Goal: Task Accomplishment & Management: Manage account settings

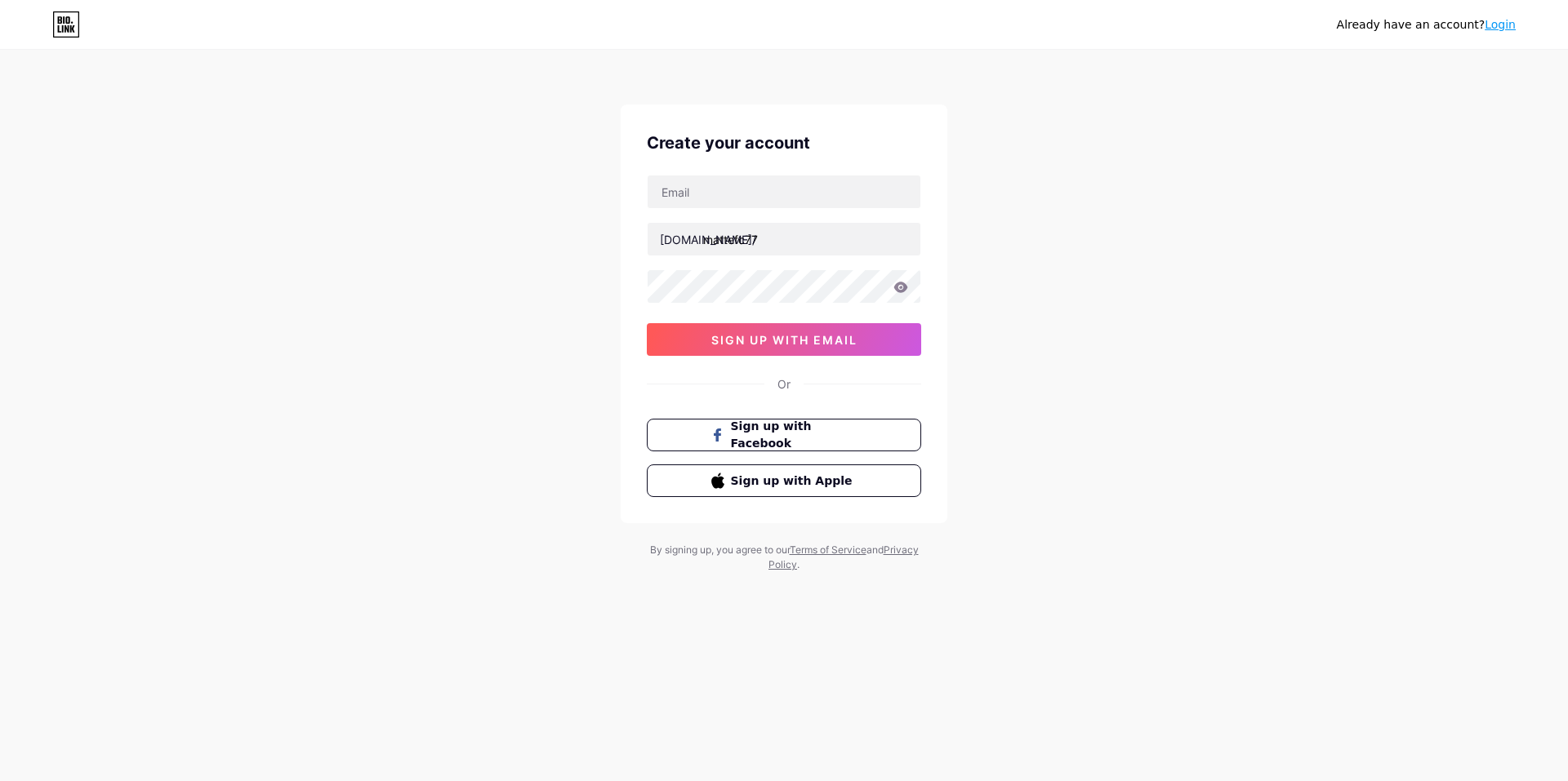
type input "[EMAIL_ADDRESS][DOMAIN_NAME]"
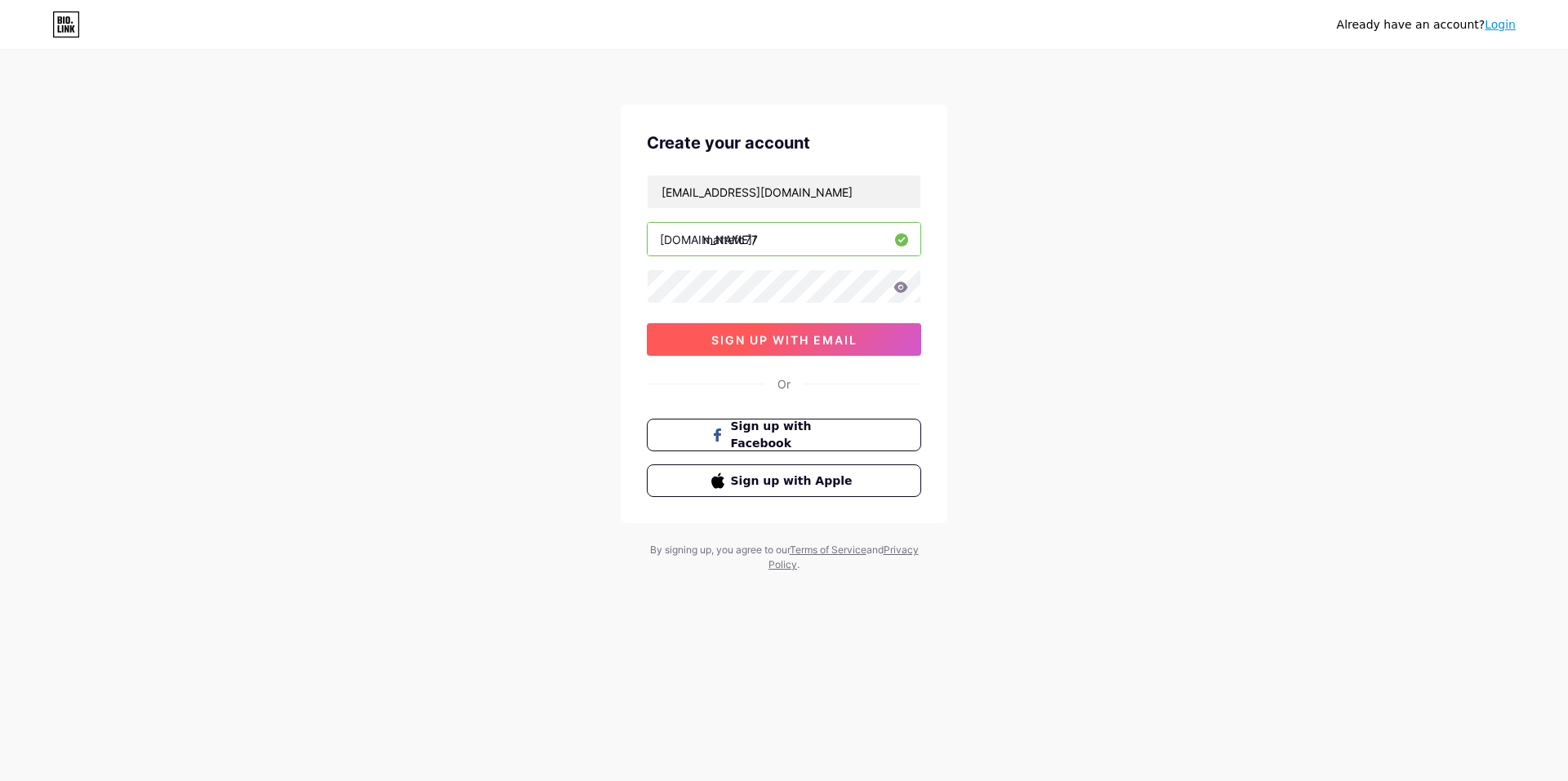
click at [844, 333] on span "sign up with email" at bounding box center [784, 340] width 146 height 14
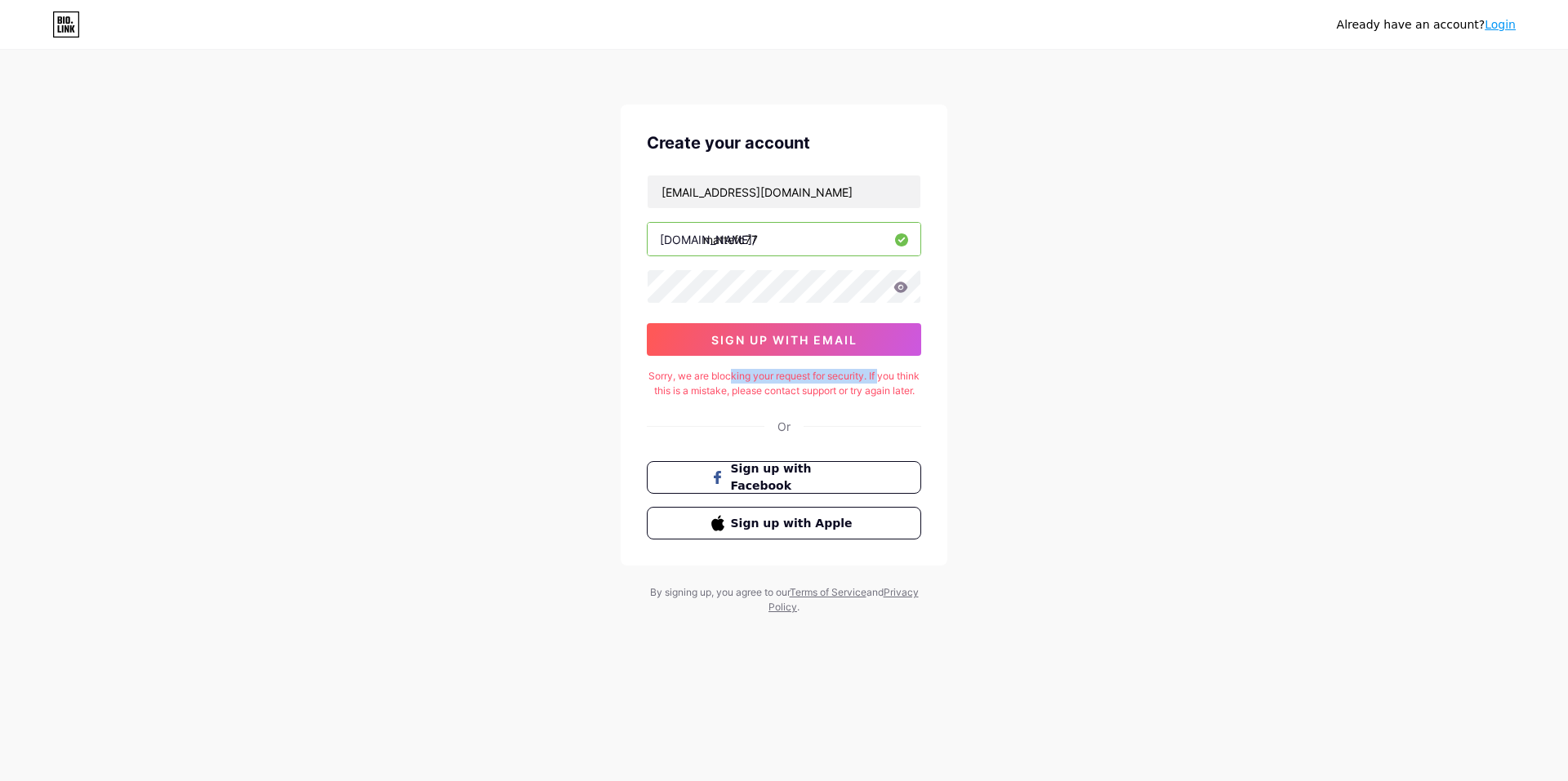
drag, startPoint x: 780, startPoint y: 384, endPoint x: 894, endPoint y: 379, distance: 114.1
click at [894, 379] on div "Sorry, we are blocking your request for security. If you think this is a mistak…" at bounding box center [783, 383] width 274 height 29
drag, startPoint x: 766, startPoint y: 376, endPoint x: 896, endPoint y: 379, distance: 130.0
click at [896, 379] on div "Sorry, we are blocking your request for security. If you think this is a mistak…" at bounding box center [783, 383] width 274 height 29
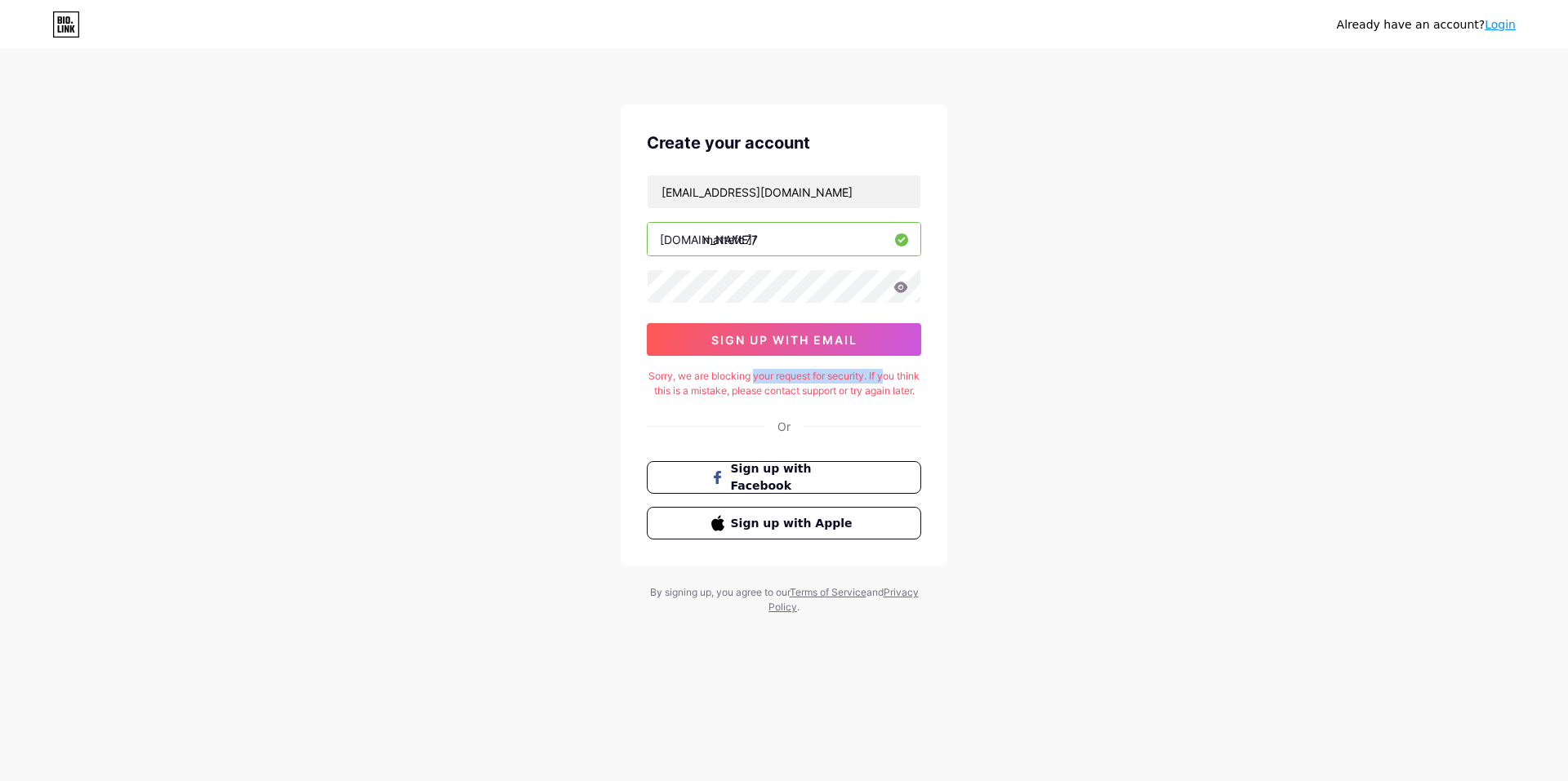
click at [896, 379] on div "Sorry, we are blocking your request for security. If you think this is a mistak…" at bounding box center [783, 383] width 274 height 29
drag, startPoint x: 698, startPoint y: 390, endPoint x: 878, endPoint y: 393, distance: 180.0
click at [877, 394] on div "Sorry, we are blocking your request for security. If you think this is a mistak…" at bounding box center [783, 383] width 274 height 29
drag, startPoint x: 878, startPoint y: 393, endPoint x: 823, endPoint y: 337, distance: 78.5
click at [877, 391] on div "Sorry, we are blocking your request for security. If you think this is a mistak…" at bounding box center [783, 383] width 274 height 29
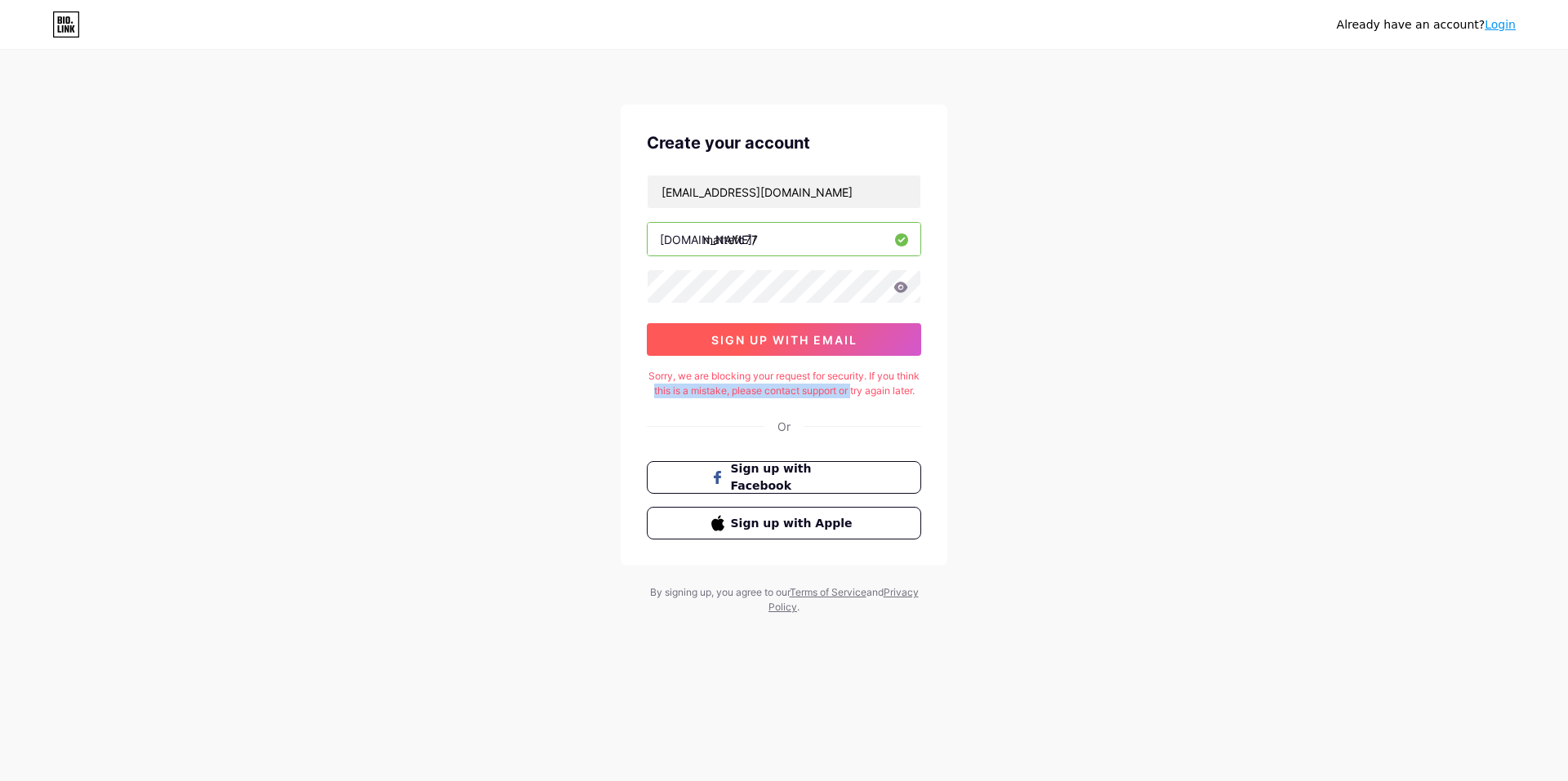
click at [815, 333] on span "sign up with email" at bounding box center [784, 340] width 146 height 14
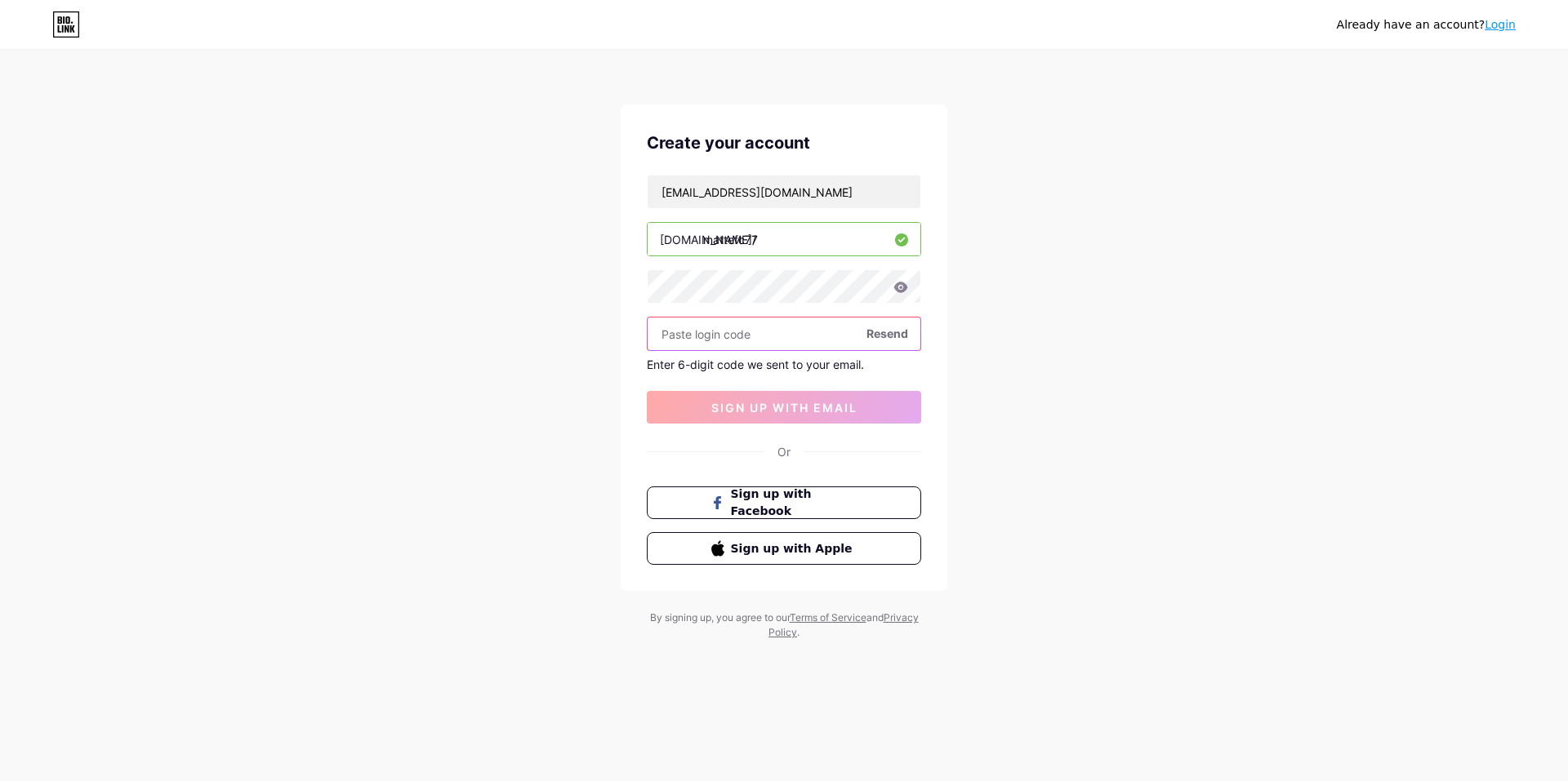
click at [709, 335] on input "text" at bounding box center [784, 333] width 273 height 33
paste input "876270"
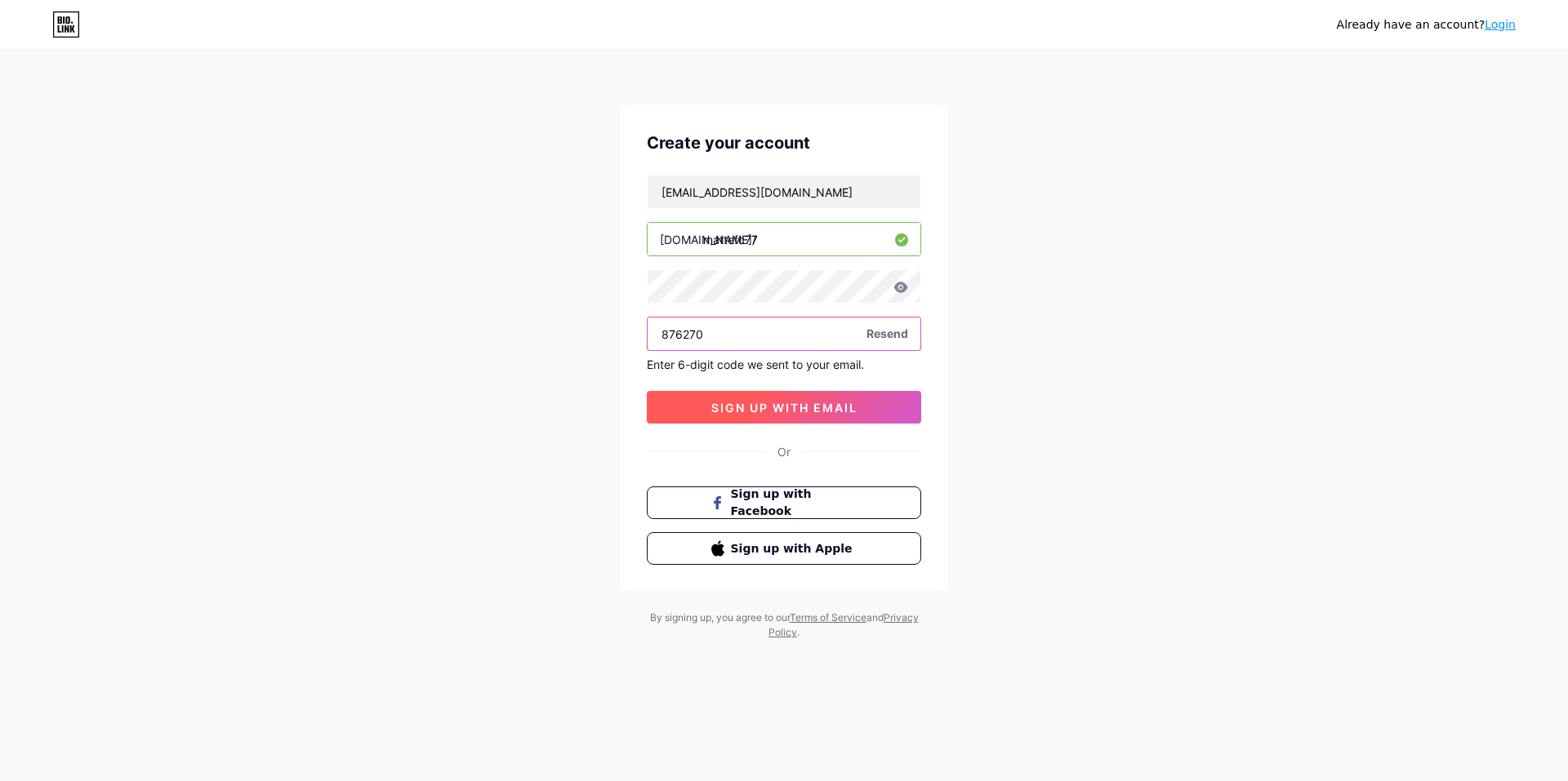
type input "876270"
click at [759, 420] on button "sign up with email" at bounding box center [783, 407] width 274 height 33
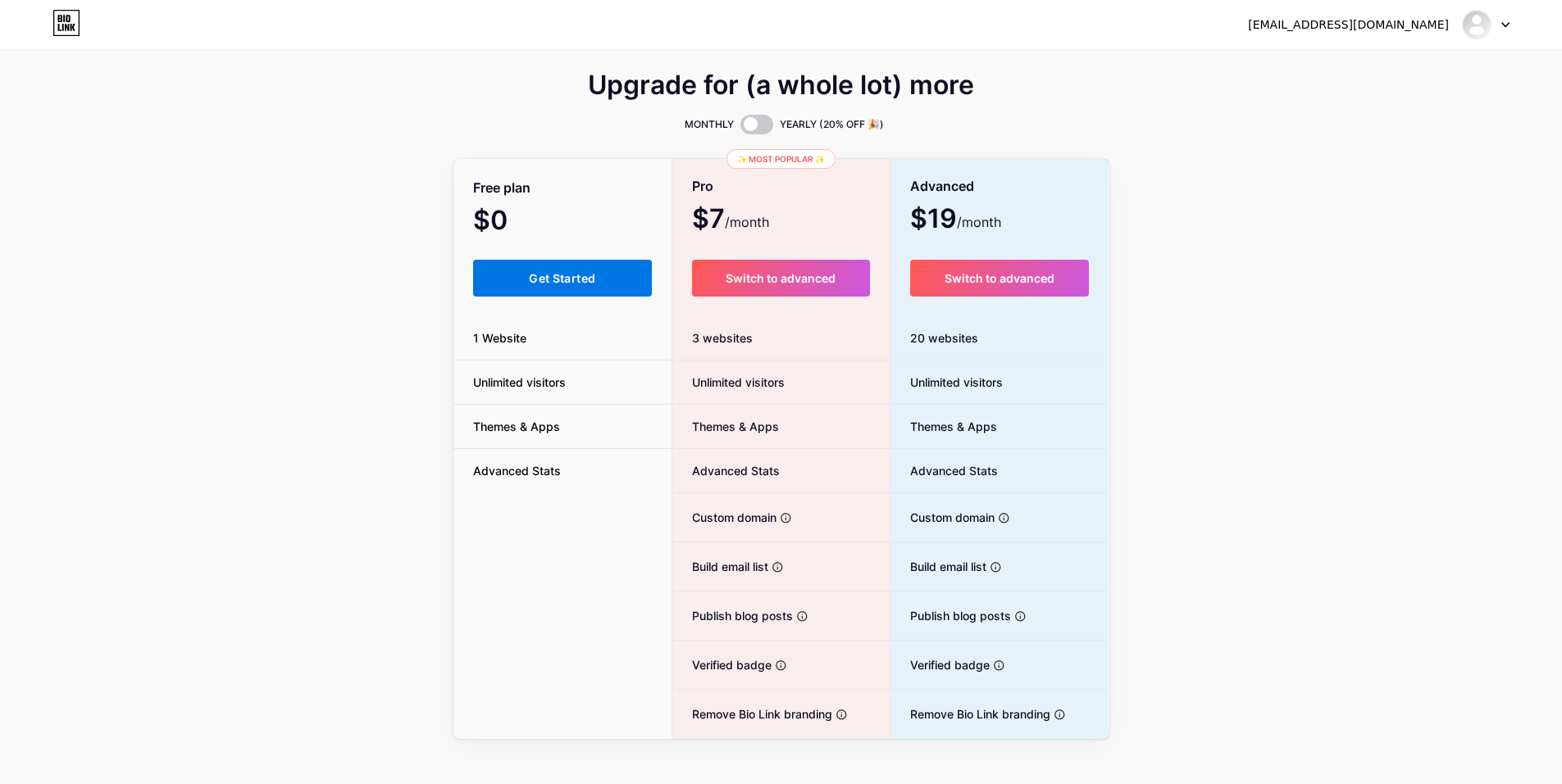
click at [582, 275] on span "Get Started" at bounding box center [562, 278] width 66 height 14
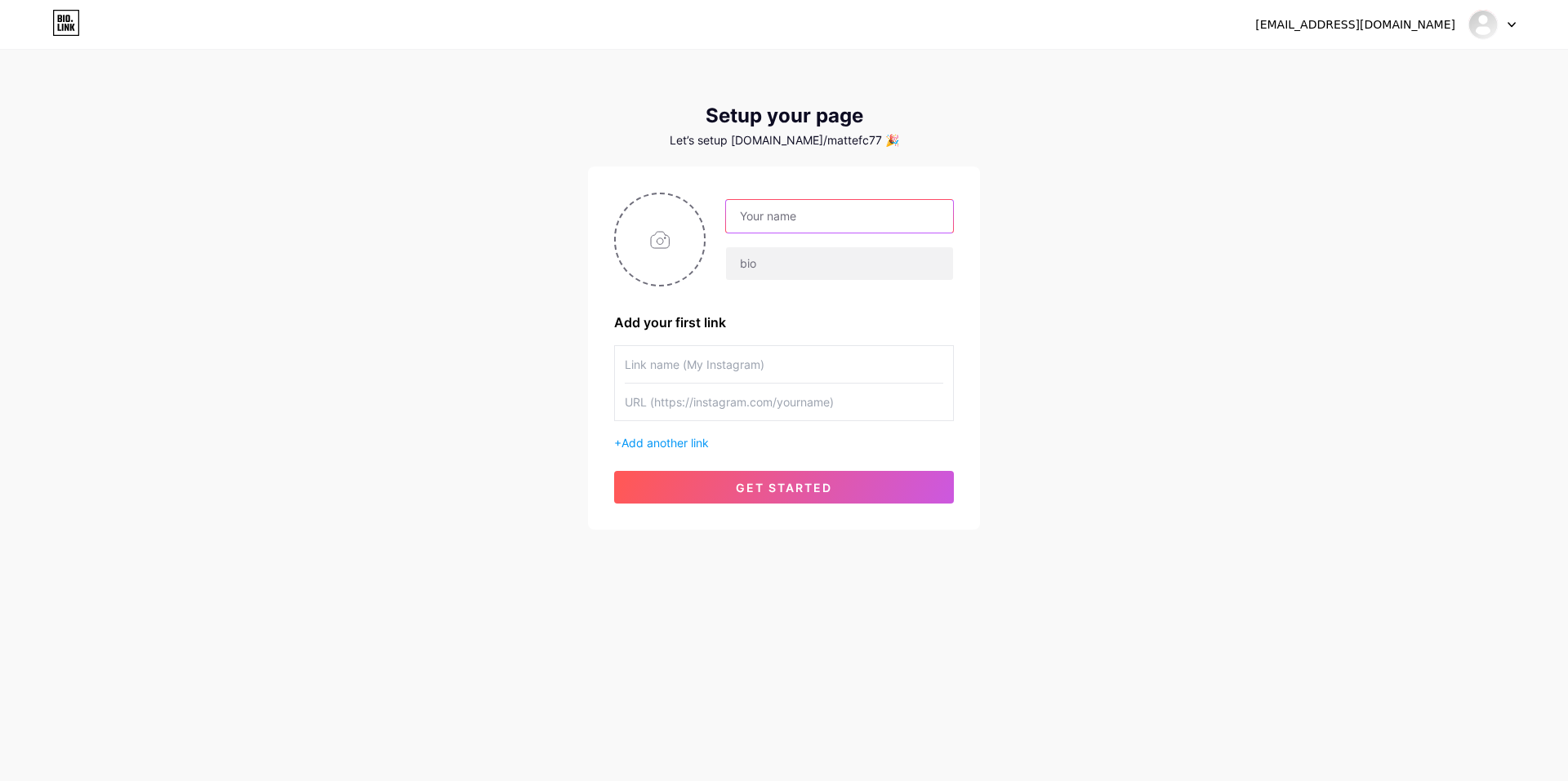
click at [780, 211] on input "text" at bounding box center [839, 216] width 227 height 33
type input "[PERSON_NAME]"
click at [777, 266] on input "text" at bounding box center [839, 263] width 227 height 33
click at [656, 235] on input "file" at bounding box center [660, 239] width 88 height 90
type input "C:\fakepath\simba.gif"
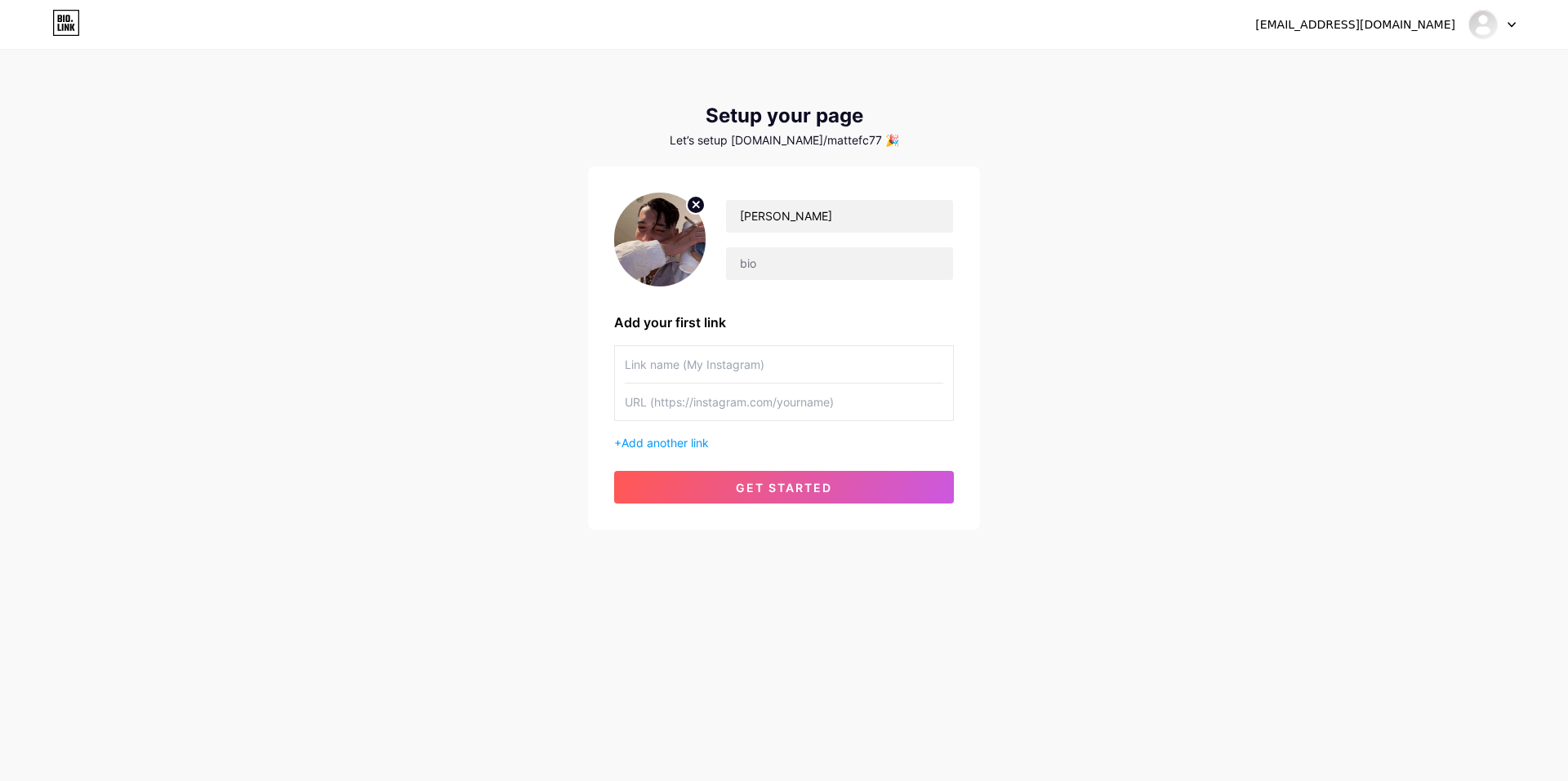
click at [728, 360] on input "text" at bounding box center [784, 364] width 318 height 37
paste input "[URL][DOMAIN_NAME]"
click at [829, 405] on input "text" at bounding box center [784, 402] width 318 height 37
click at [675, 446] on span "Add another link" at bounding box center [664, 442] width 88 height 14
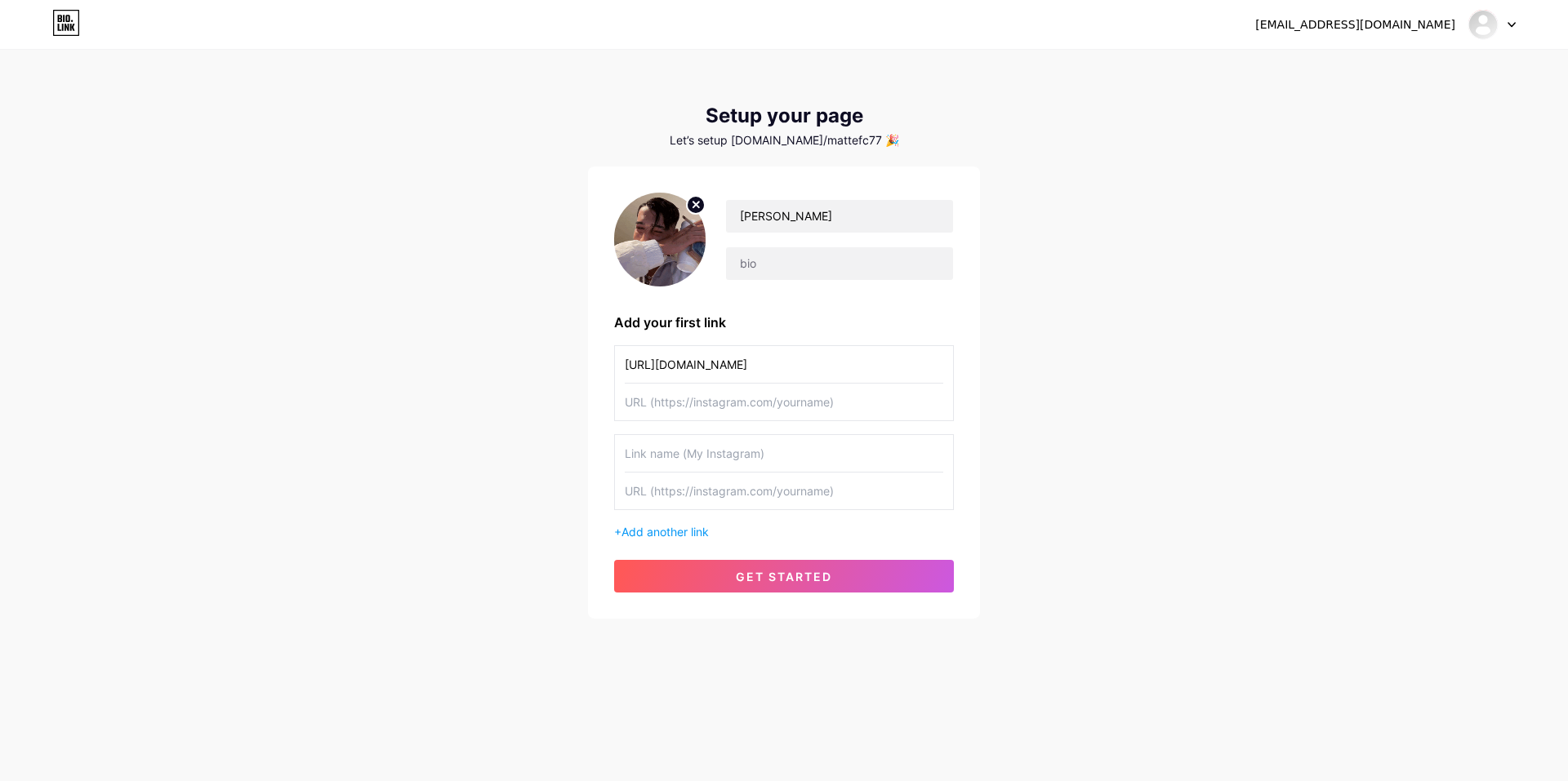
drag, startPoint x: 862, startPoint y: 368, endPoint x: 294, endPoint y: 385, distance: 568.3
click at [294, 385] on div "[EMAIL_ADDRESS][DOMAIN_NAME] Dashboard Logout Setup your page Let’s setup [DOMA…" at bounding box center [784, 335] width 1568 height 671
type input "Insta"
click at [711, 404] on input "text" at bounding box center [784, 402] width 318 height 37
paste input "[URL][DOMAIN_NAME]"
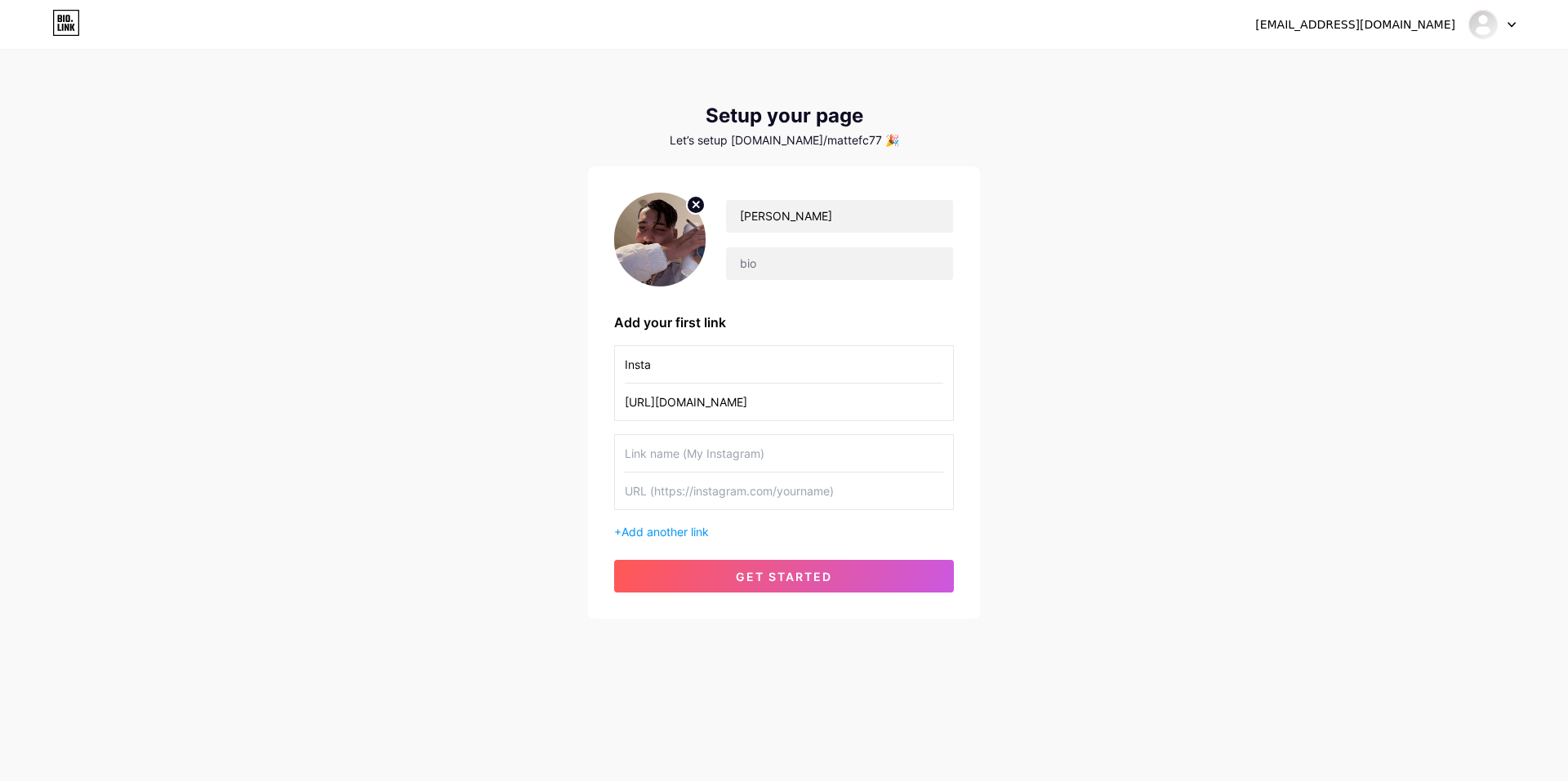
type input "[URL][DOMAIN_NAME]"
click at [754, 453] on input "text" at bounding box center [784, 453] width 318 height 37
type input "TikTok"
drag, startPoint x: 646, startPoint y: 494, endPoint x: 660, endPoint y: 503, distance: 16.6
click at [647, 495] on input "text" at bounding box center [784, 490] width 318 height 37
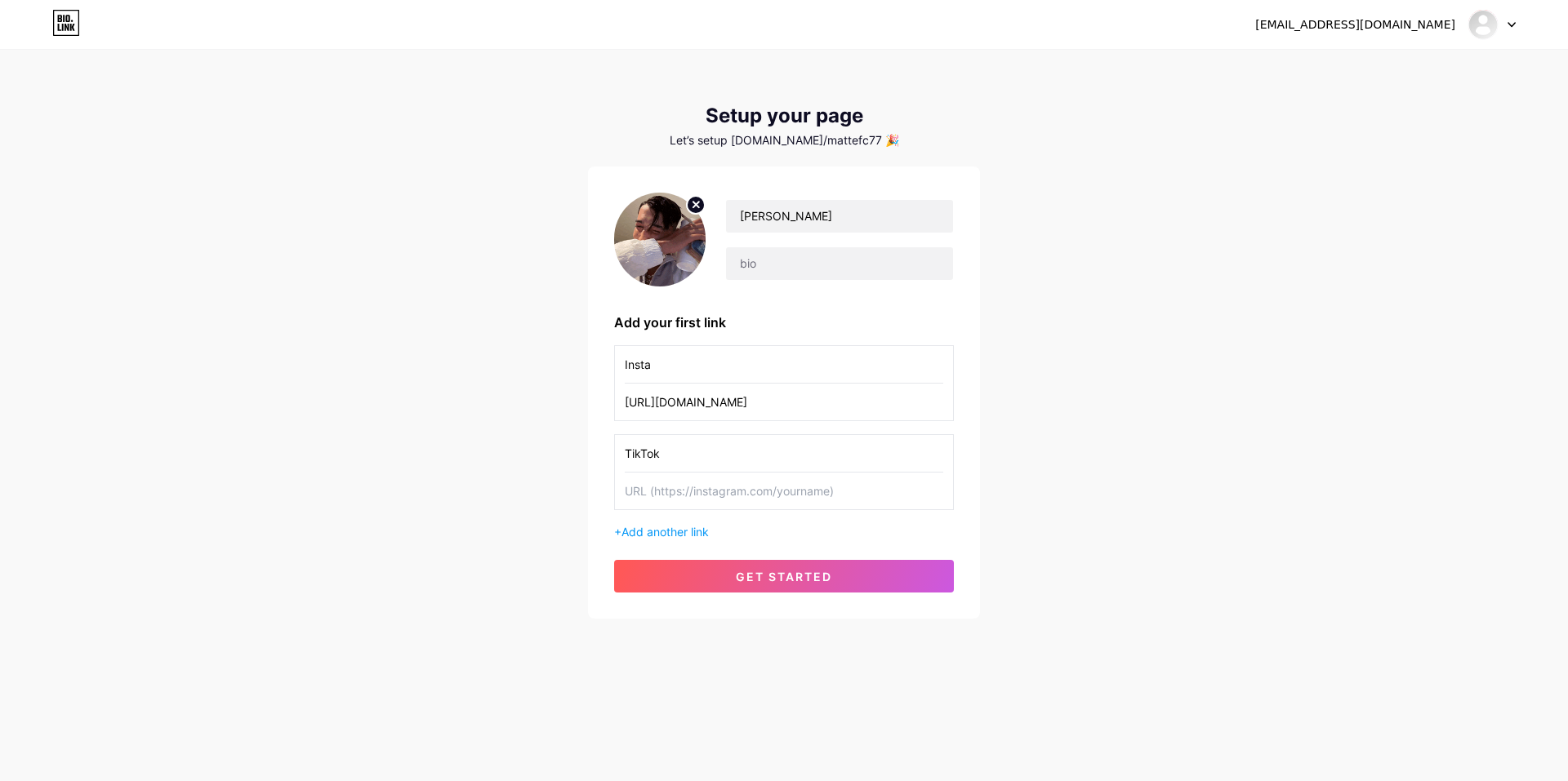
paste input "[URL][DOMAIN_NAME]"
type input "[URL][DOMAIN_NAME]"
click at [680, 535] on span "Add another link" at bounding box center [664, 532] width 88 height 14
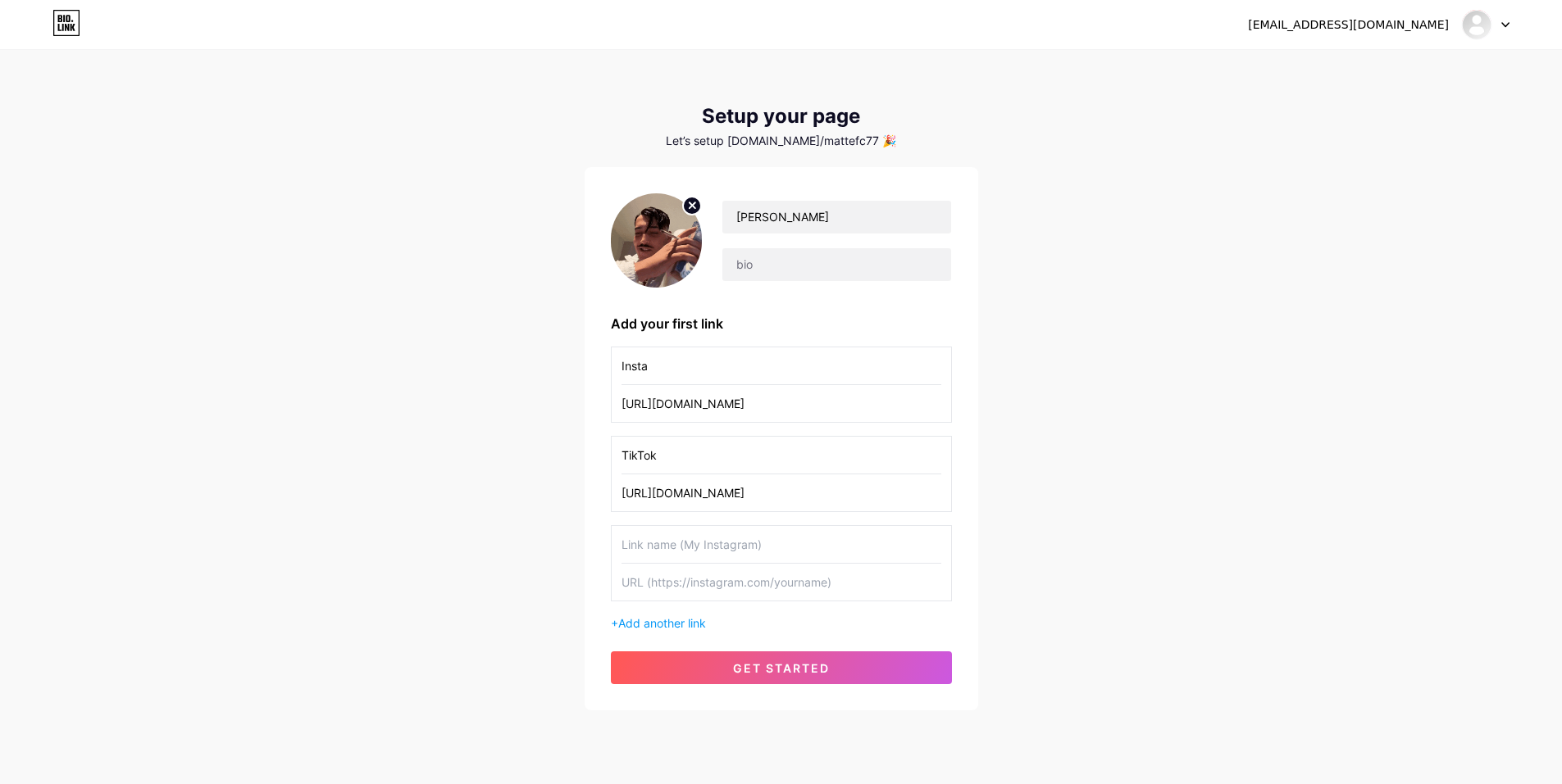
click at [696, 537] on input "text" at bounding box center [781, 544] width 319 height 37
type input "Spotify"
click at [703, 572] on input "text" at bounding box center [781, 582] width 319 height 37
paste input "[URL][DOMAIN_NAME]"
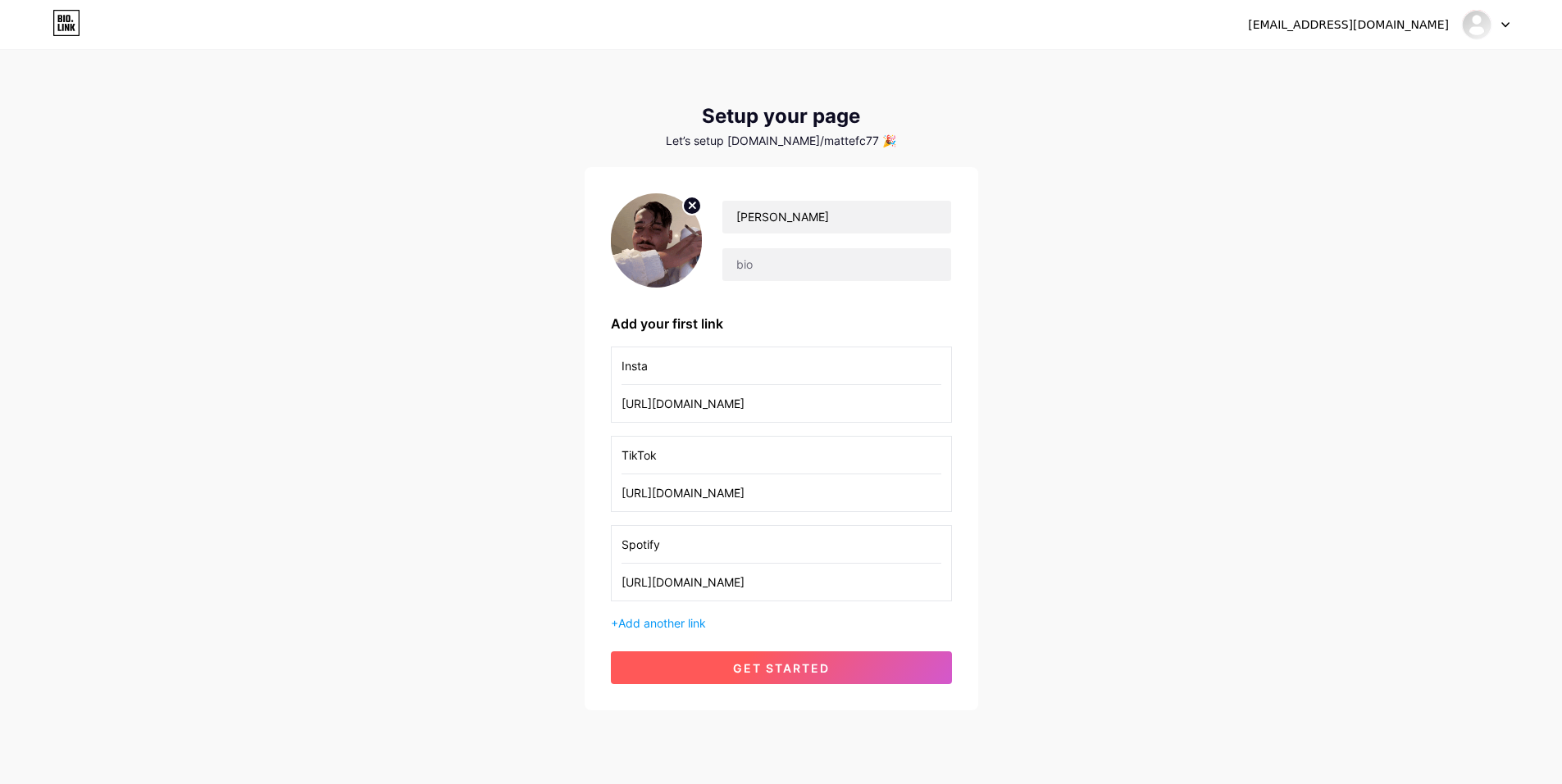
type input "[URL][DOMAIN_NAME]"
click at [808, 655] on button "get started" at bounding box center [781, 668] width 341 height 33
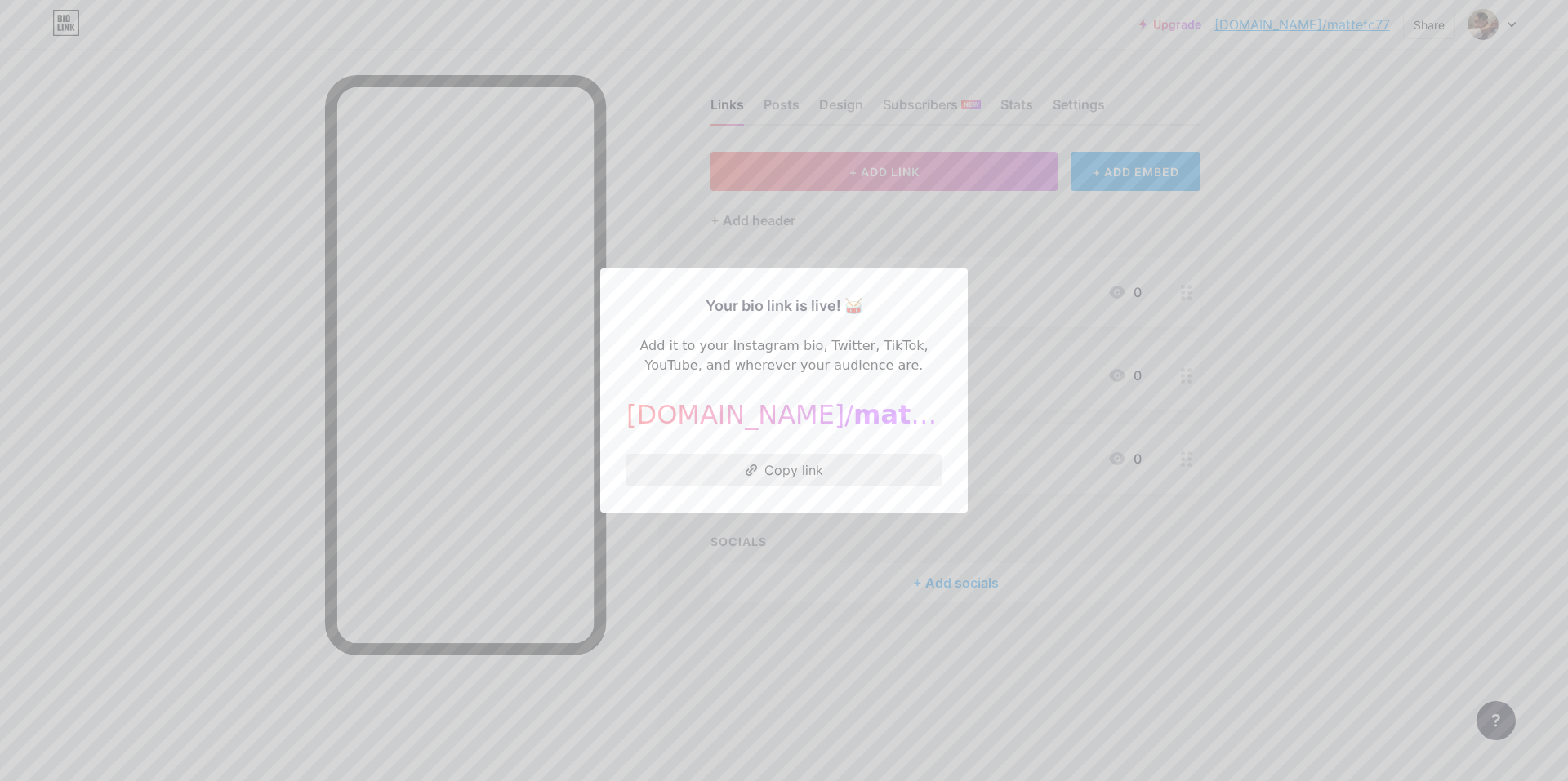
click at [785, 471] on button "Copy link" at bounding box center [783, 470] width 315 height 33
click at [1099, 522] on div at bounding box center [784, 390] width 1568 height 781
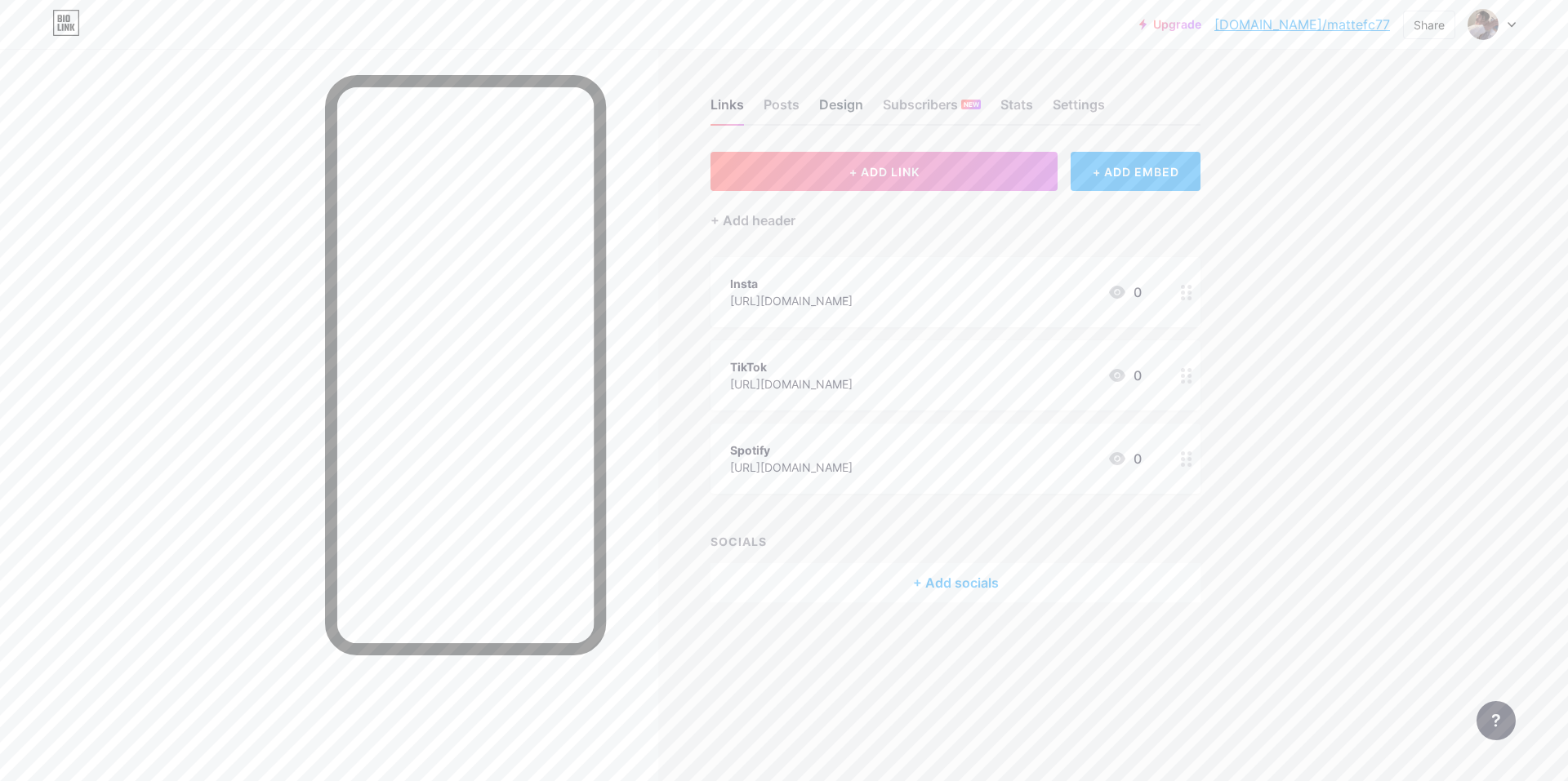
click at [841, 105] on div "Design" at bounding box center [840, 109] width 44 height 29
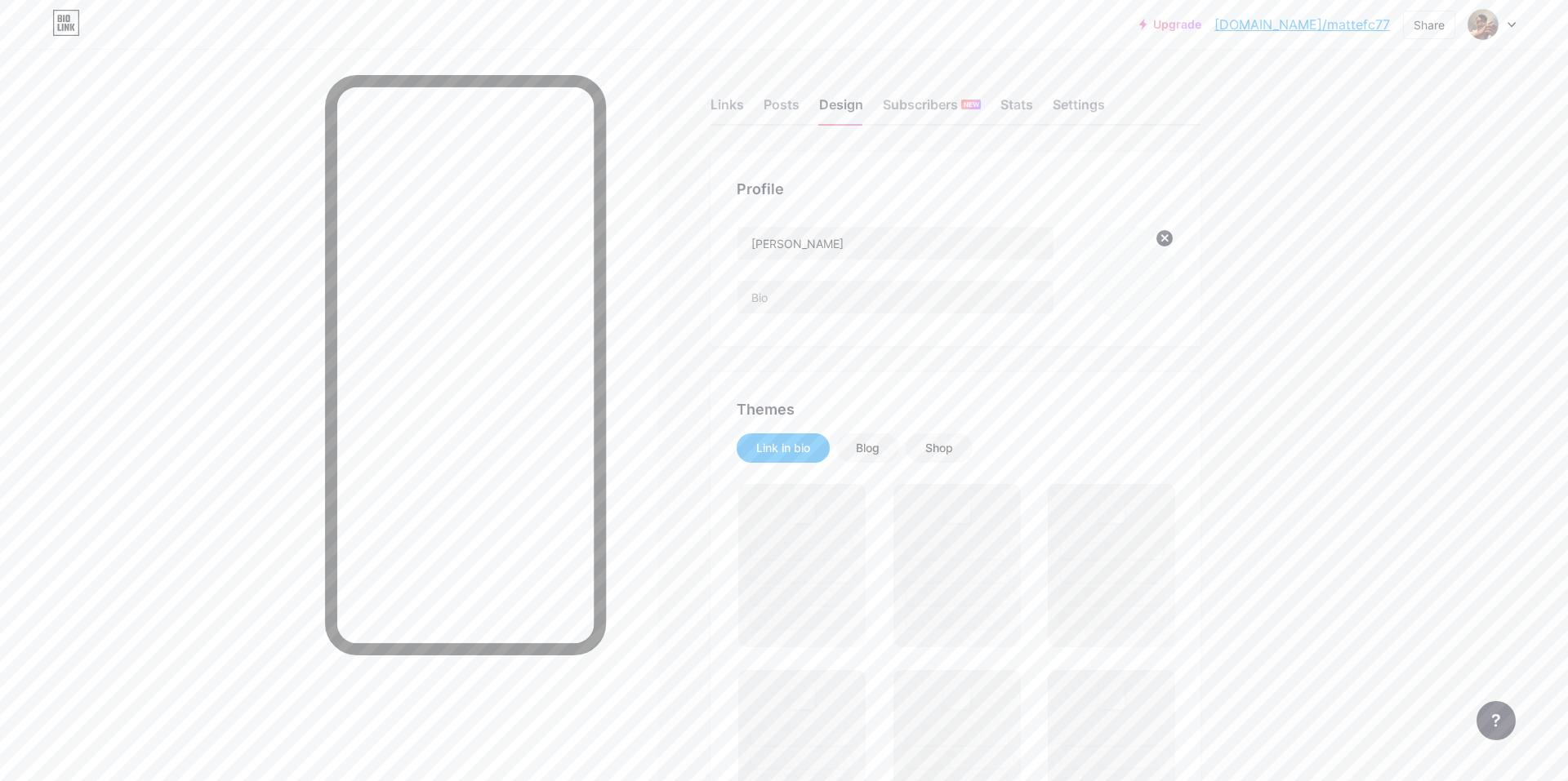
click at [841, 106] on div "Design" at bounding box center [840, 109] width 44 height 29
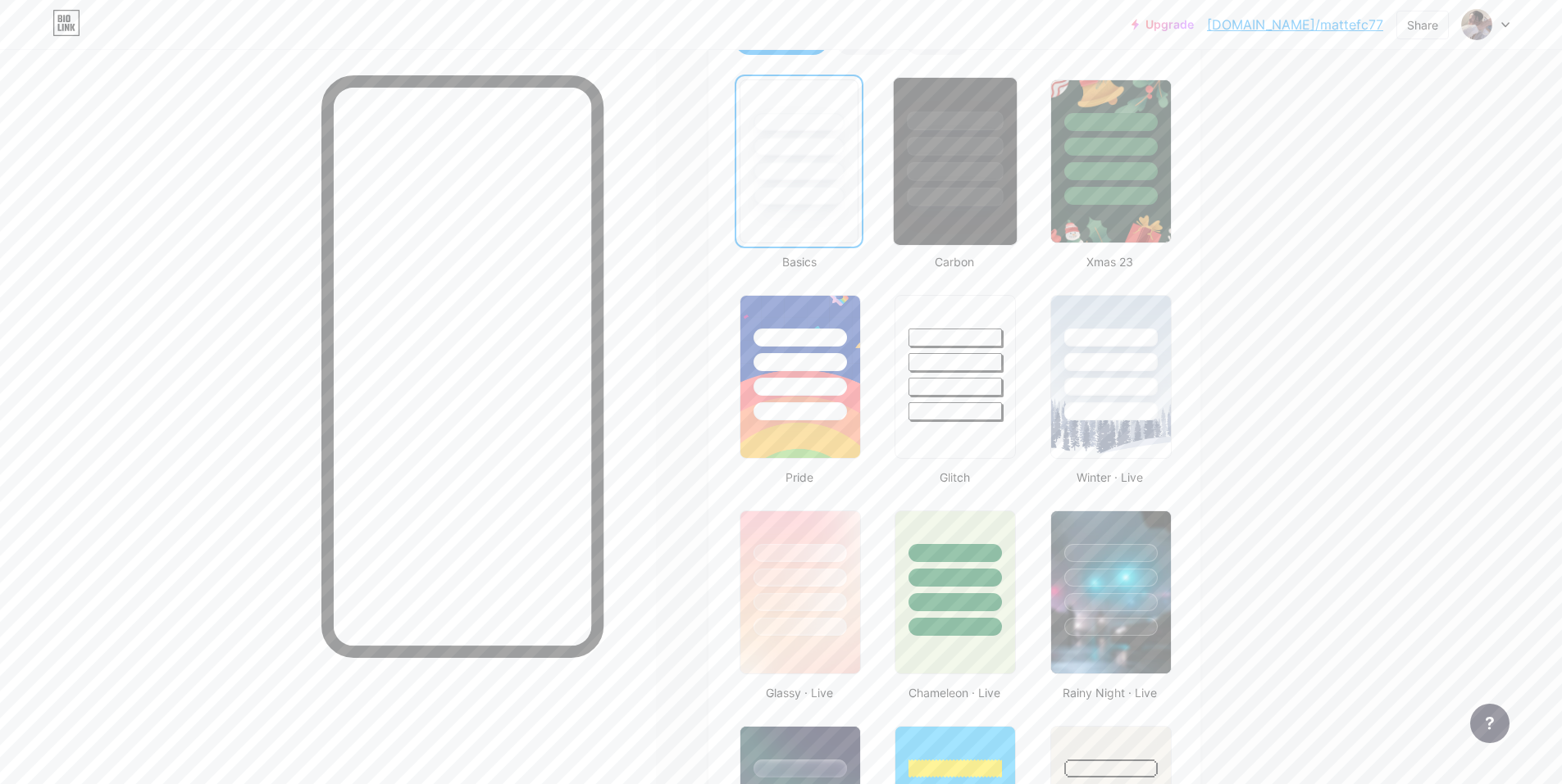
scroll to position [246, 0]
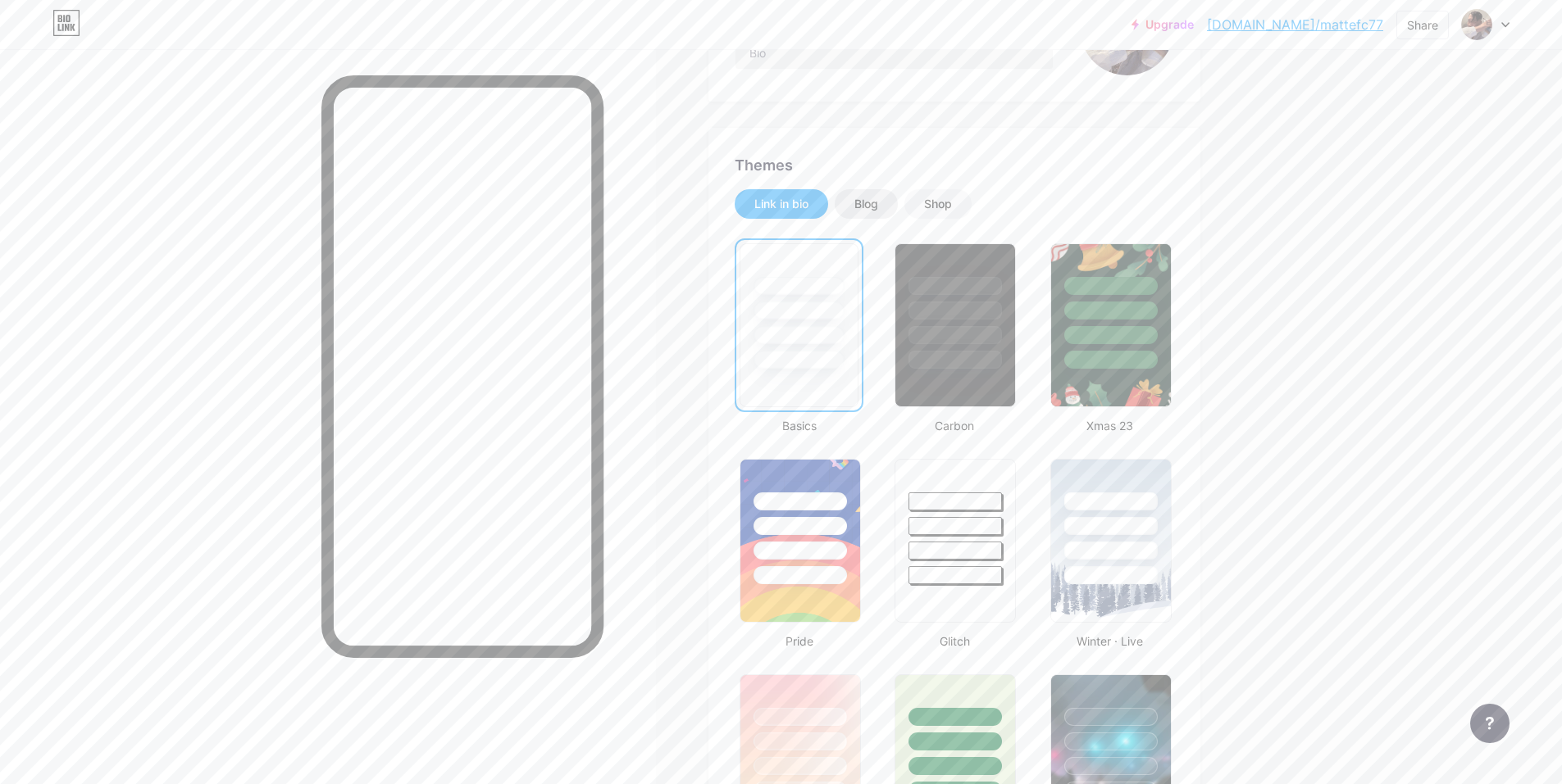
click at [872, 196] on div "Blog" at bounding box center [866, 203] width 24 height 16
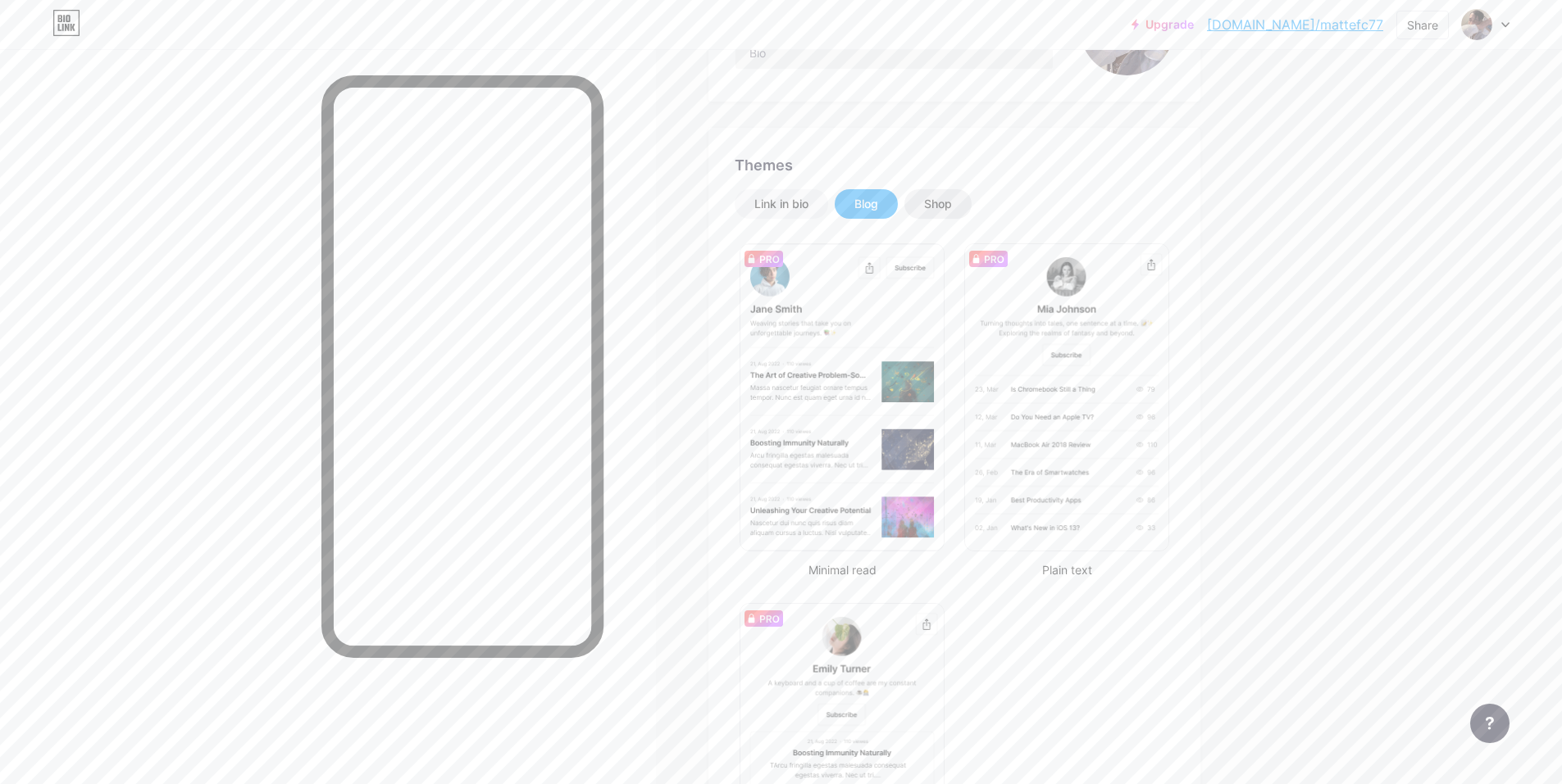
click at [952, 201] on div "Shop" at bounding box center [937, 203] width 27 height 16
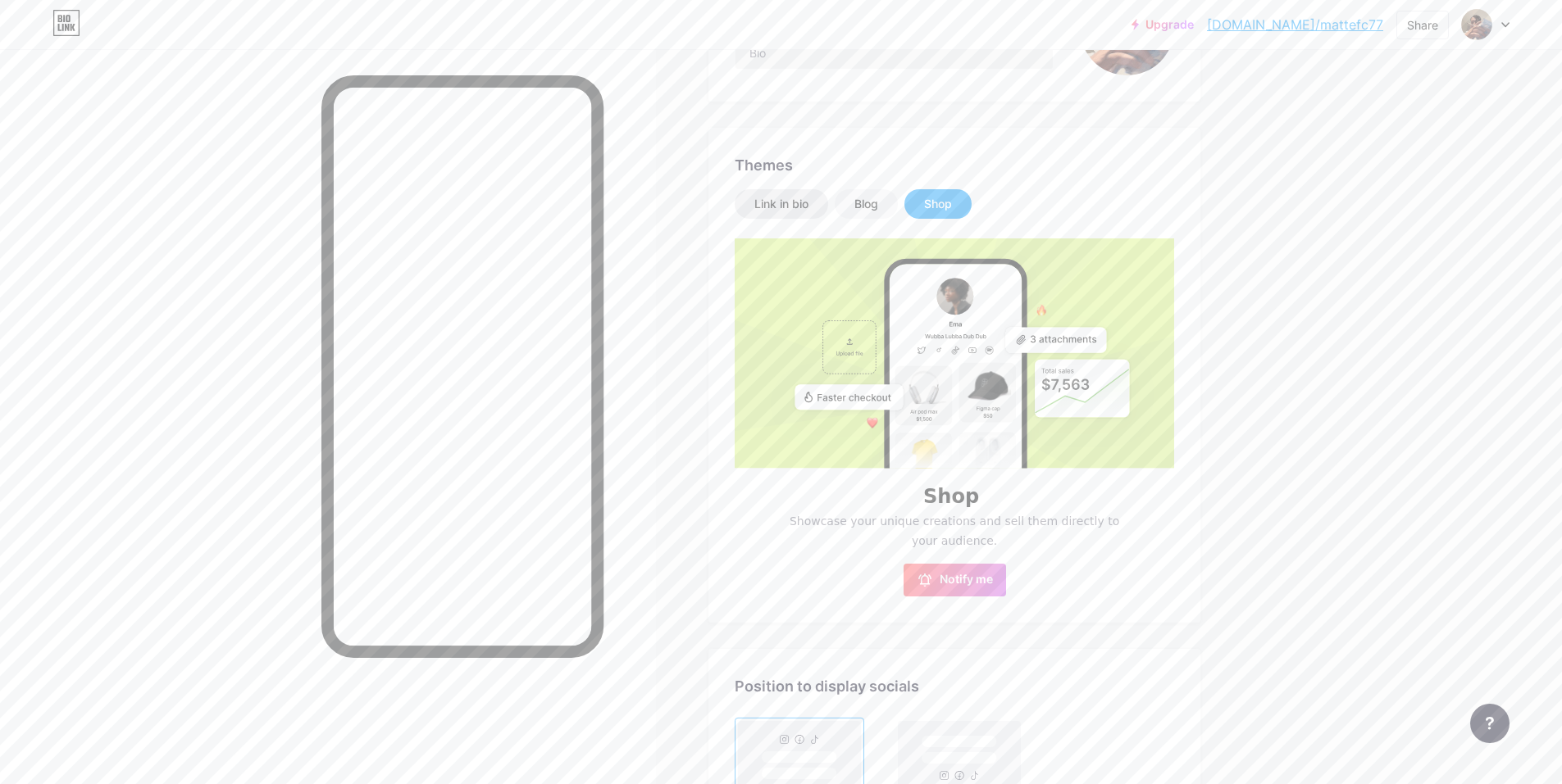
click at [804, 211] on div "Link in bio" at bounding box center [781, 203] width 54 height 16
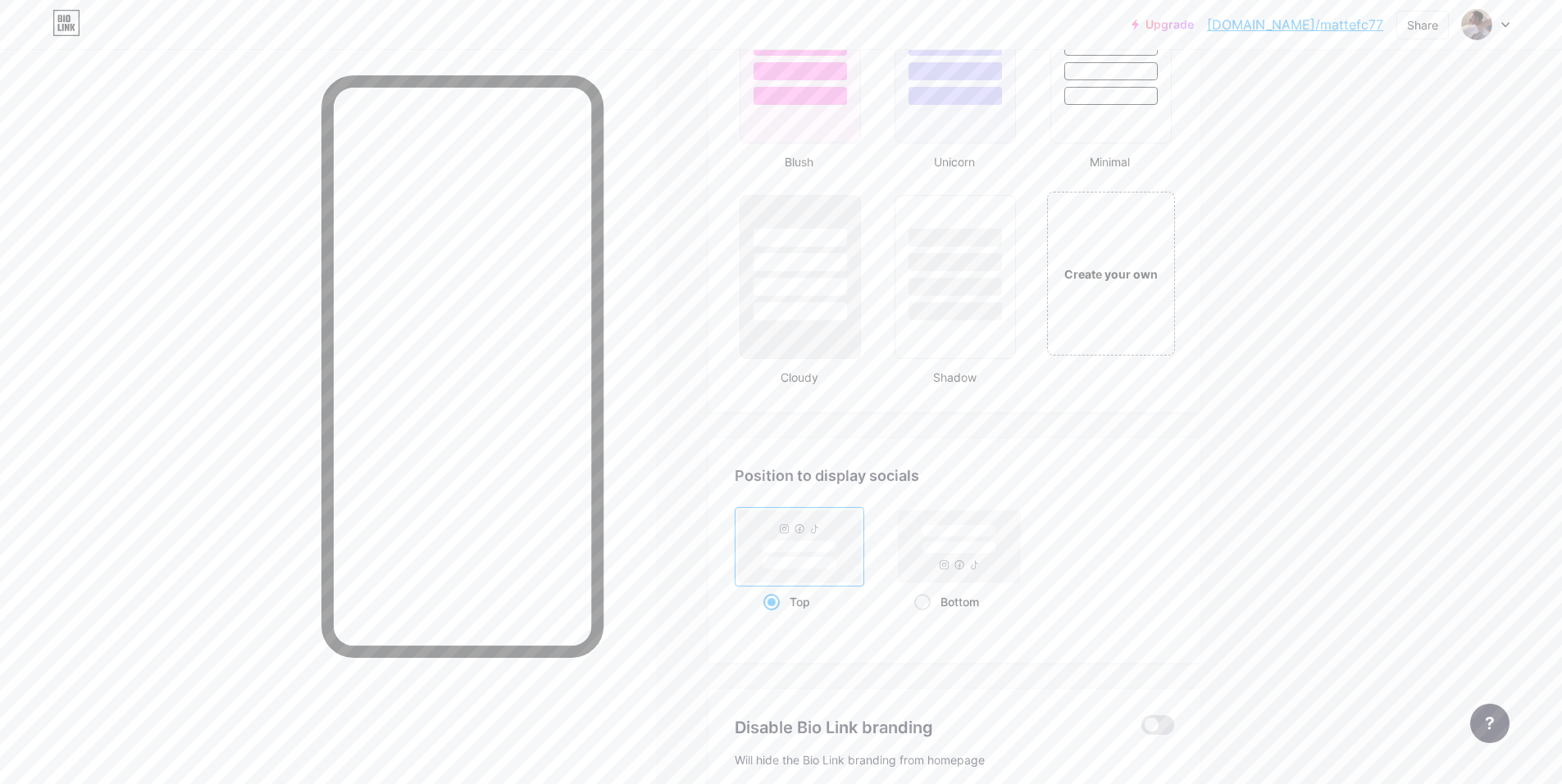
scroll to position [1884, 0]
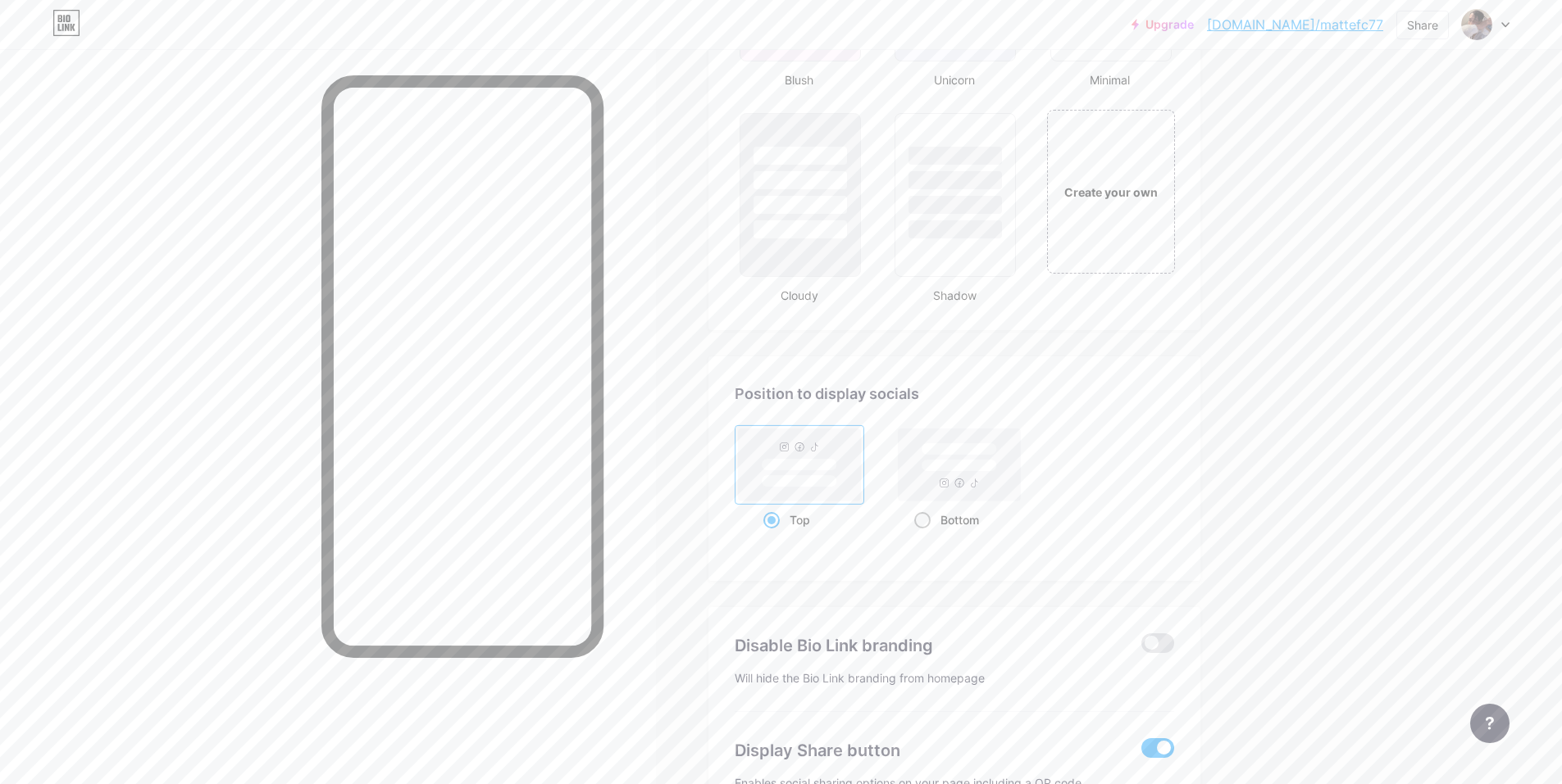
click at [931, 521] on span at bounding box center [921, 520] width 16 height 16
click at [925, 535] on input "Bottom" at bounding box center [918, 539] width 10 height 10
radio input "true"
click at [796, 517] on div "Top" at bounding box center [799, 520] width 73 height 30
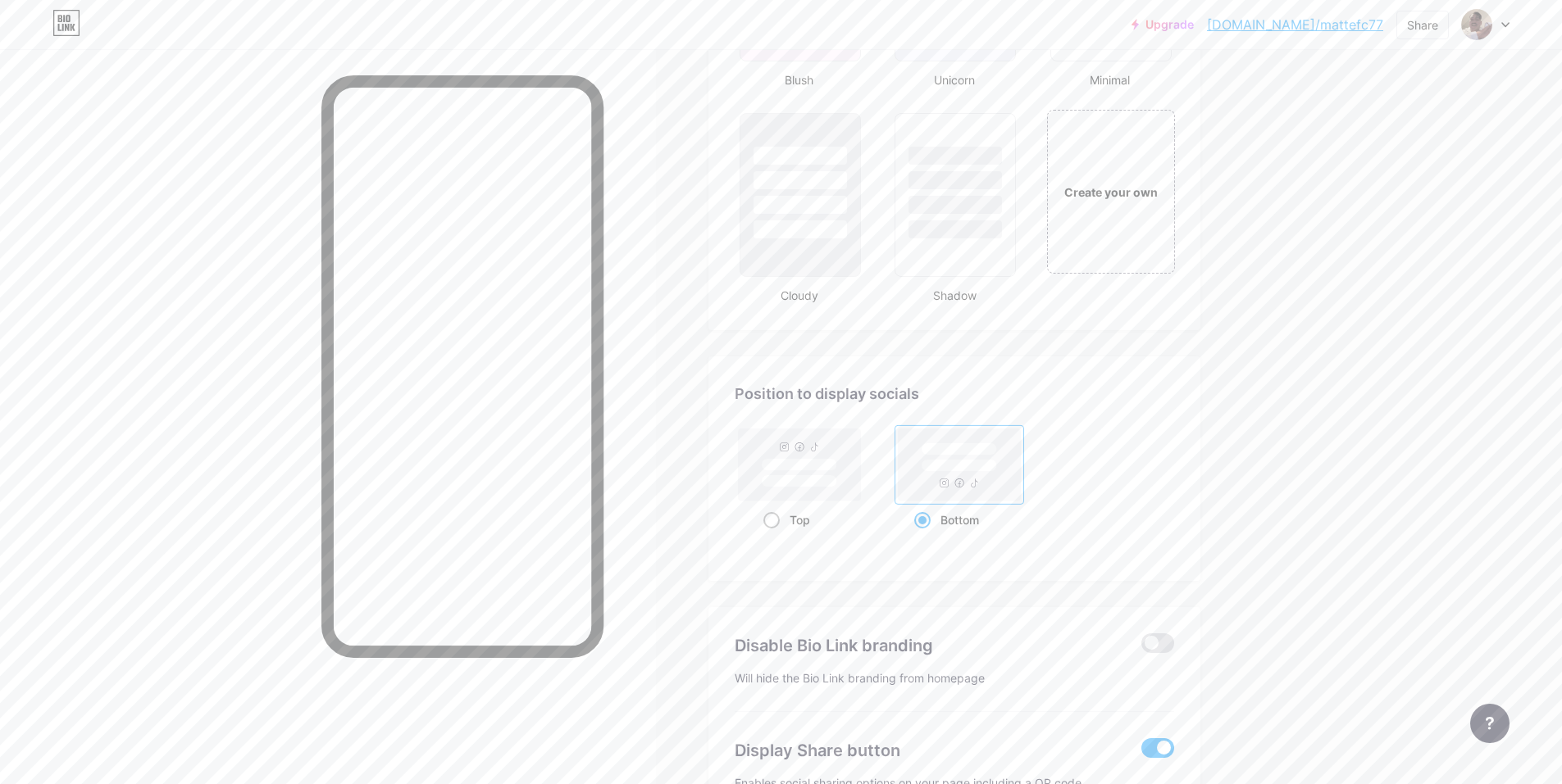
click at [774, 535] on input "Top" at bounding box center [768, 539] width 10 height 10
radio input "true"
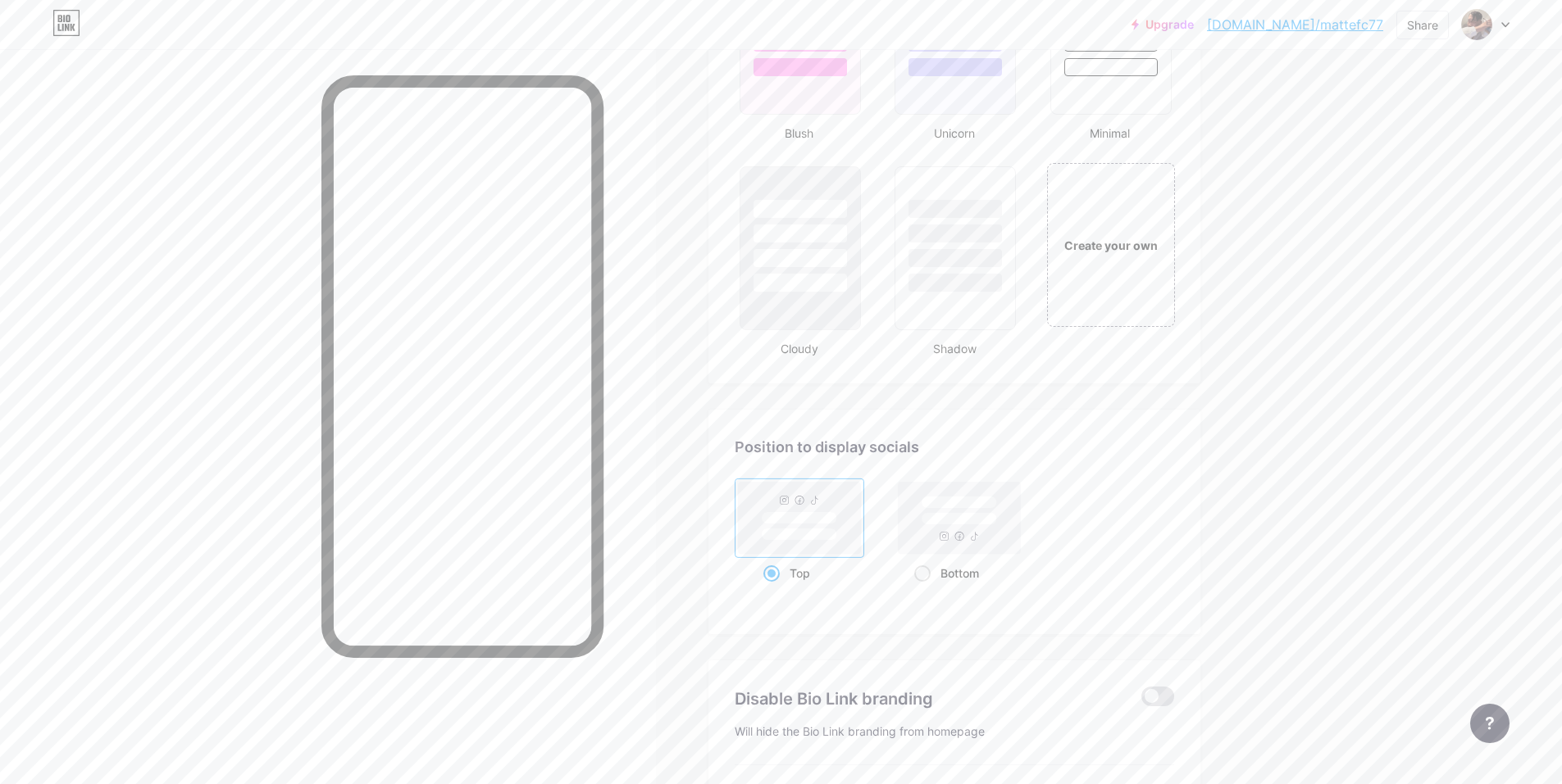
scroll to position [1967, 0]
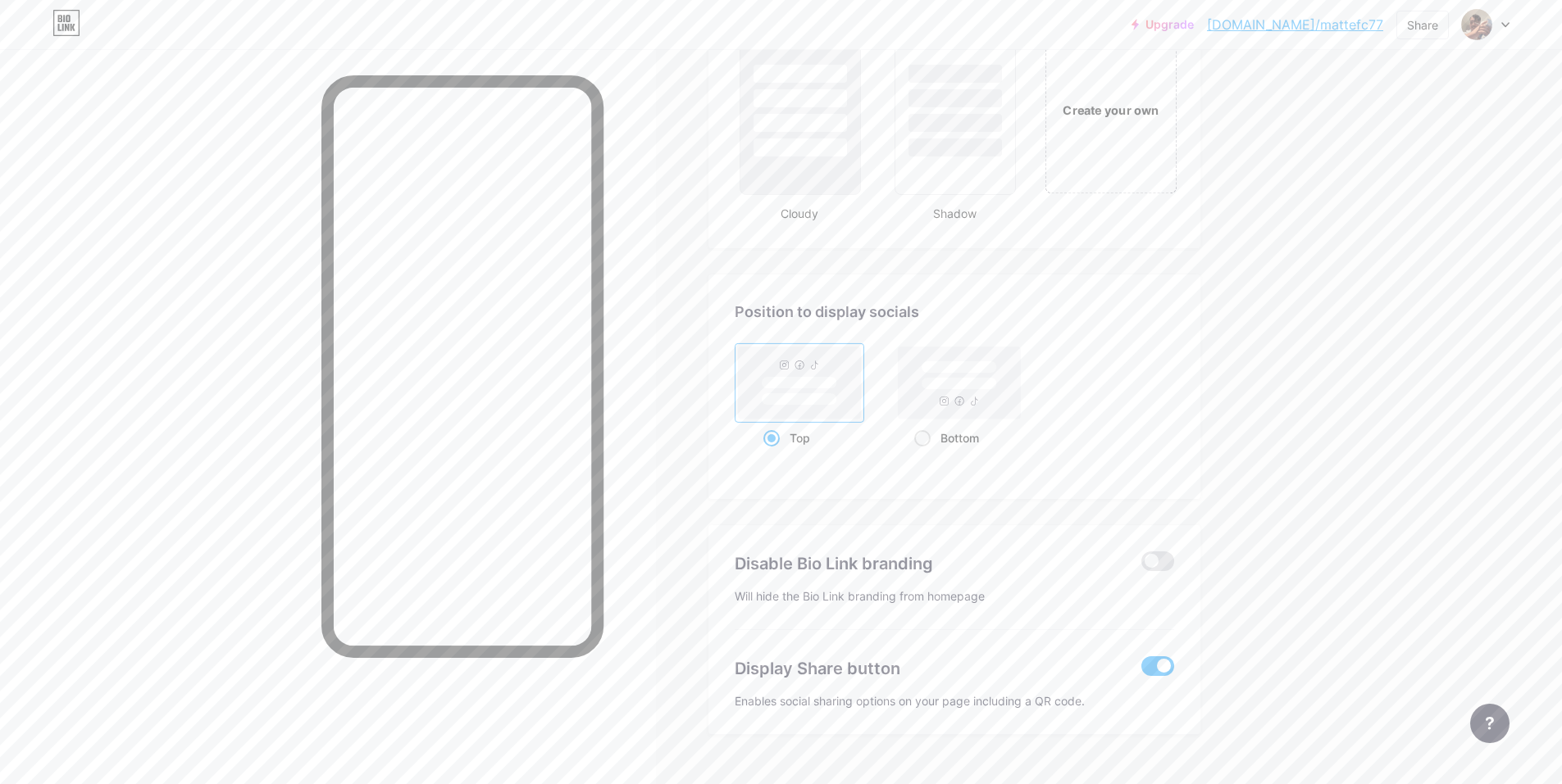
click at [1142, 96] on div "Create your own" at bounding box center [1110, 109] width 132 height 169
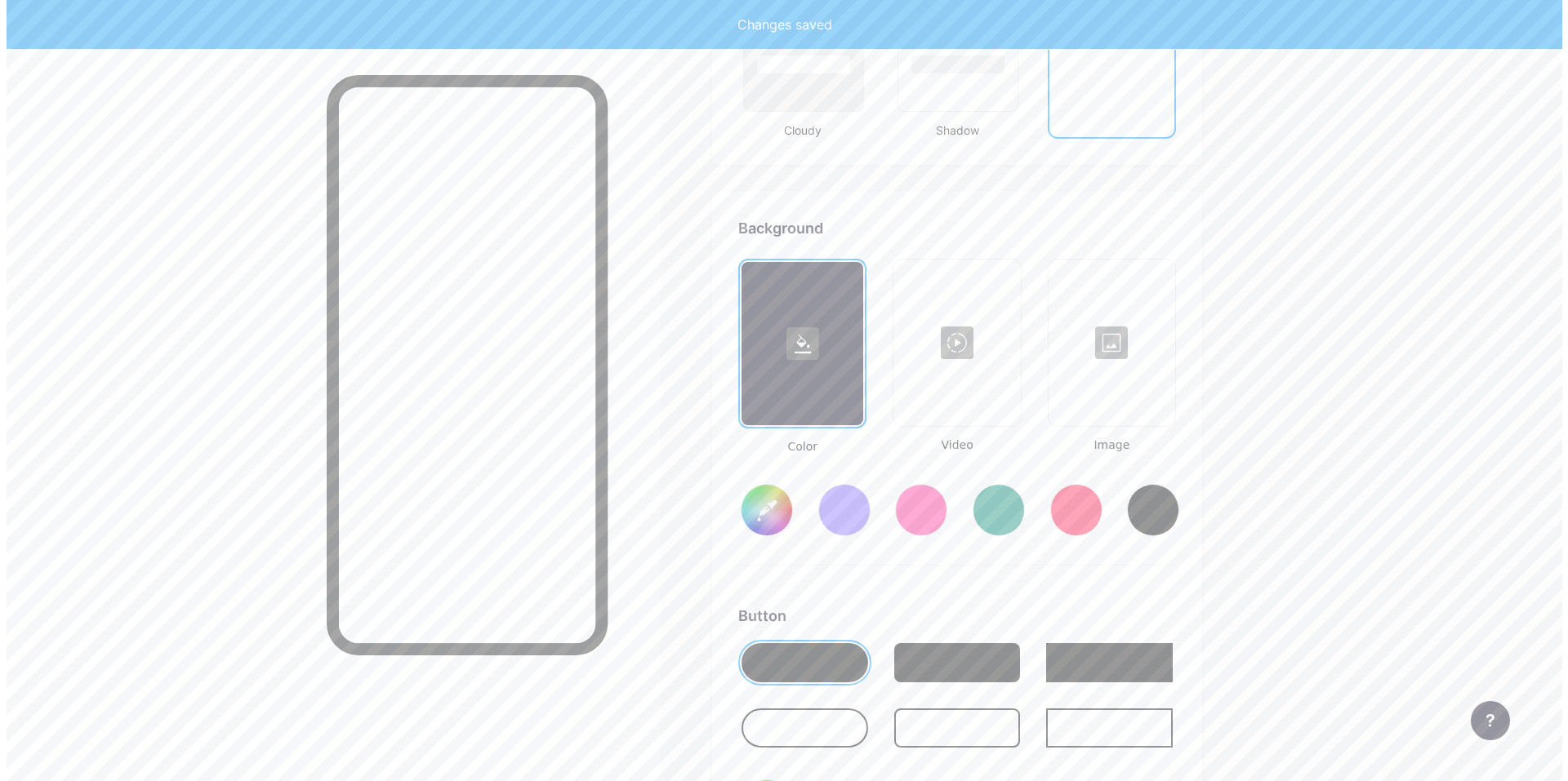
scroll to position [2167, 0]
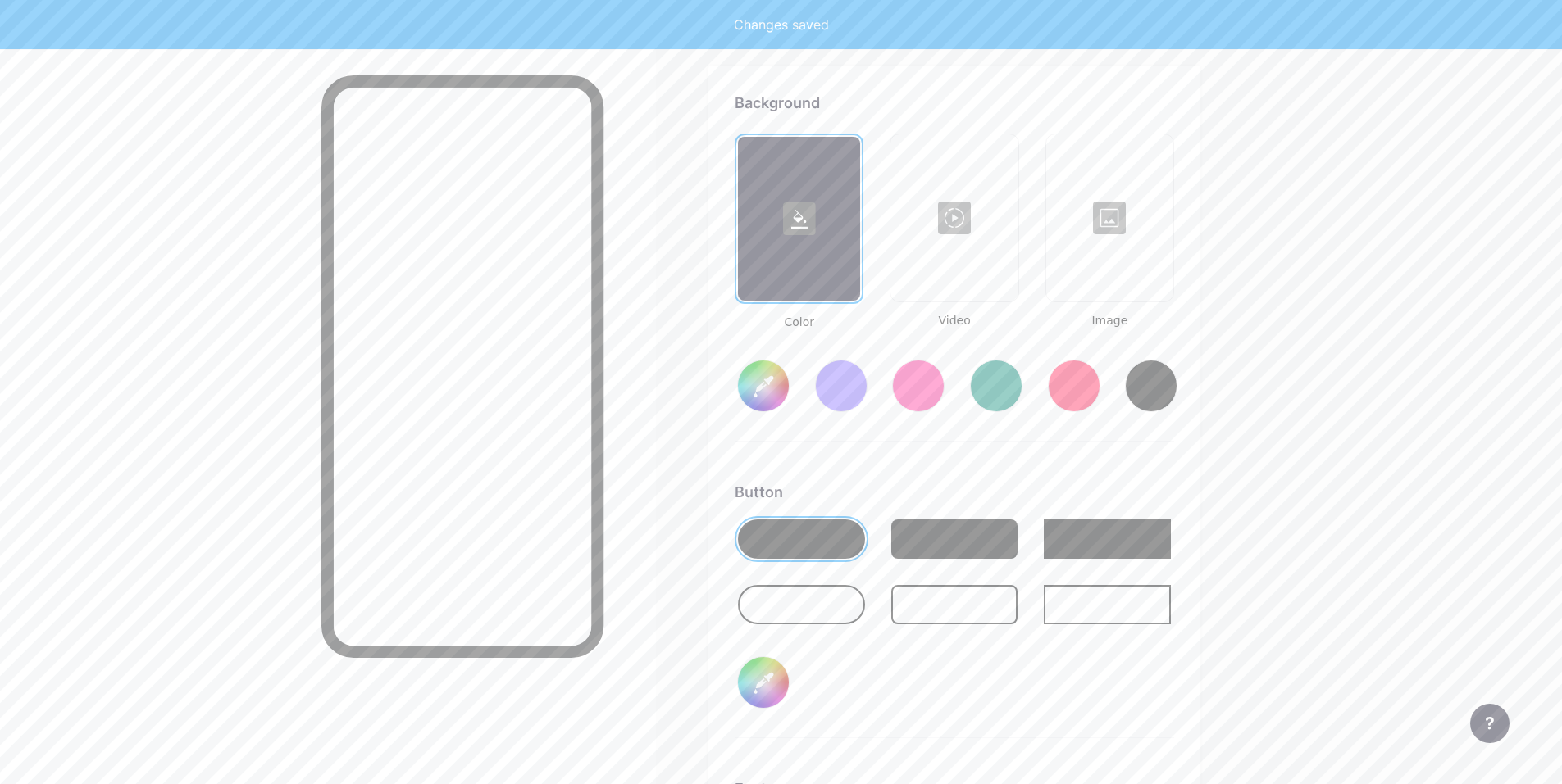
type input "#ffffff"
type input "#000000"
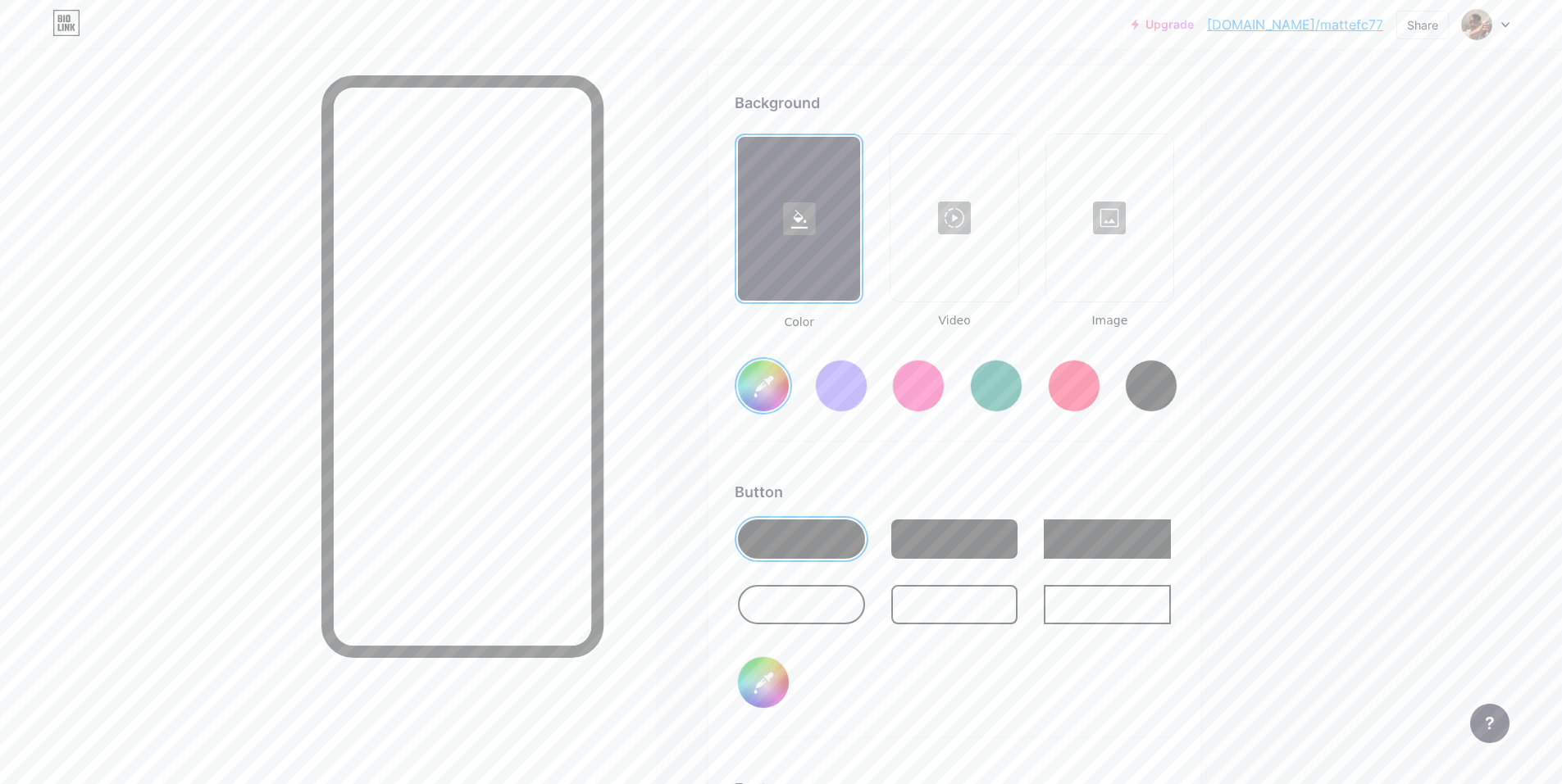
click at [962, 216] on div at bounding box center [953, 218] width 124 height 164
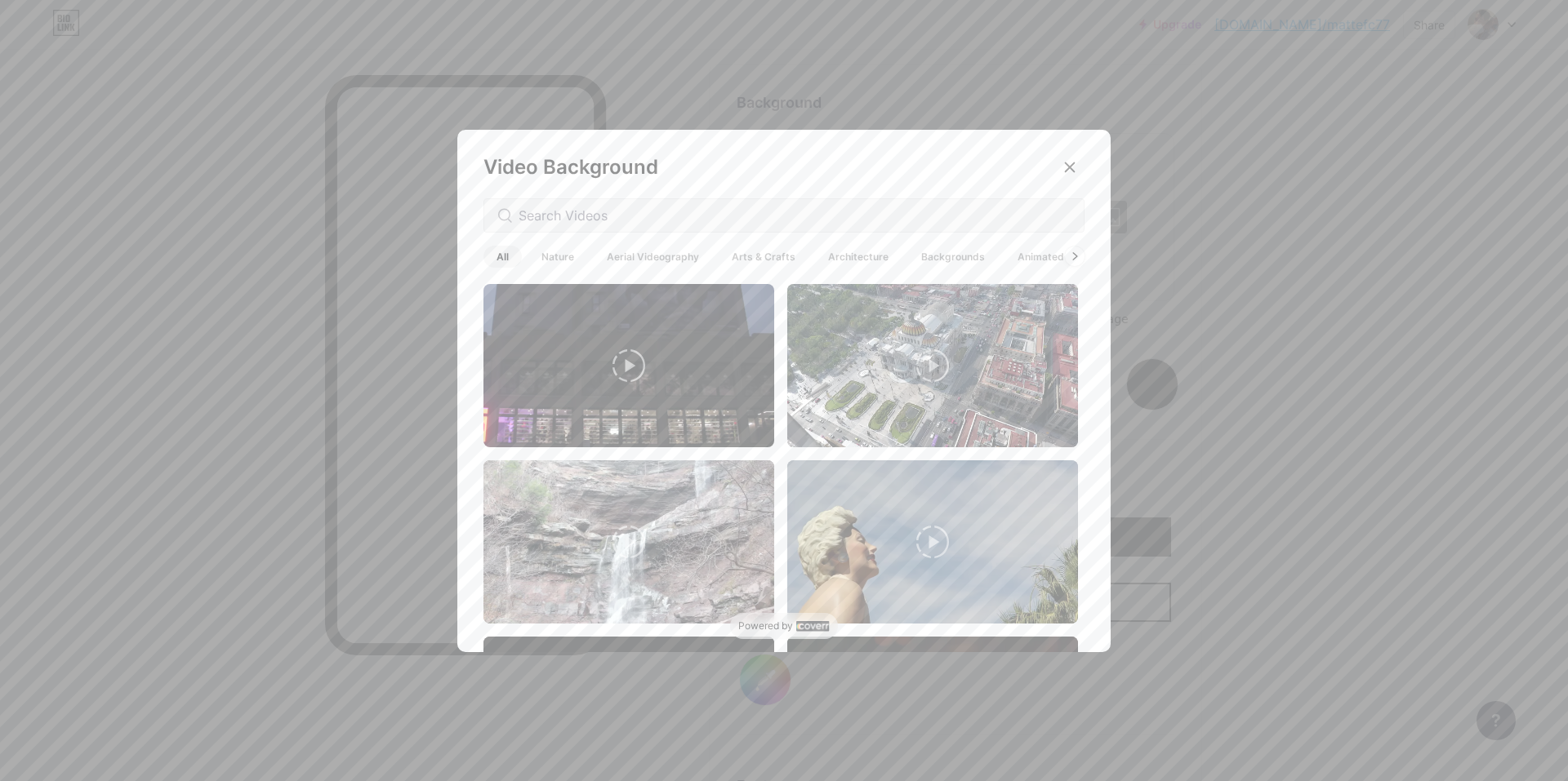
click at [741, 228] on div at bounding box center [784, 215] width 601 height 34
click at [740, 225] on div at bounding box center [784, 215] width 601 height 34
click at [649, 220] on input "text" at bounding box center [794, 215] width 552 height 20
type input "Simbalarue"
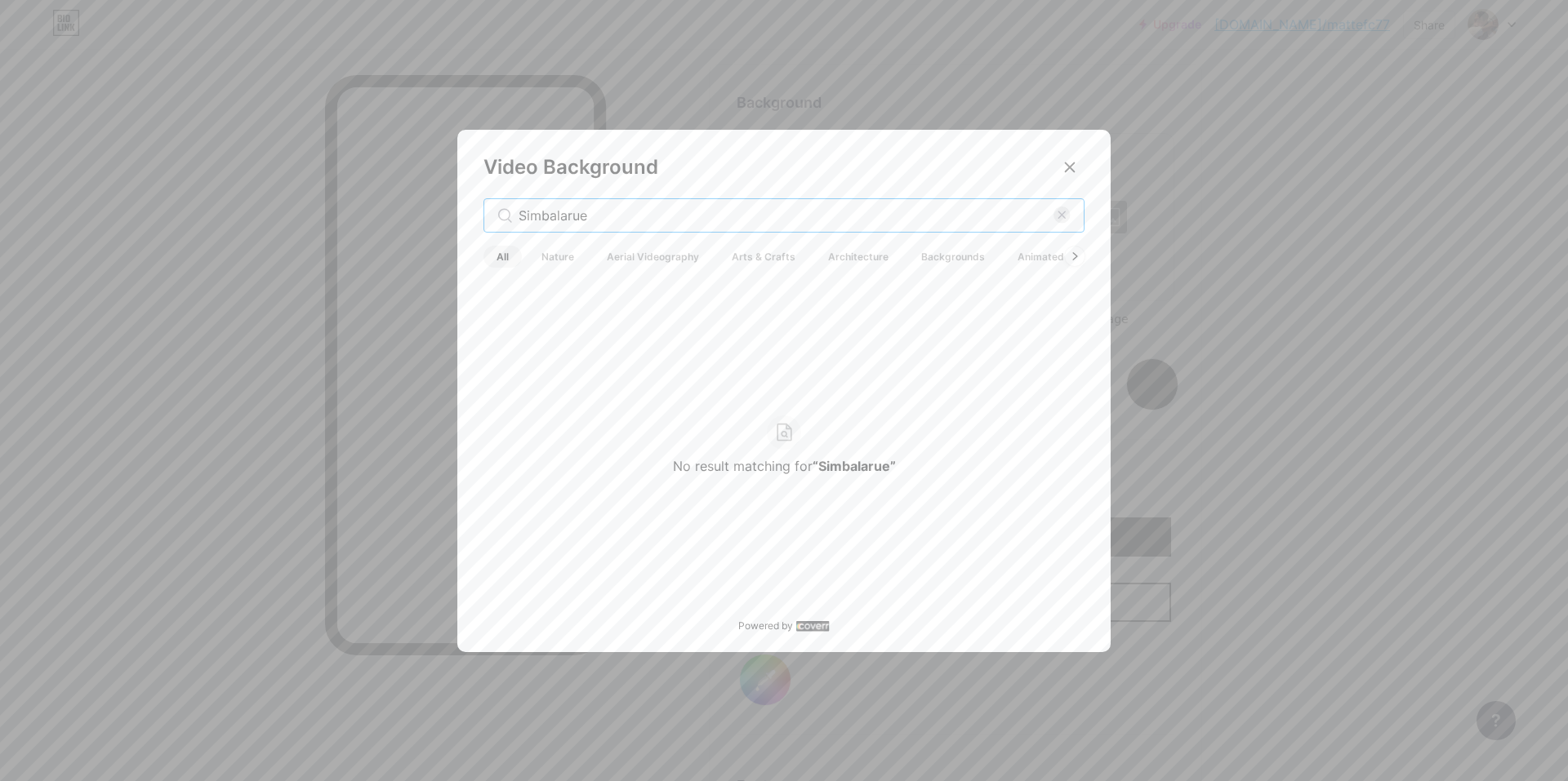
drag, startPoint x: 637, startPoint y: 216, endPoint x: 311, endPoint y: 227, distance: 326.2
click at [311, 227] on div "Video Background Simbalarue All Nature Aerial Videography Arts & Crafts Archite…" at bounding box center [784, 390] width 1568 height 781
click at [682, 196] on div "Video Background All Nature Aerial Videography Arts & Crafts Architecture Backg…" at bounding box center [784, 394] width 653 height 530
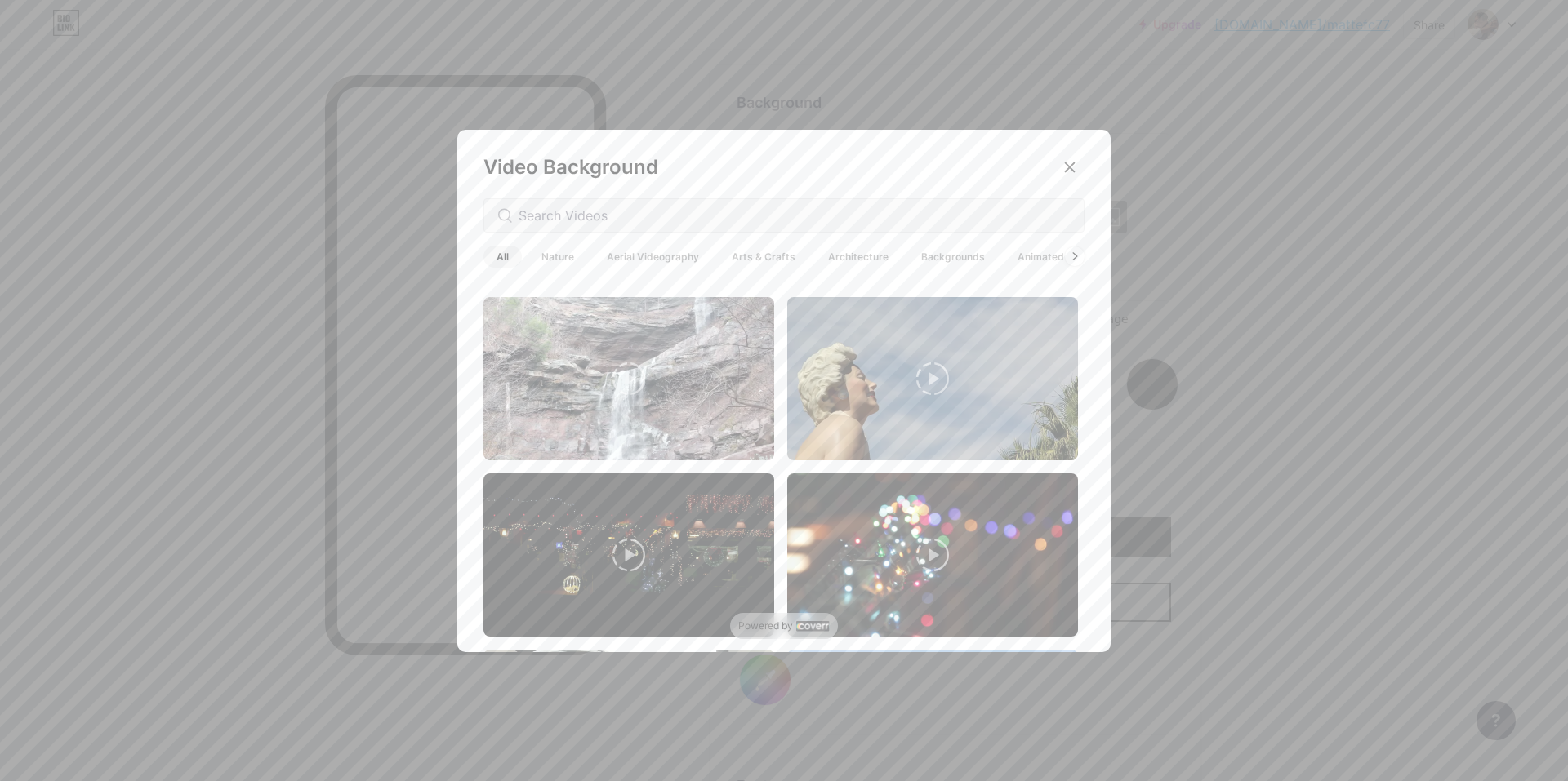
scroll to position [490, 0]
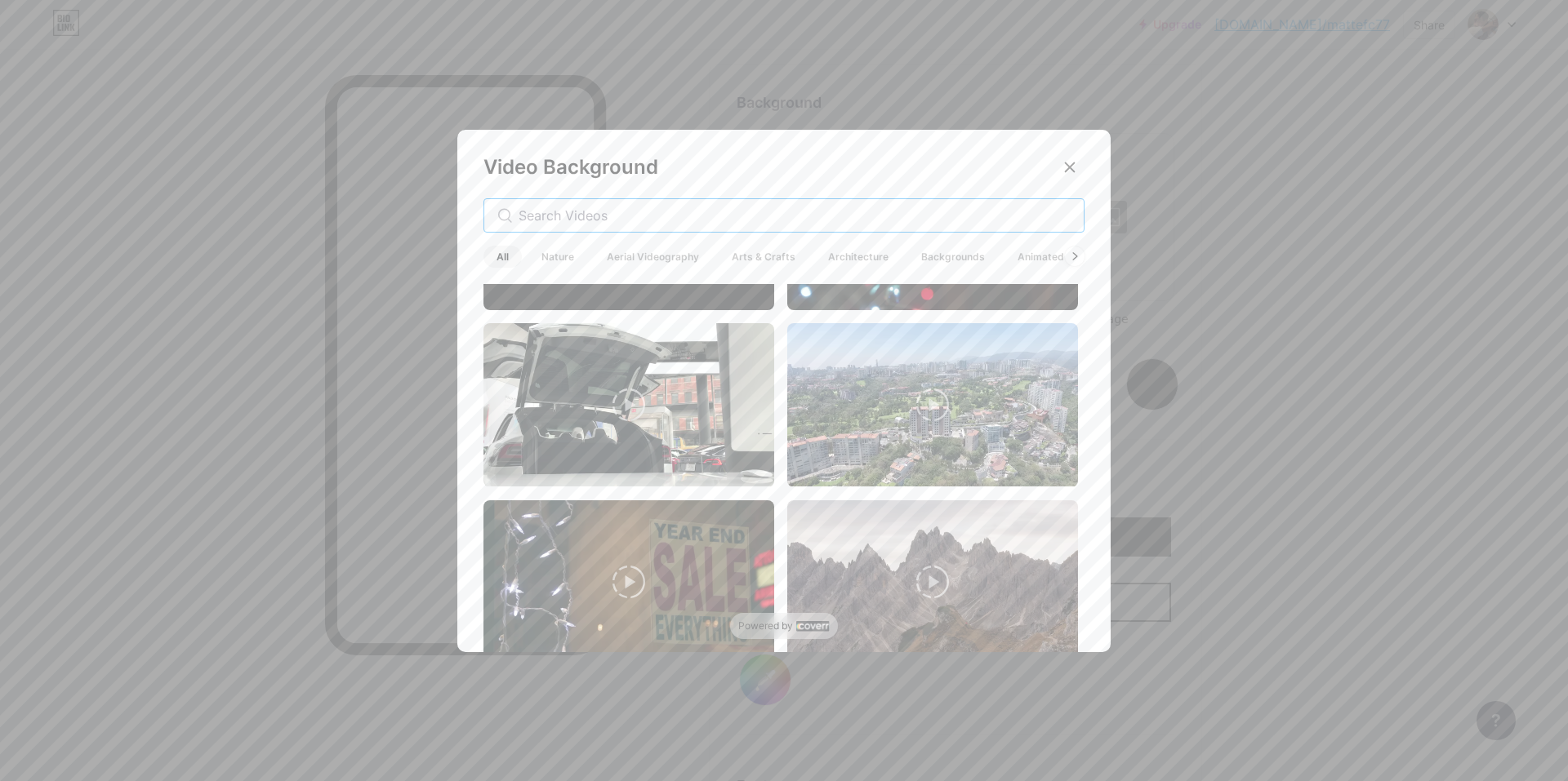
click at [548, 207] on input "text" at bounding box center [794, 215] width 552 height 20
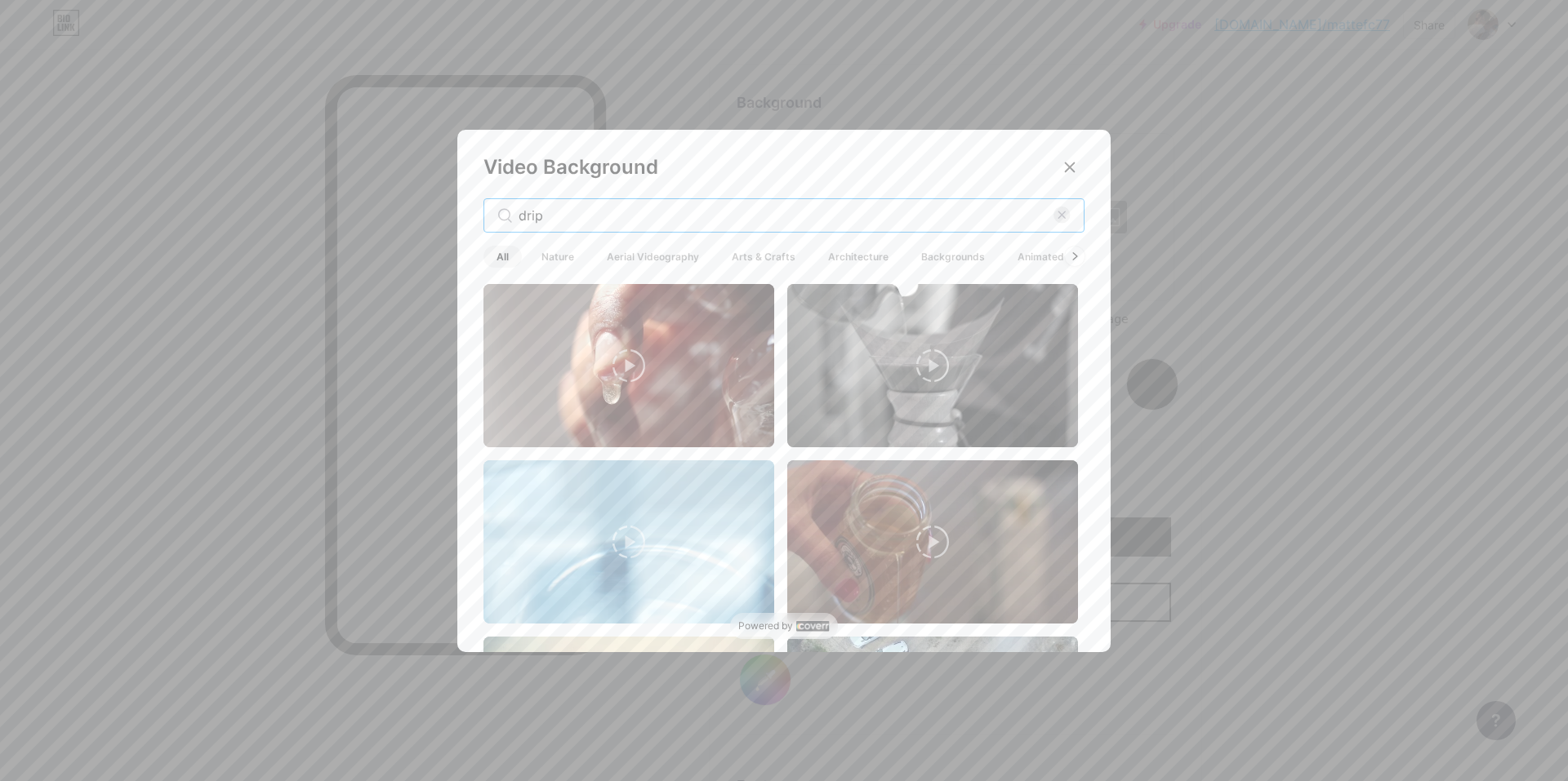
drag, startPoint x: 548, startPoint y: 207, endPoint x: 199, endPoint y: 222, distance: 349.3
click at [199, 222] on div "Video Background drip All Nature Aerial Videography Arts & Crafts Architecture …" at bounding box center [784, 390] width 1568 height 781
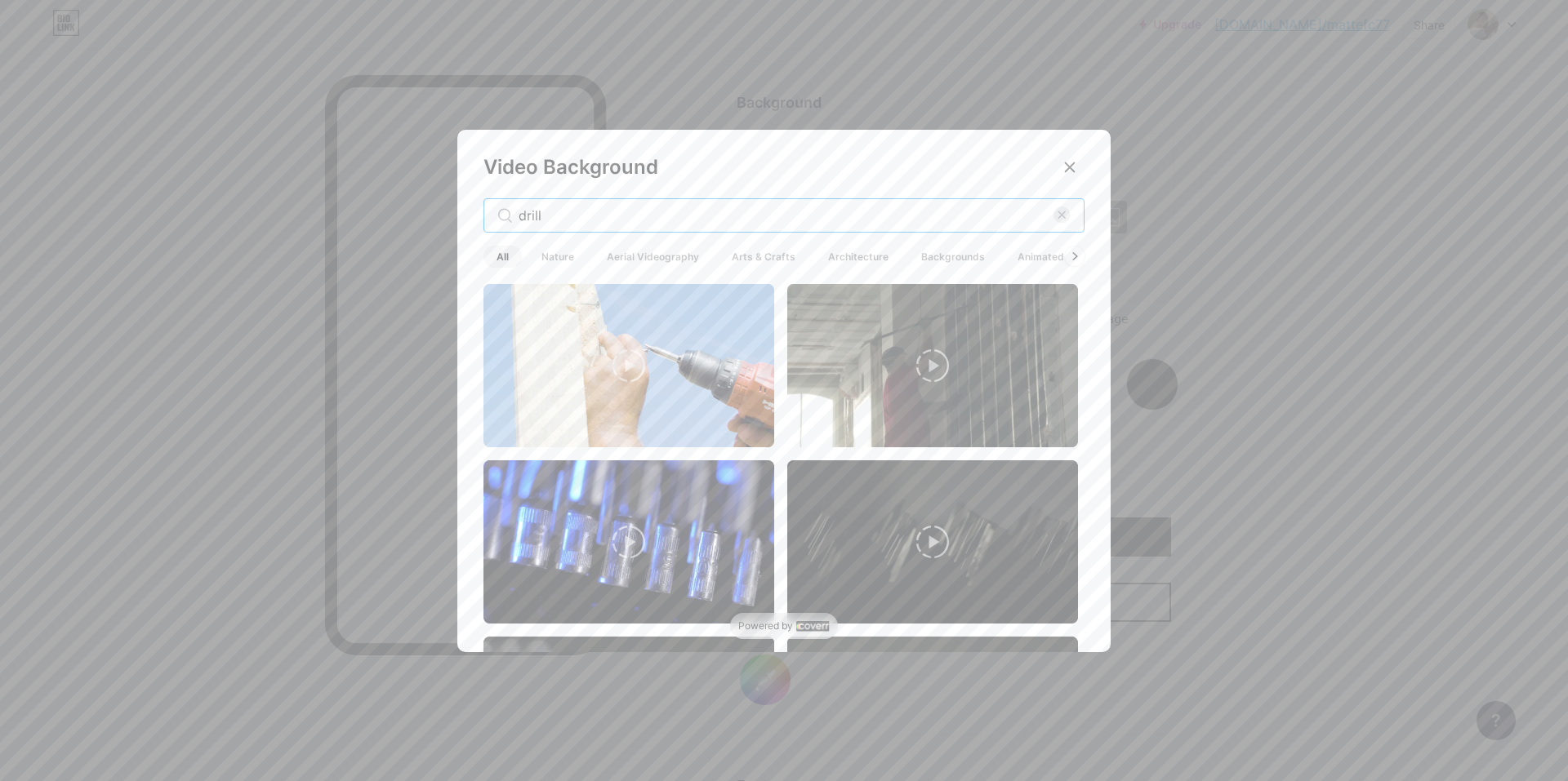
drag, startPoint x: 481, startPoint y: 213, endPoint x: 302, endPoint y: 203, distance: 179.3
click at [302, 203] on div "Video Background drill All Nature Aerial Videography Arts & Crafts Architecture…" at bounding box center [784, 390] width 1568 height 781
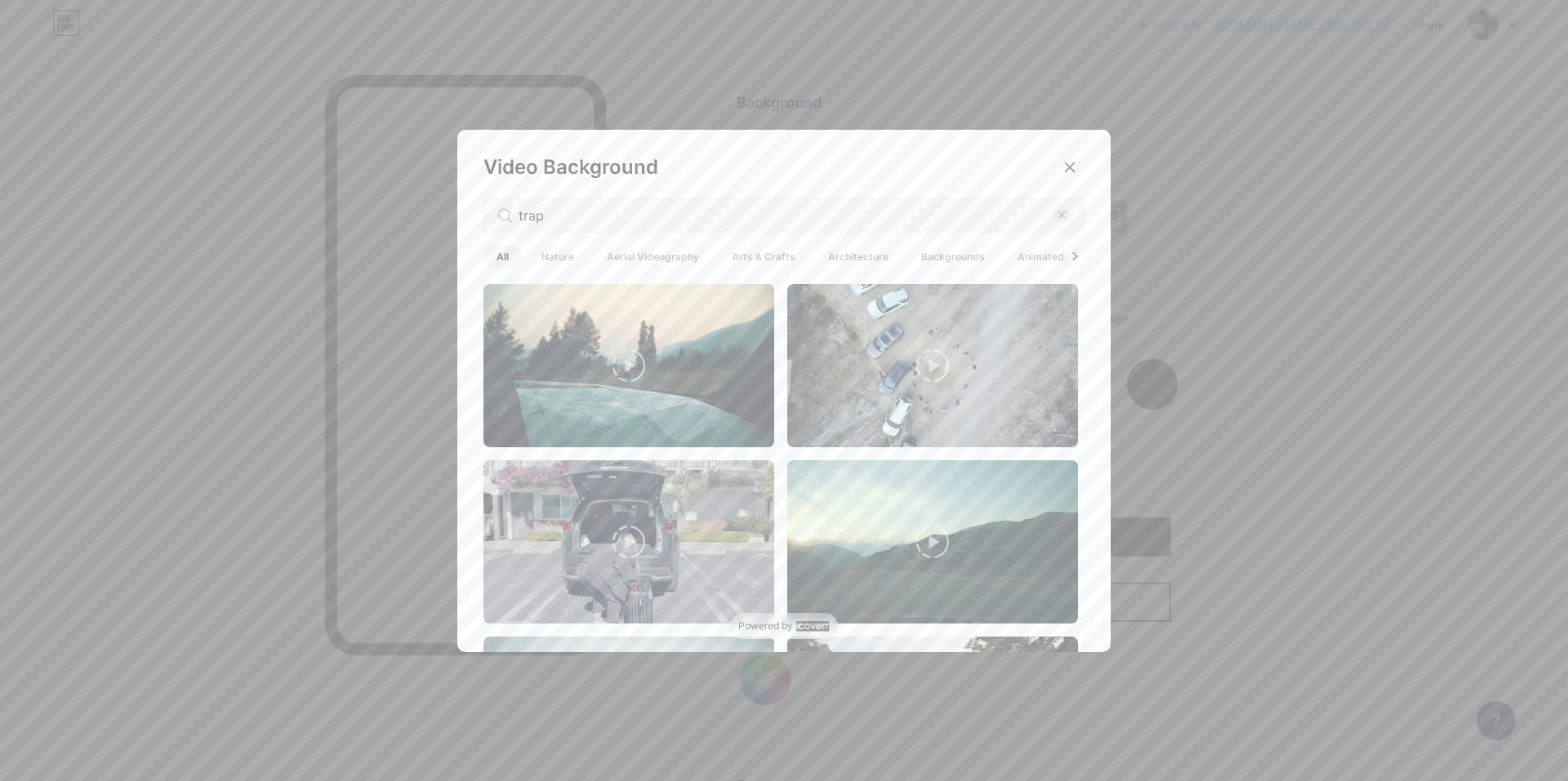
click at [622, 364] on icon at bounding box center [629, 365] width 33 height 33
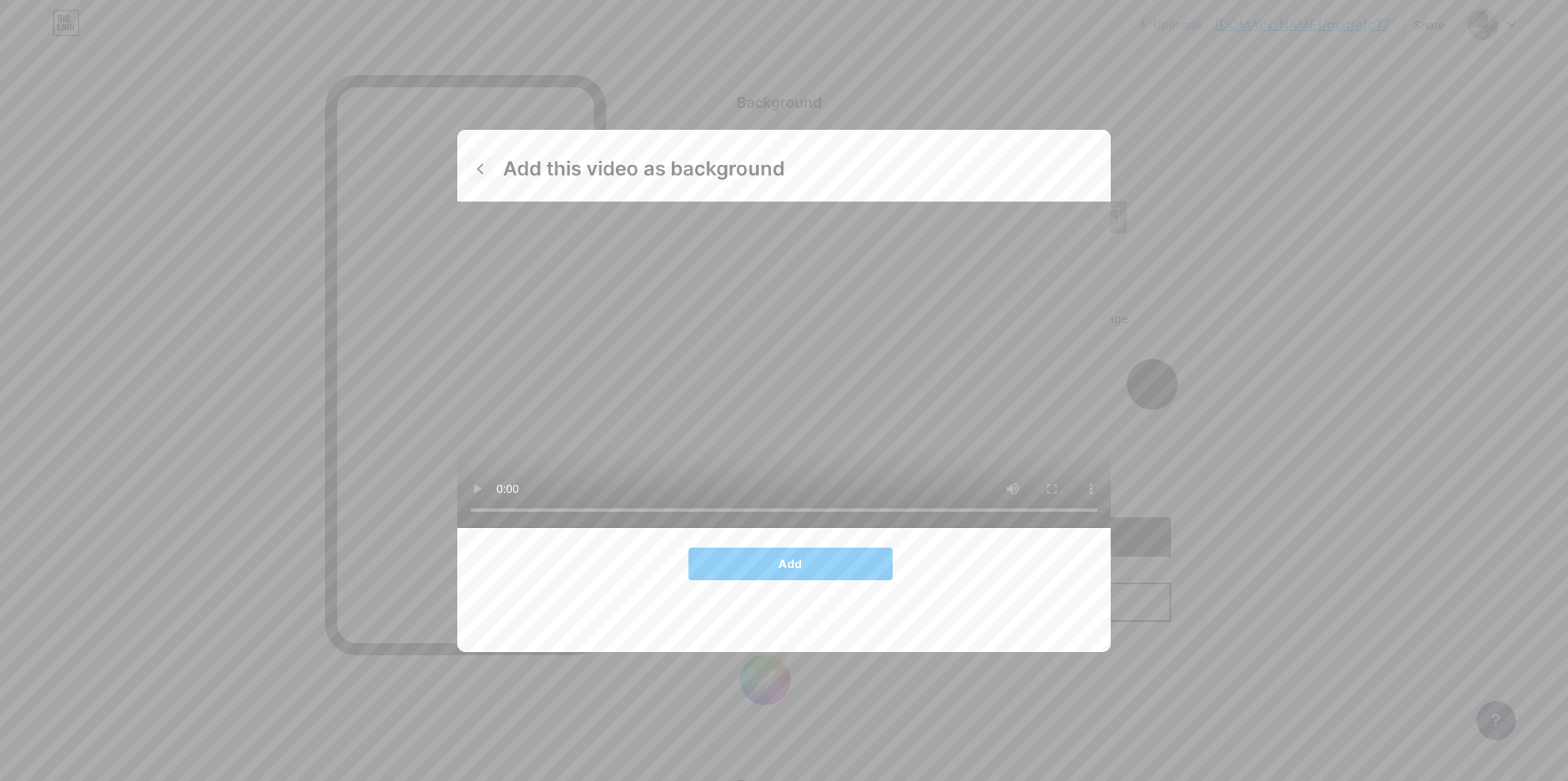
click at [473, 165] on icon at bounding box center [480, 169] width 13 height 13
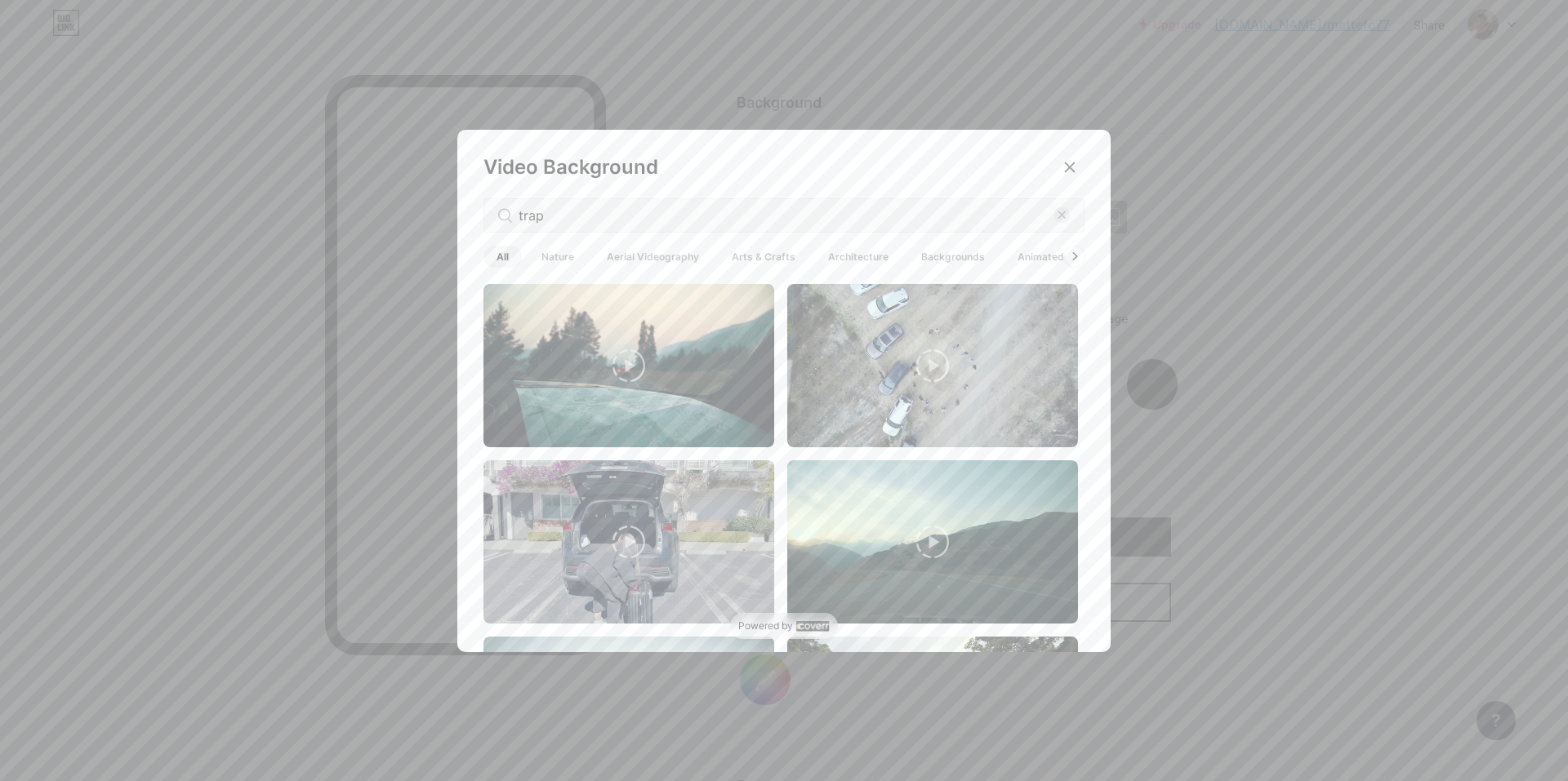
click at [1034, 256] on span "Animated" at bounding box center [1040, 256] width 72 height 22
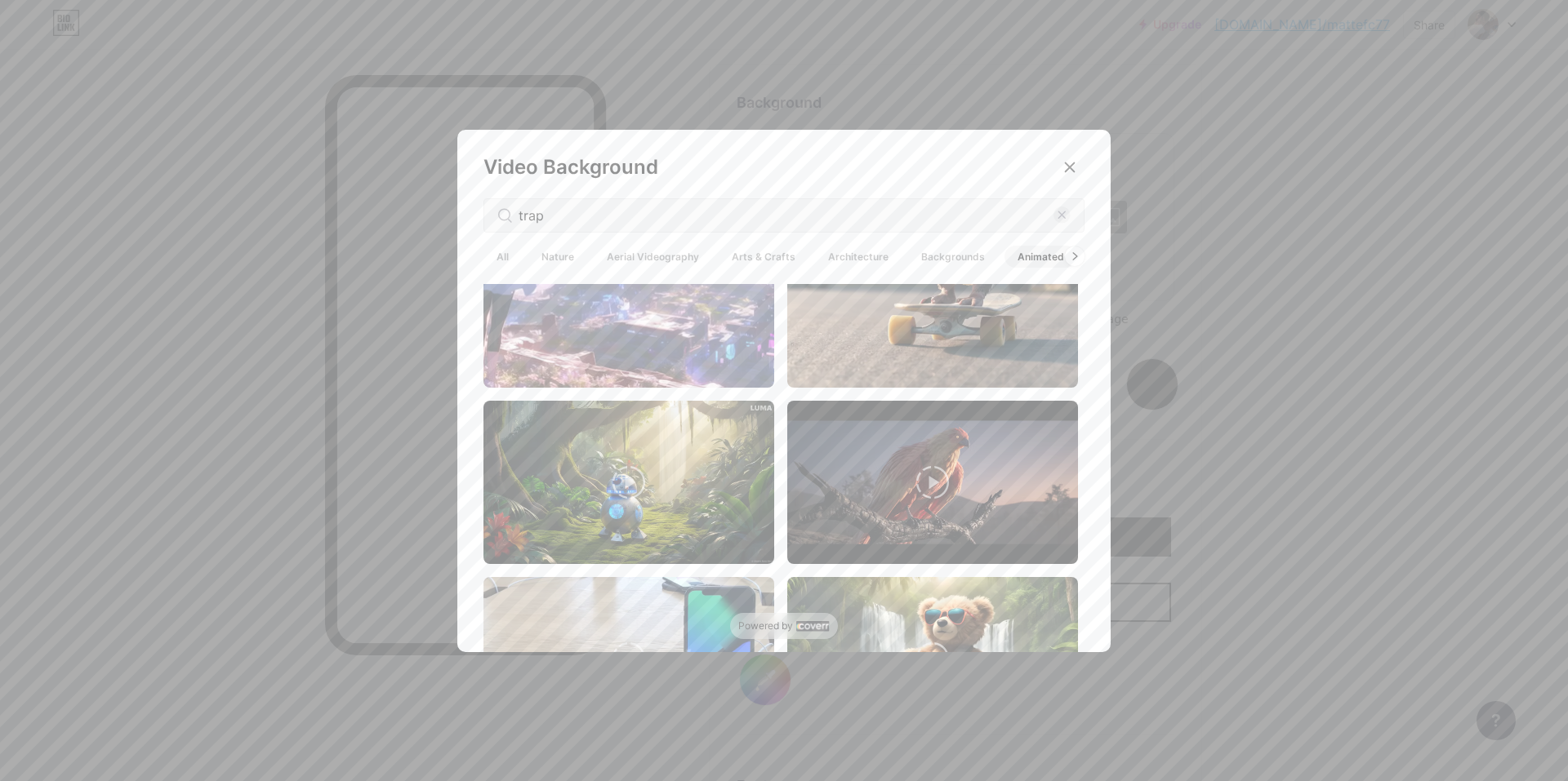
scroll to position [408, 0]
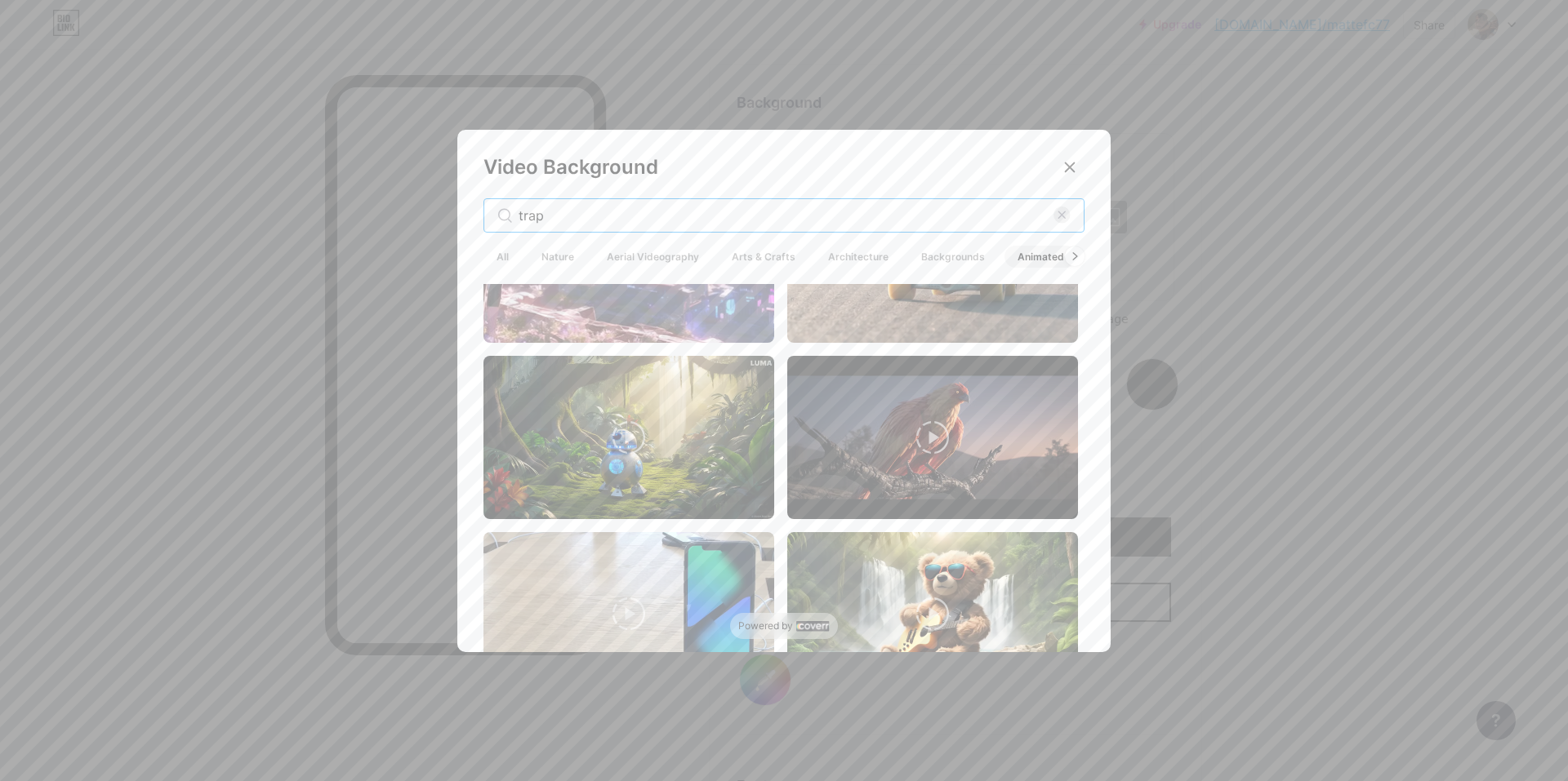
drag, startPoint x: 563, startPoint y: 213, endPoint x: 244, endPoint y: 206, distance: 319.1
click at [244, 206] on div "Video Background trap All Nature Aerial Videography Arts & Crafts Architecture …" at bounding box center [784, 390] width 1568 height 781
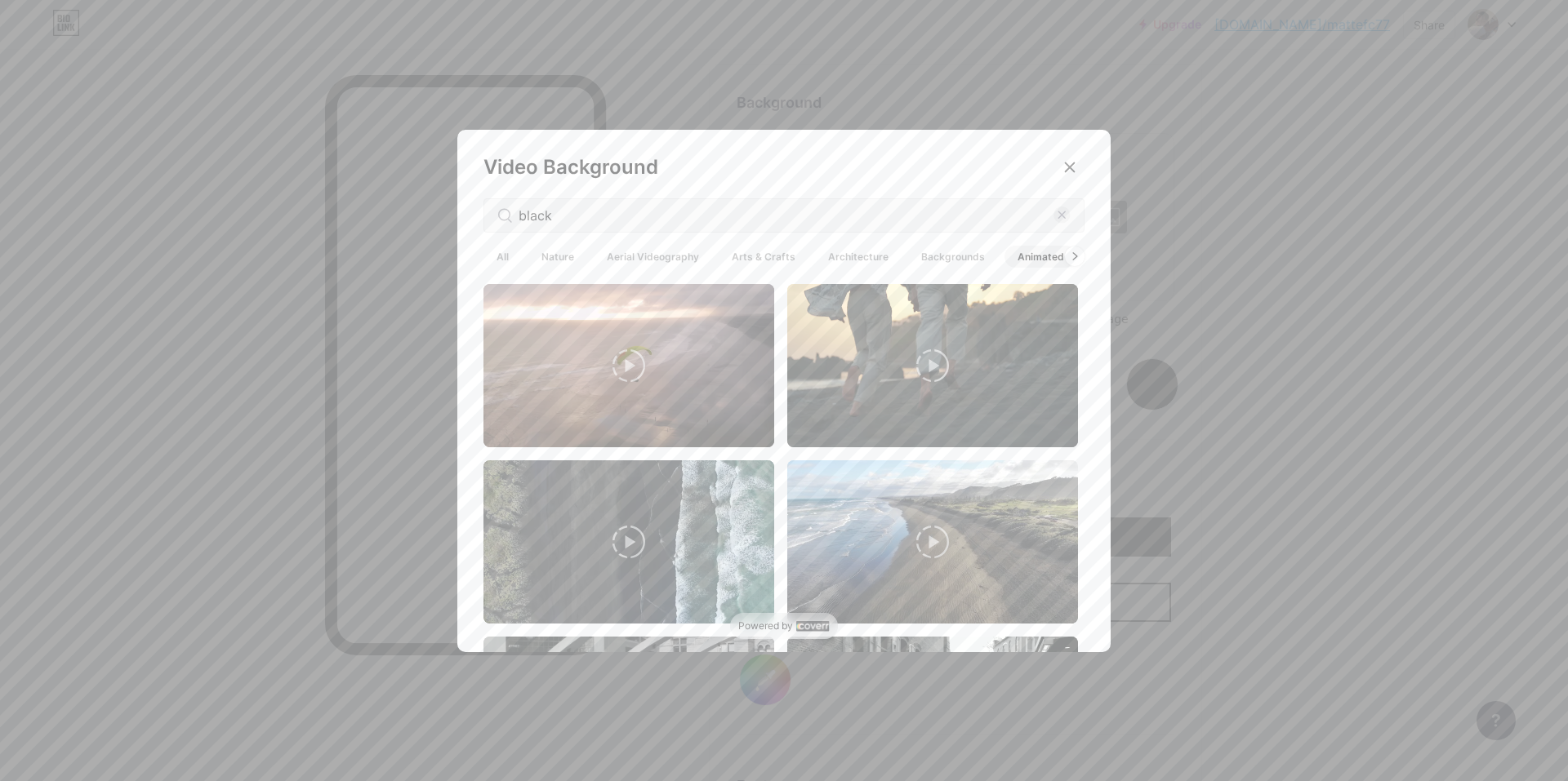
click at [488, 256] on span "All" at bounding box center [503, 256] width 39 height 22
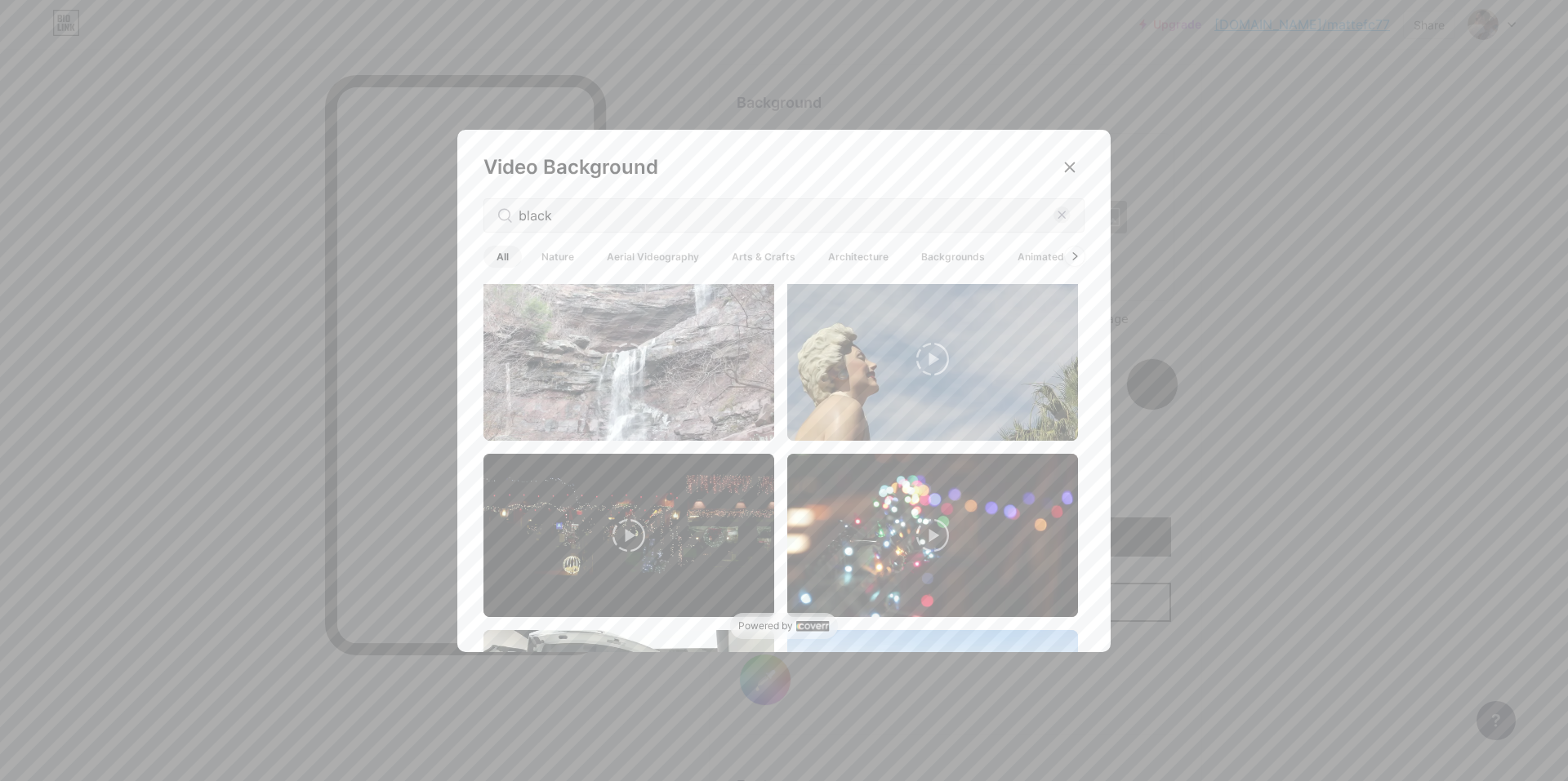
scroll to position [327, 0]
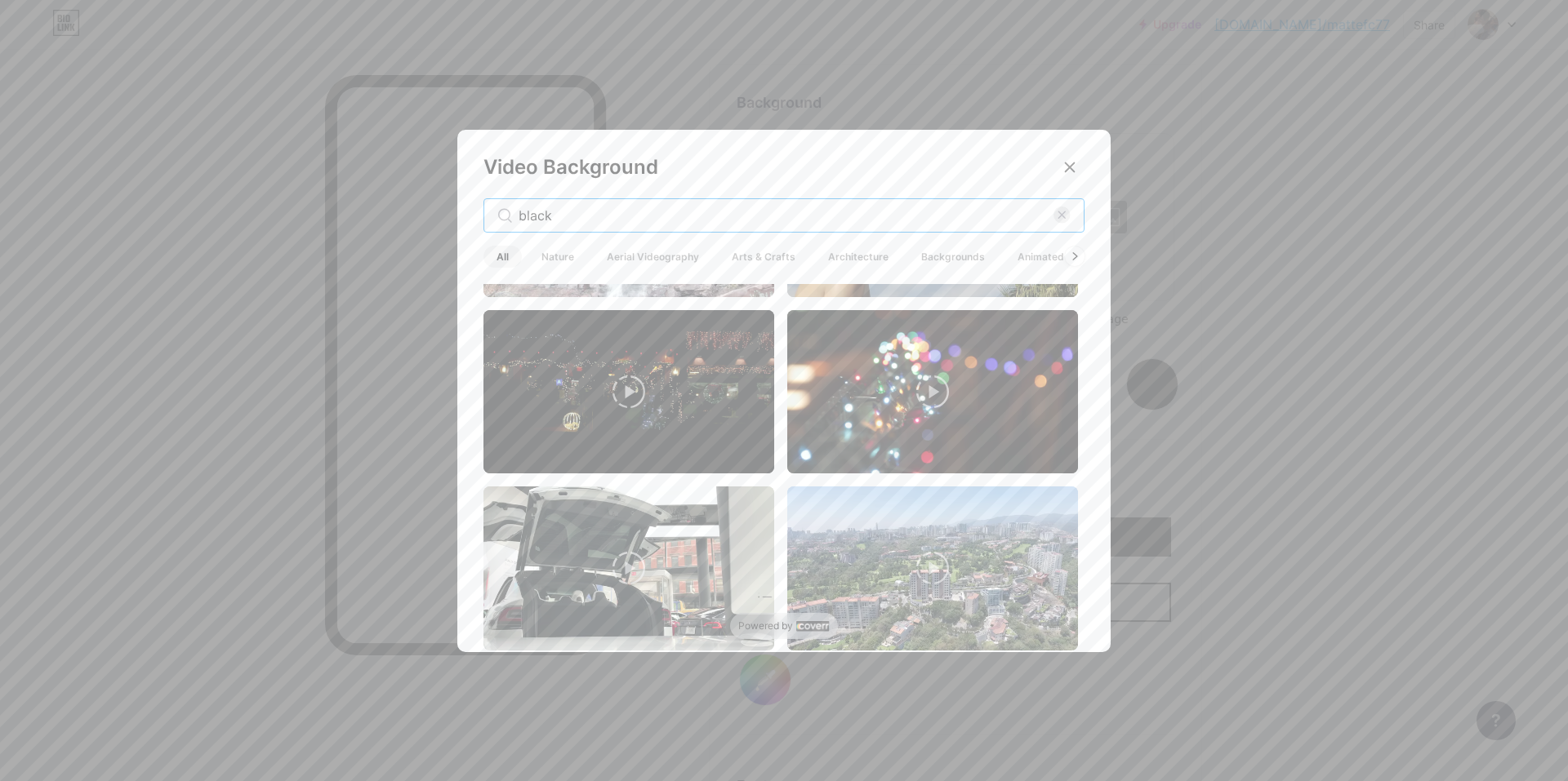
drag, startPoint x: 577, startPoint y: 206, endPoint x: 221, endPoint y: 199, distance: 356.1
click at [221, 199] on div "Video Background black All Nature Aerial Videography Arts & Crafts Architecture…" at bounding box center [784, 390] width 1568 height 781
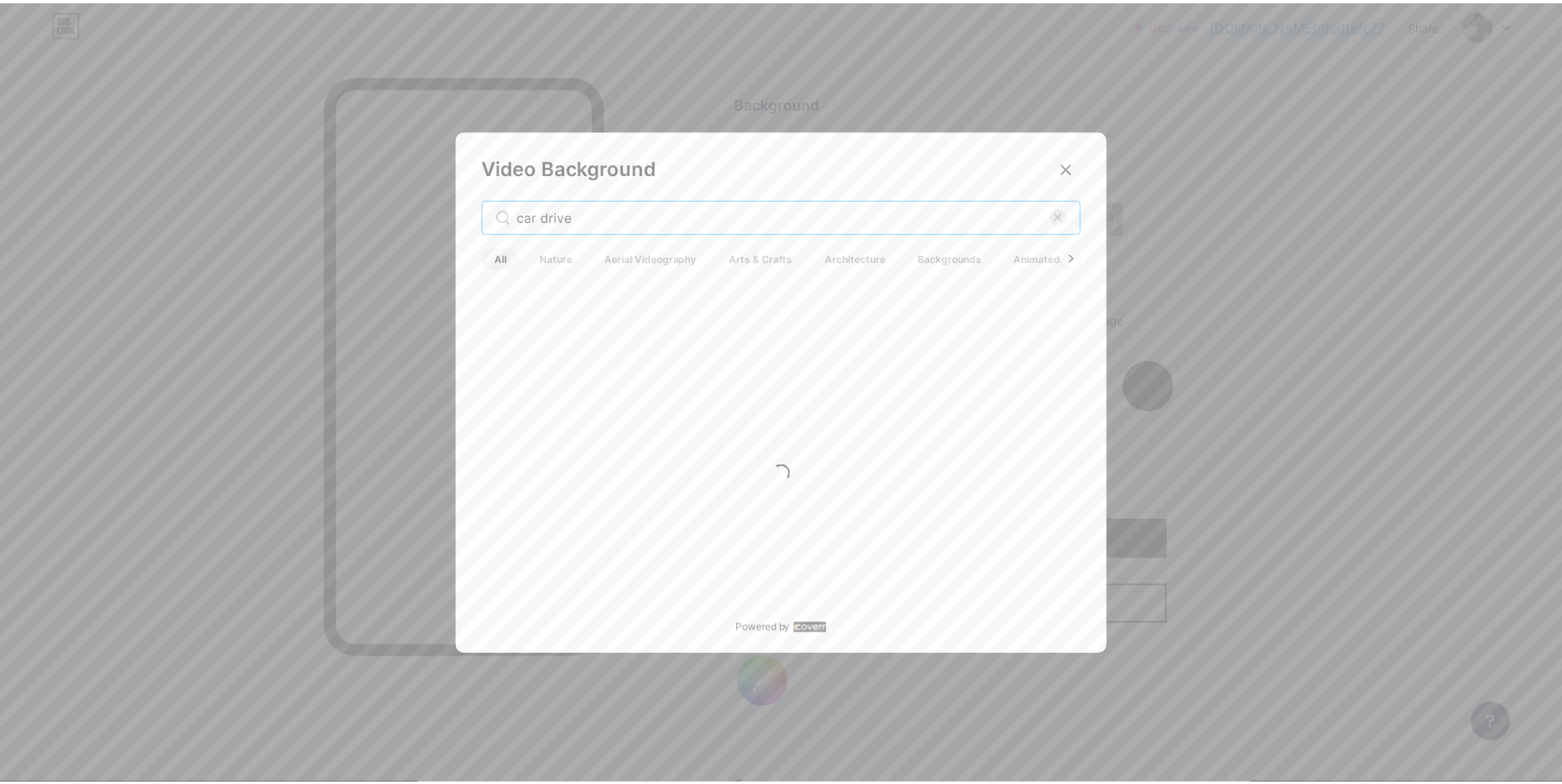
scroll to position [0, 0]
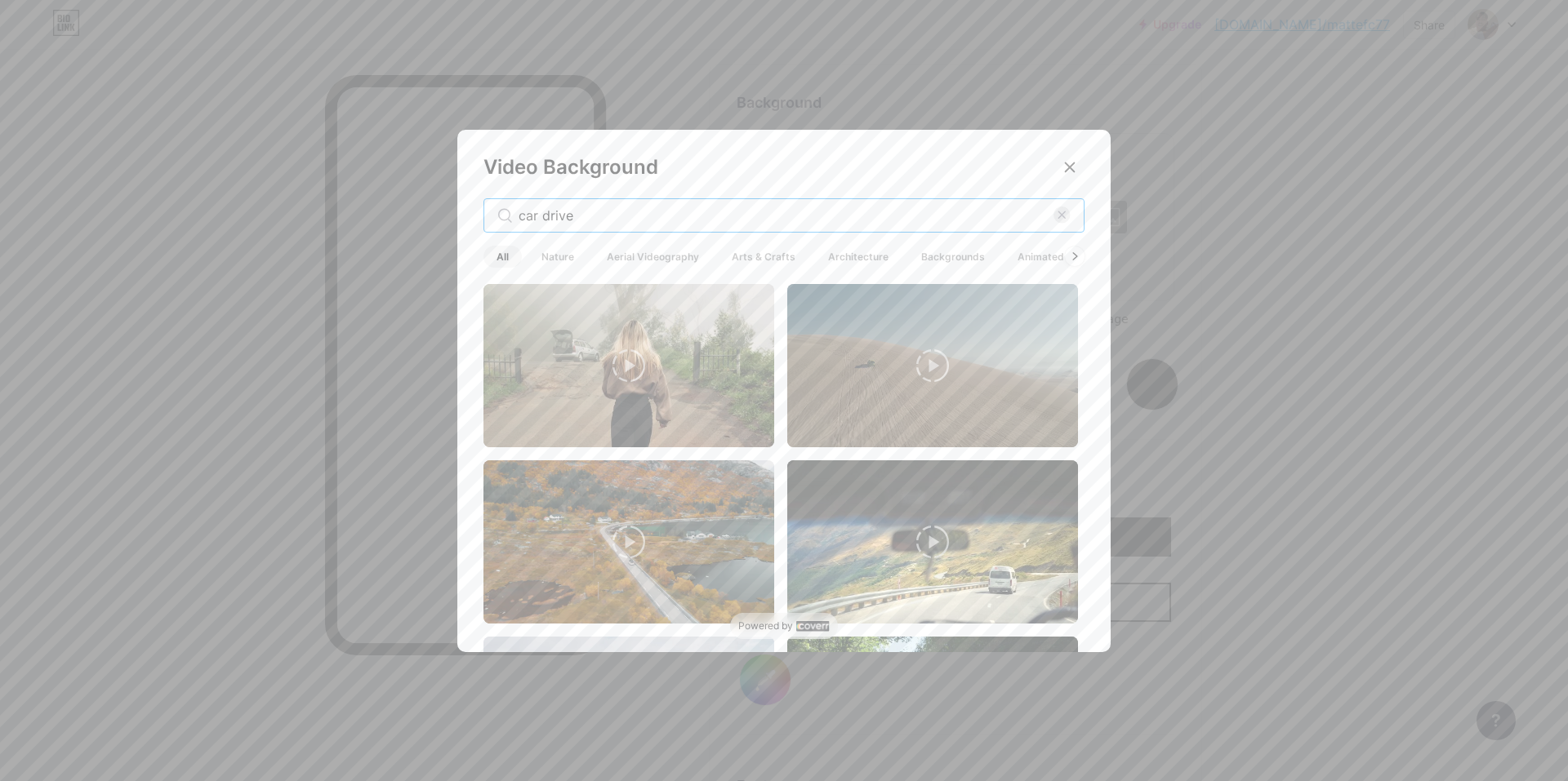
drag, startPoint x: 584, startPoint y: 213, endPoint x: 142, endPoint y: 182, distance: 443.1
click at [142, 182] on div "Video Background car drive All Nature Aerial Videography Arts & Crafts Architec…" at bounding box center [784, 390] width 1568 height 781
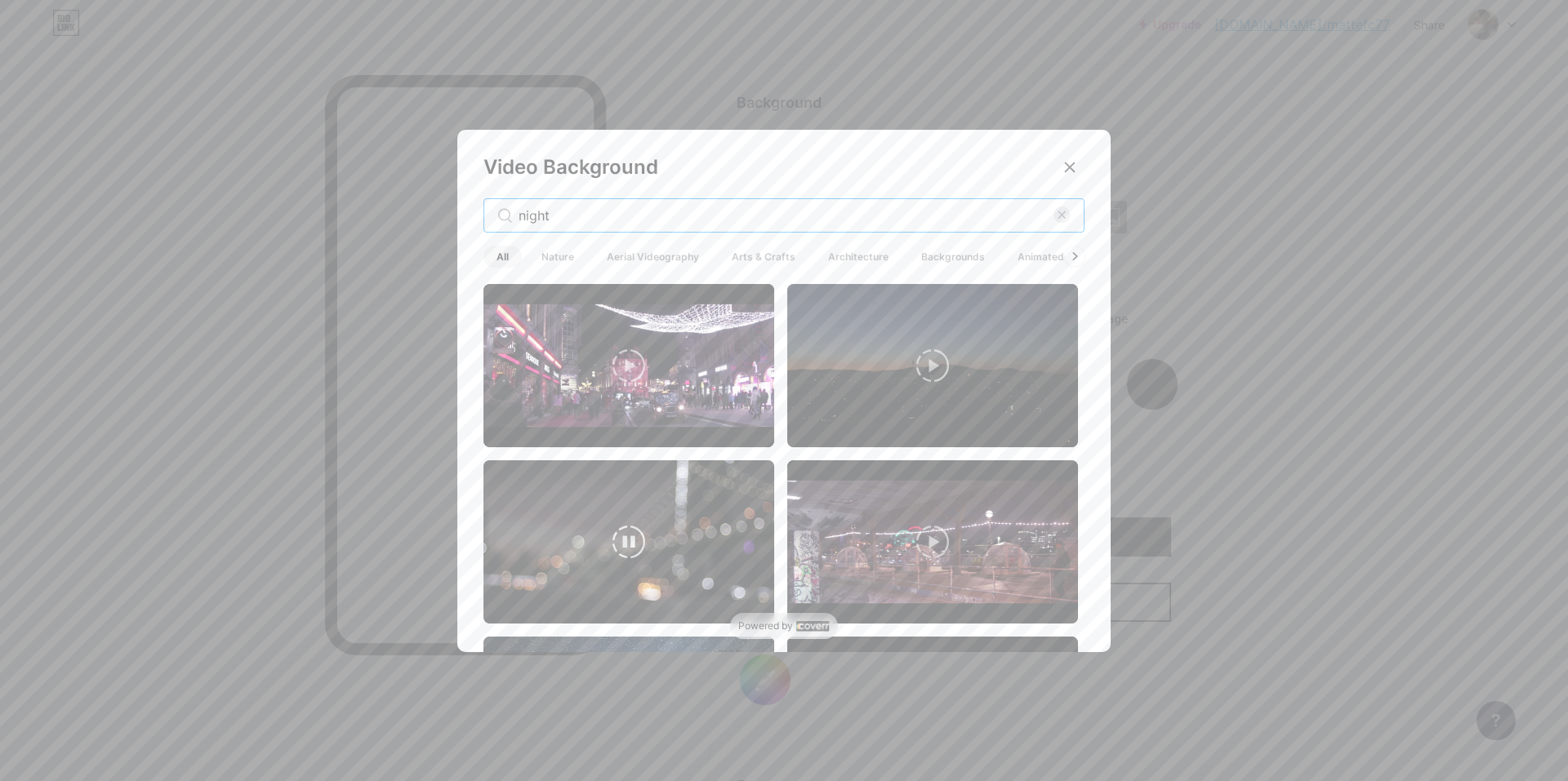
type input "night"
click at [644, 541] on img at bounding box center [629, 542] width 291 height 164
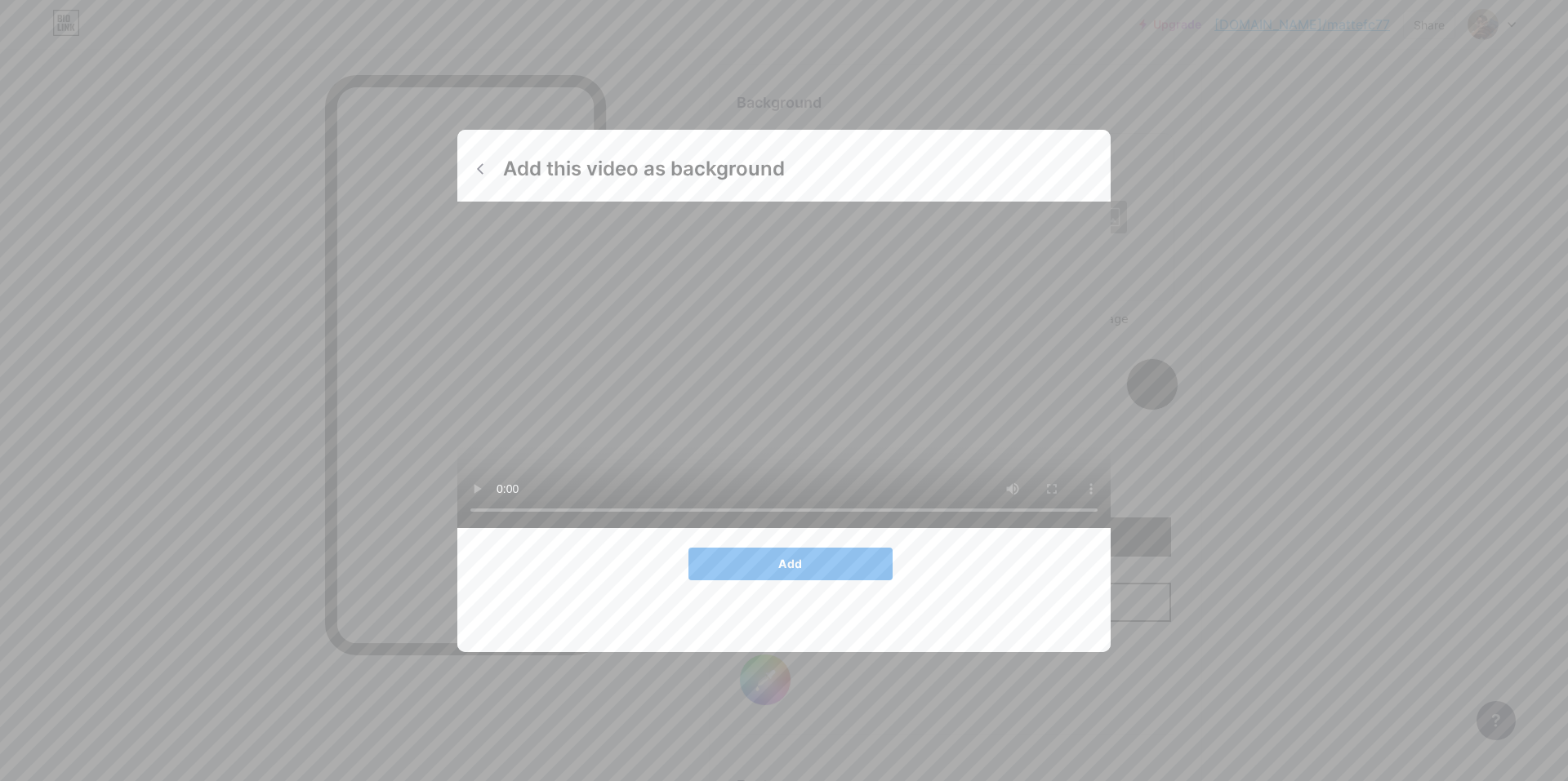
click at [855, 581] on button "Add" at bounding box center [790, 564] width 204 height 33
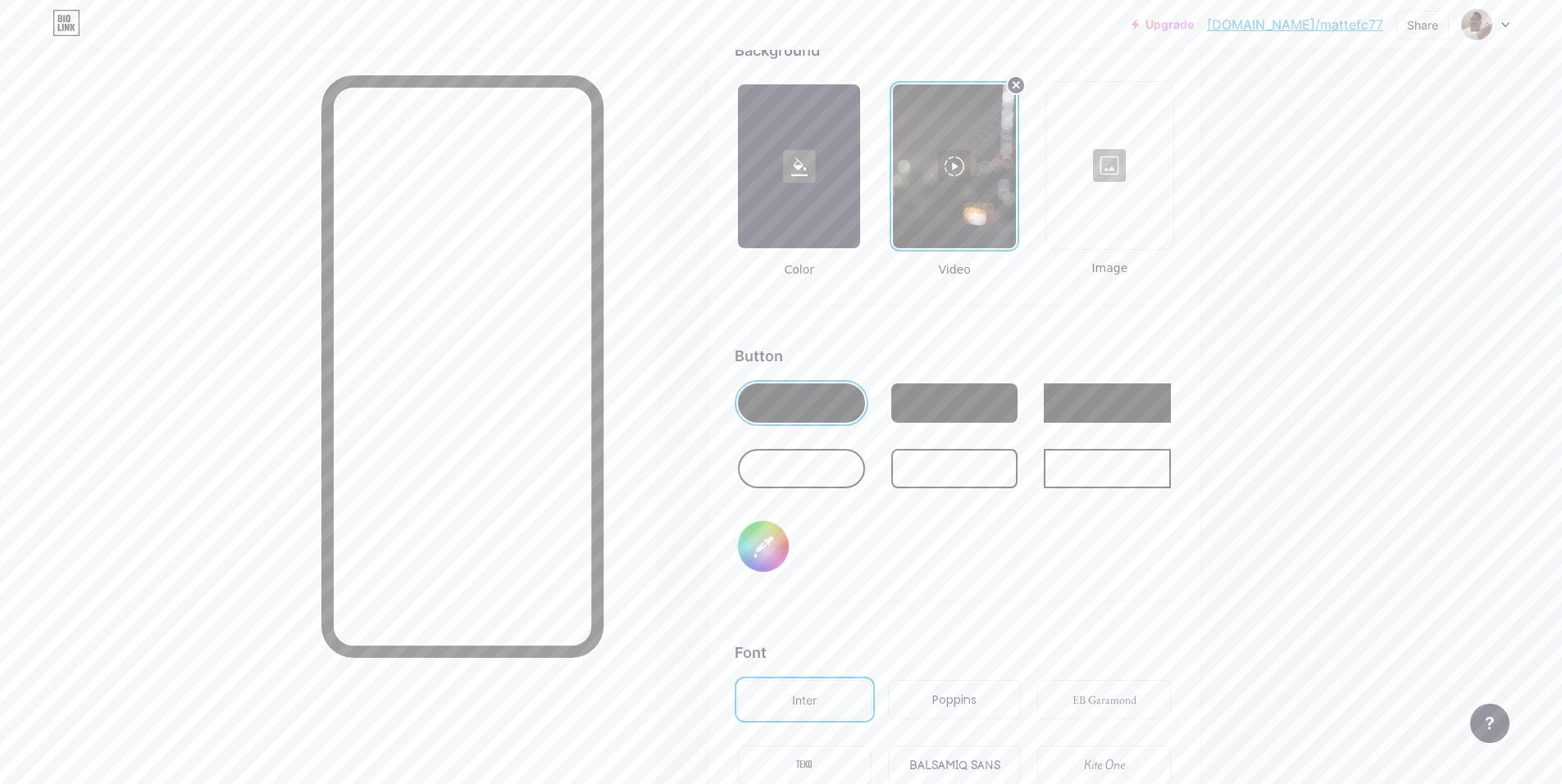
scroll to position [2258, 0]
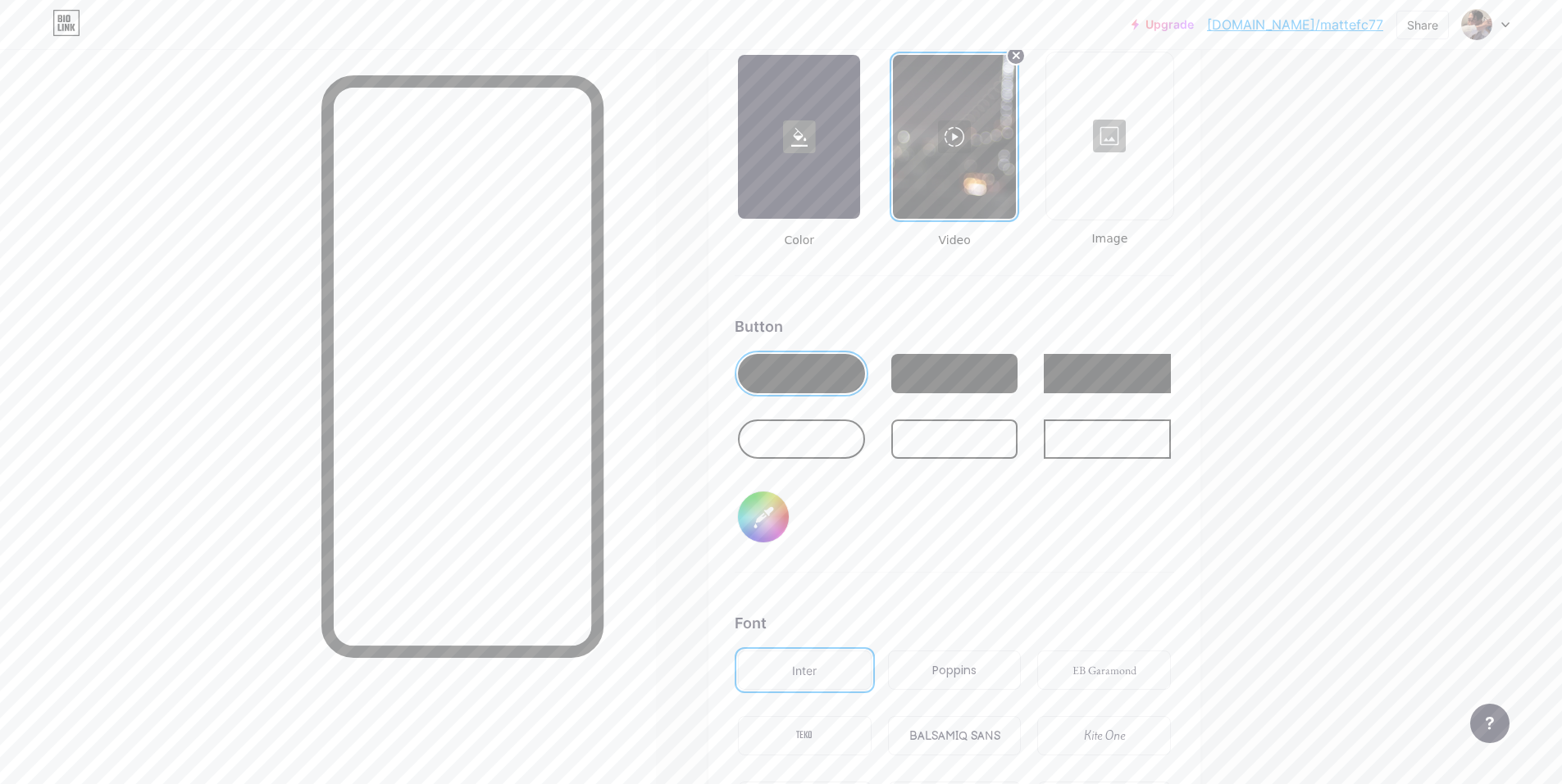
click at [981, 380] on div at bounding box center [954, 374] width 127 height 40
click at [826, 444] on div at bounding box center [801, 439] width 127 height 40
click at [827, 377] on div at bounding box center [801, 374] width 127 height 40
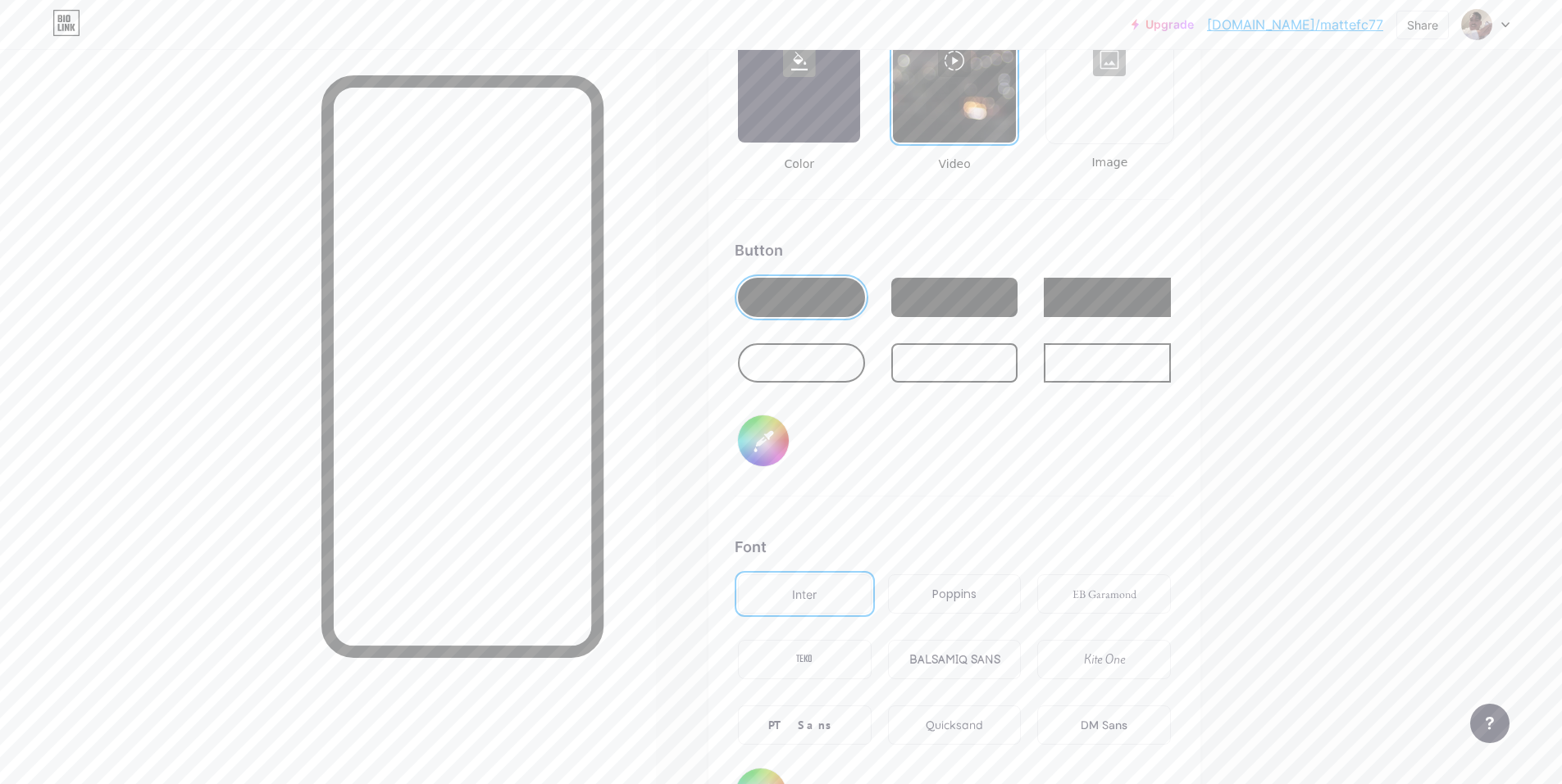
scroll to position [2422, 0]
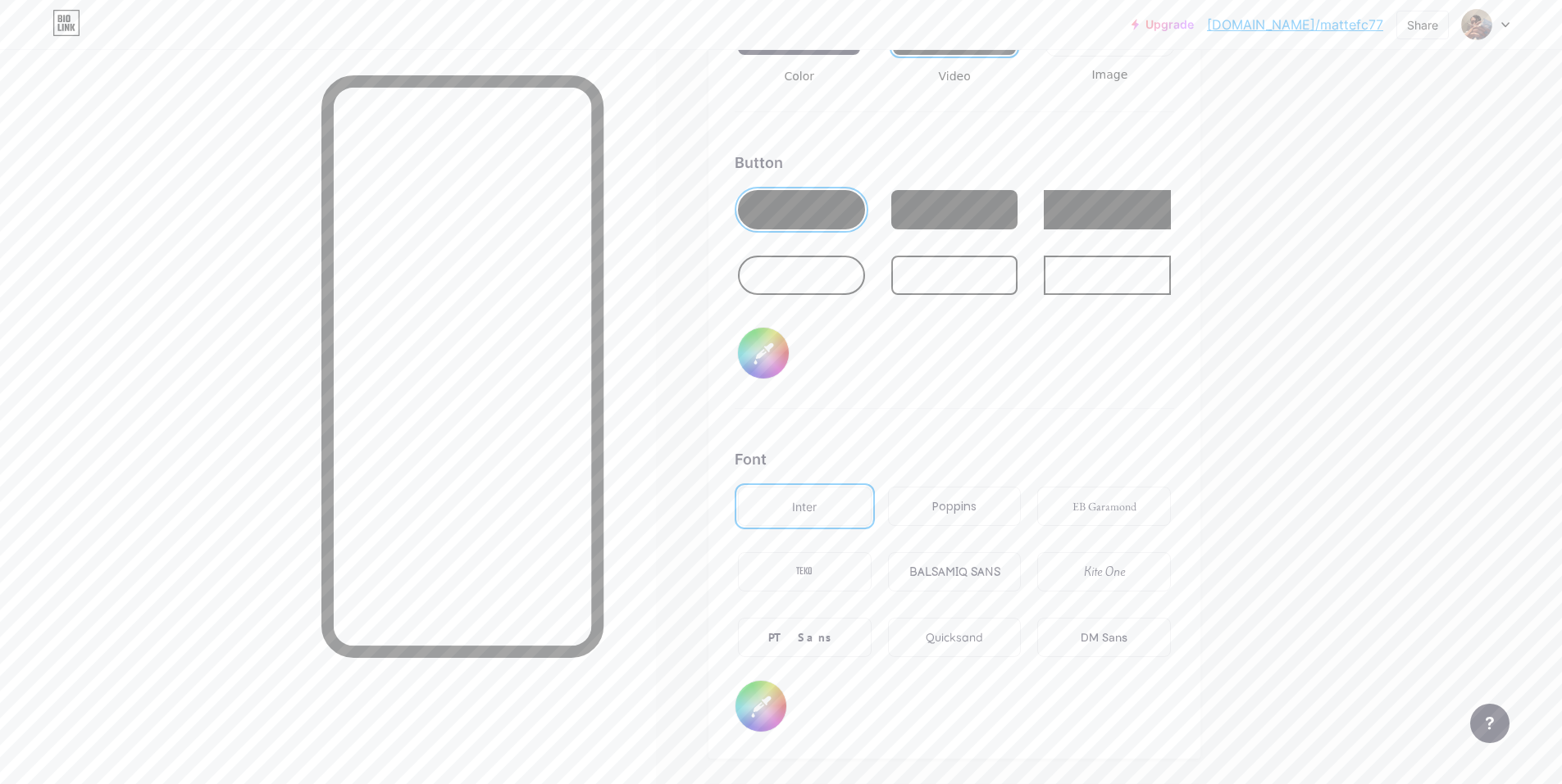
click at [946, 582] on div "BALSAMIQ SANS" at bounding box center [954, 572] width 133 height 40
click at [828, 631] on div "PT Sans" at bounding box center [804, 638] width 72 height 17
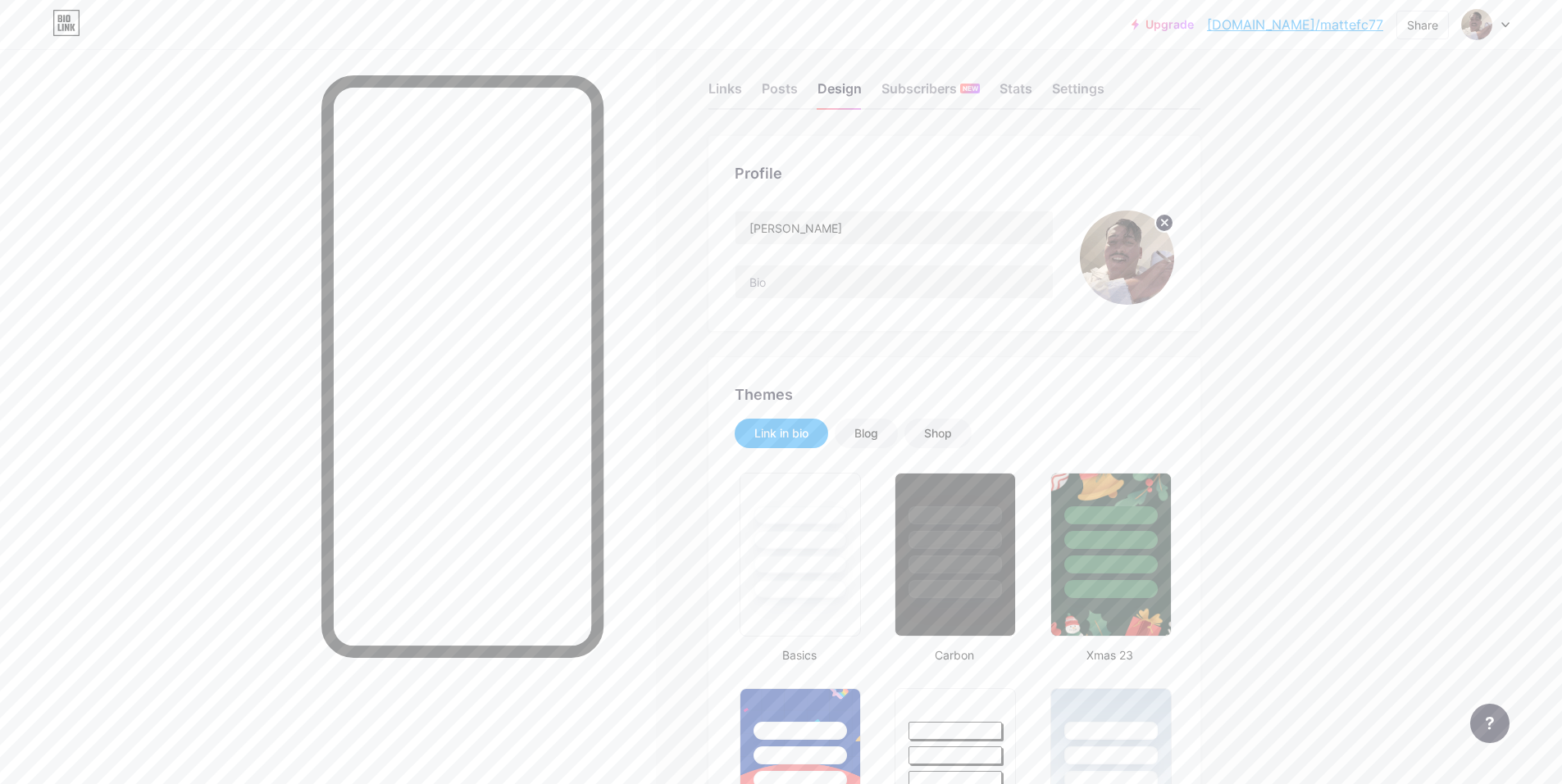
scroll to position [0, 0]
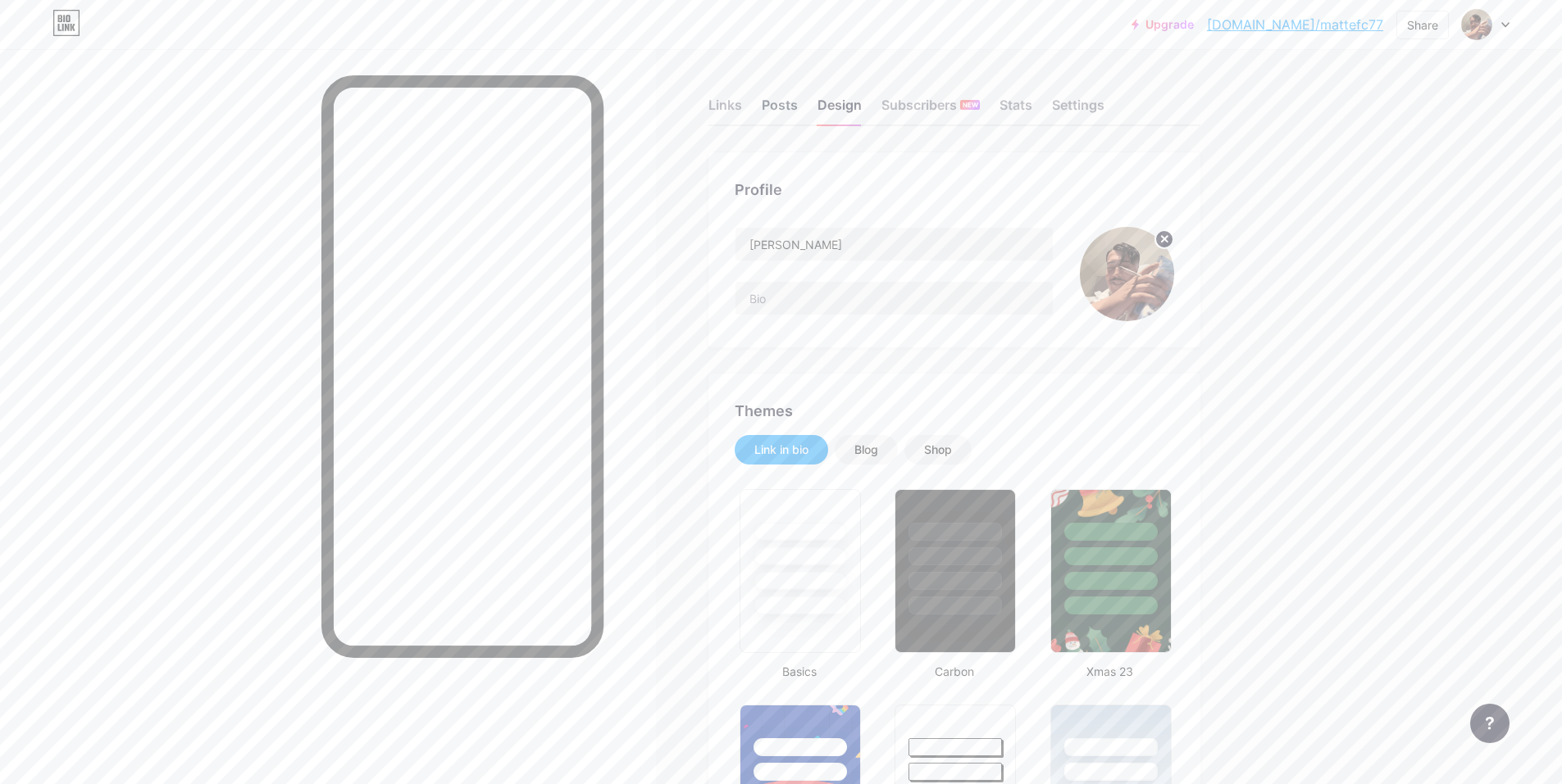
click at [779, 108] on div "Posts" at bounding box center [780, 110] width 36 height 29
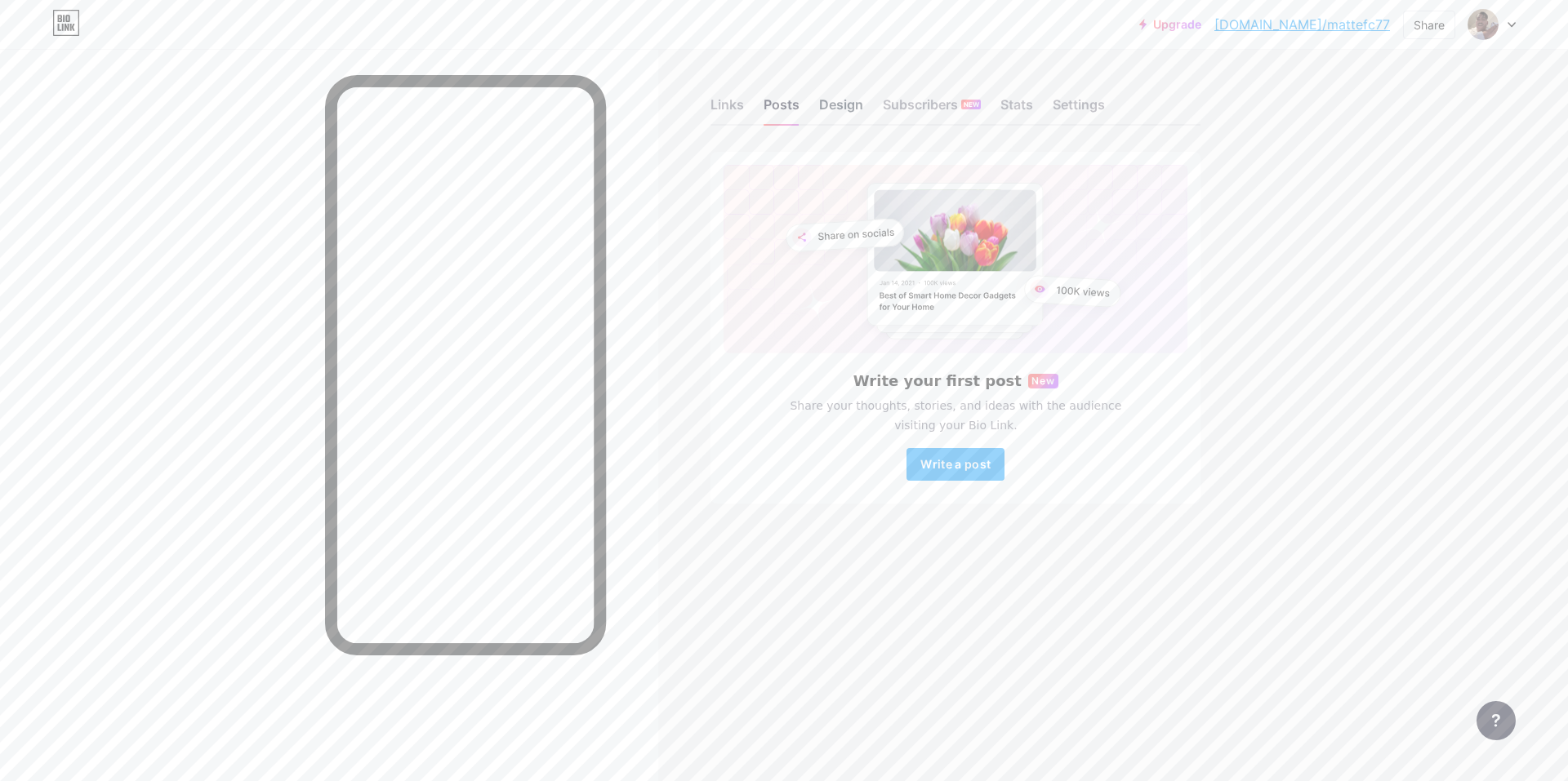
click at [840, 107] on div "Design" at bounding box center [840, 109] width 44 height 29
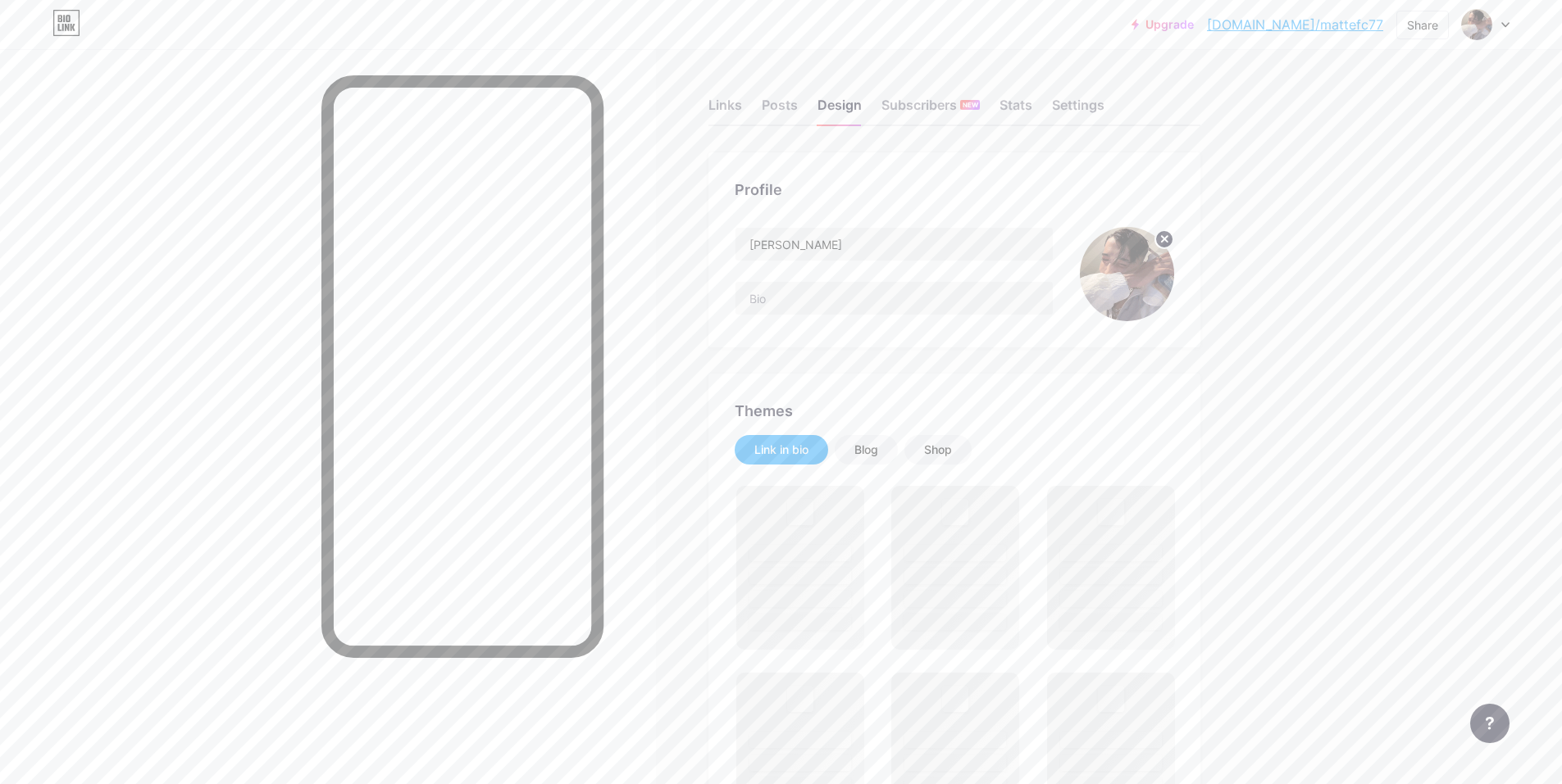
click at [813, 224] on div "Profile [PERSON_NAME]" at bounding box center [954, 249] width 492 height 195
click at [814, 232] on input "[PERSON_NAME]" at bounding box center [894, 244] width 318 height 33
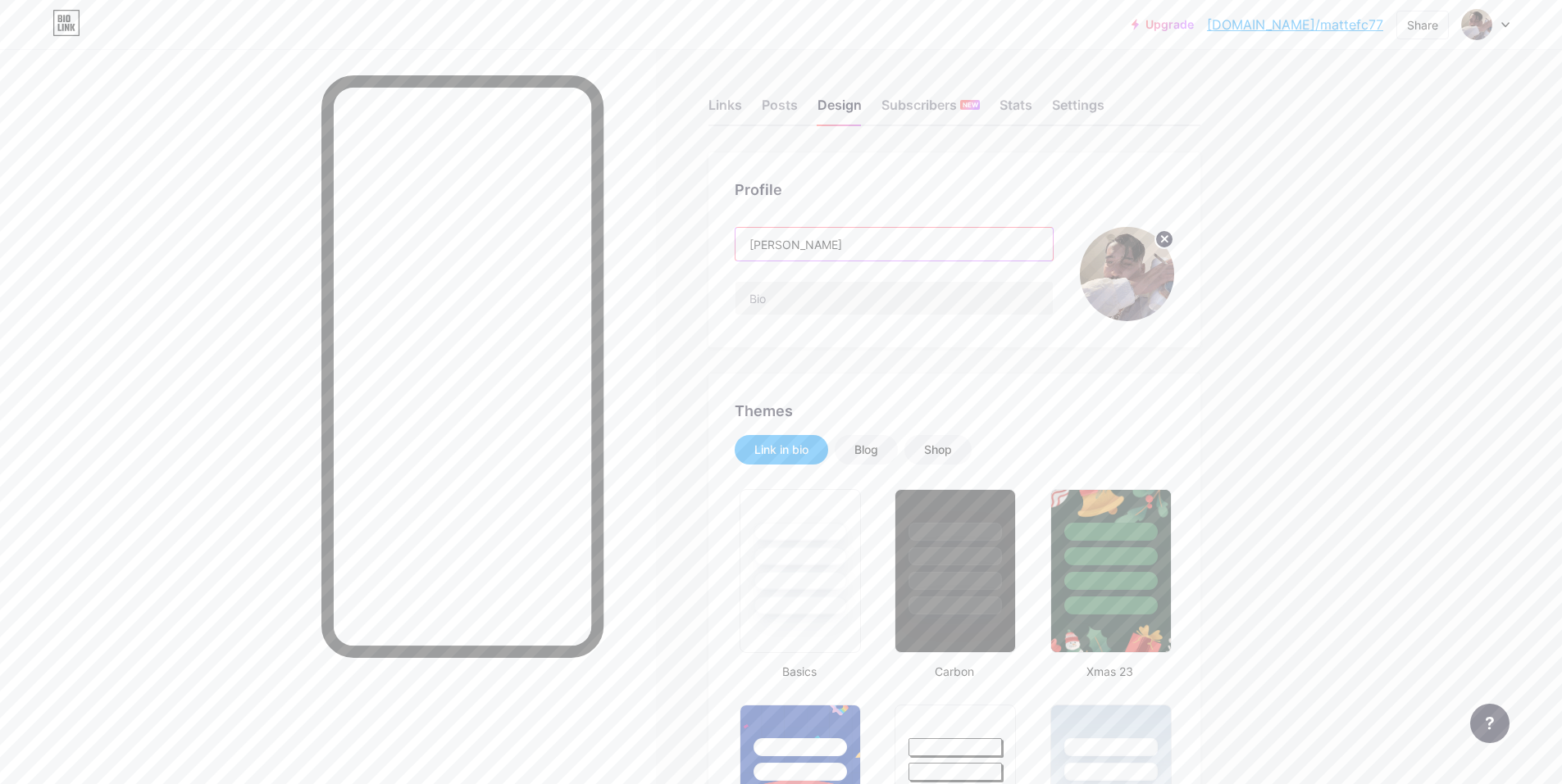
type input "#000000"
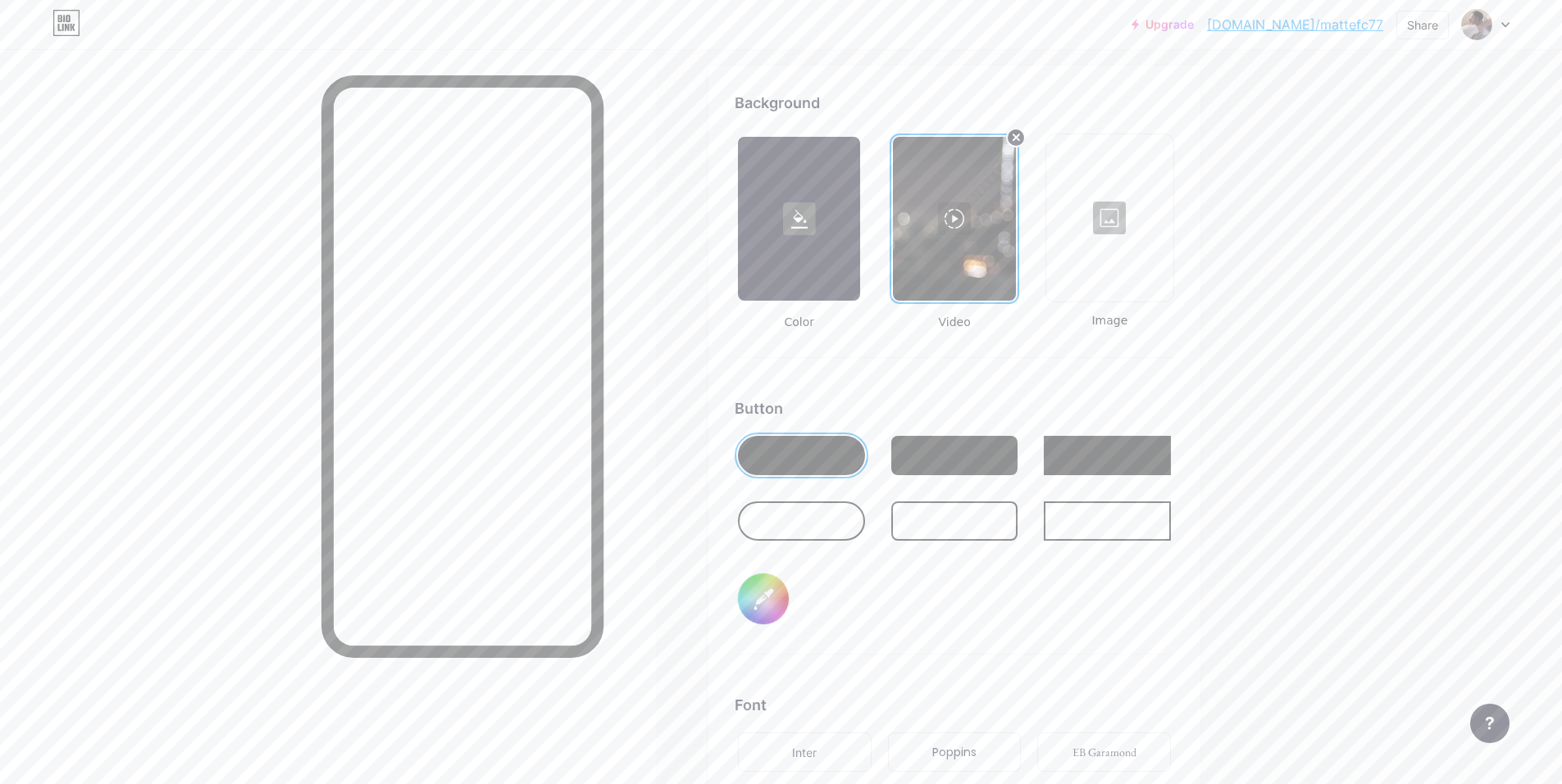
scroll to position [2377, 0]
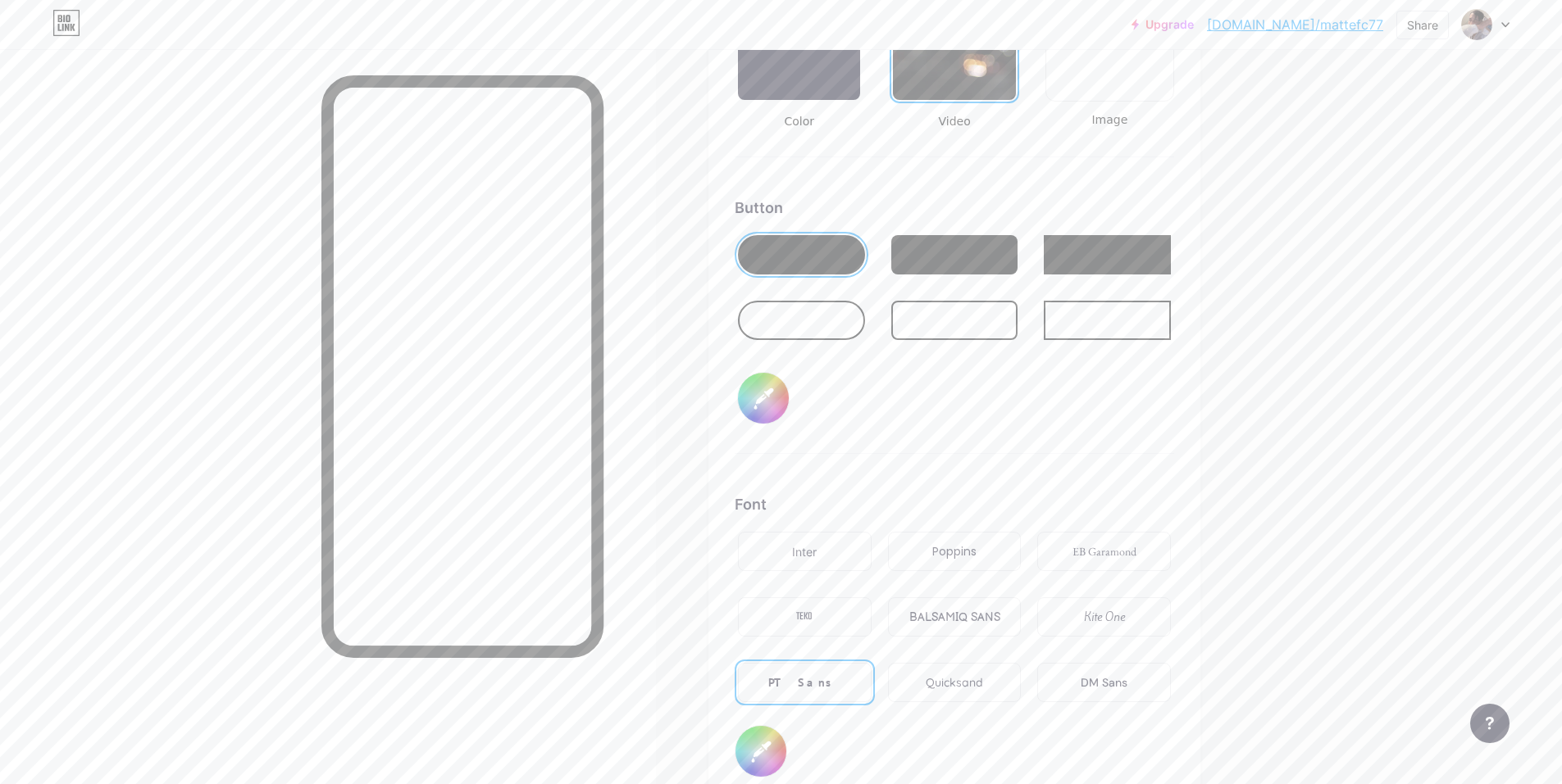
click at [771, 419] on input "#000000" at bounding box center [764, 399] width 51 height 51
type input "#000000"
click at [937, 383] on div "Button #000000" at bounding box center [953, 325] width 439 height 257
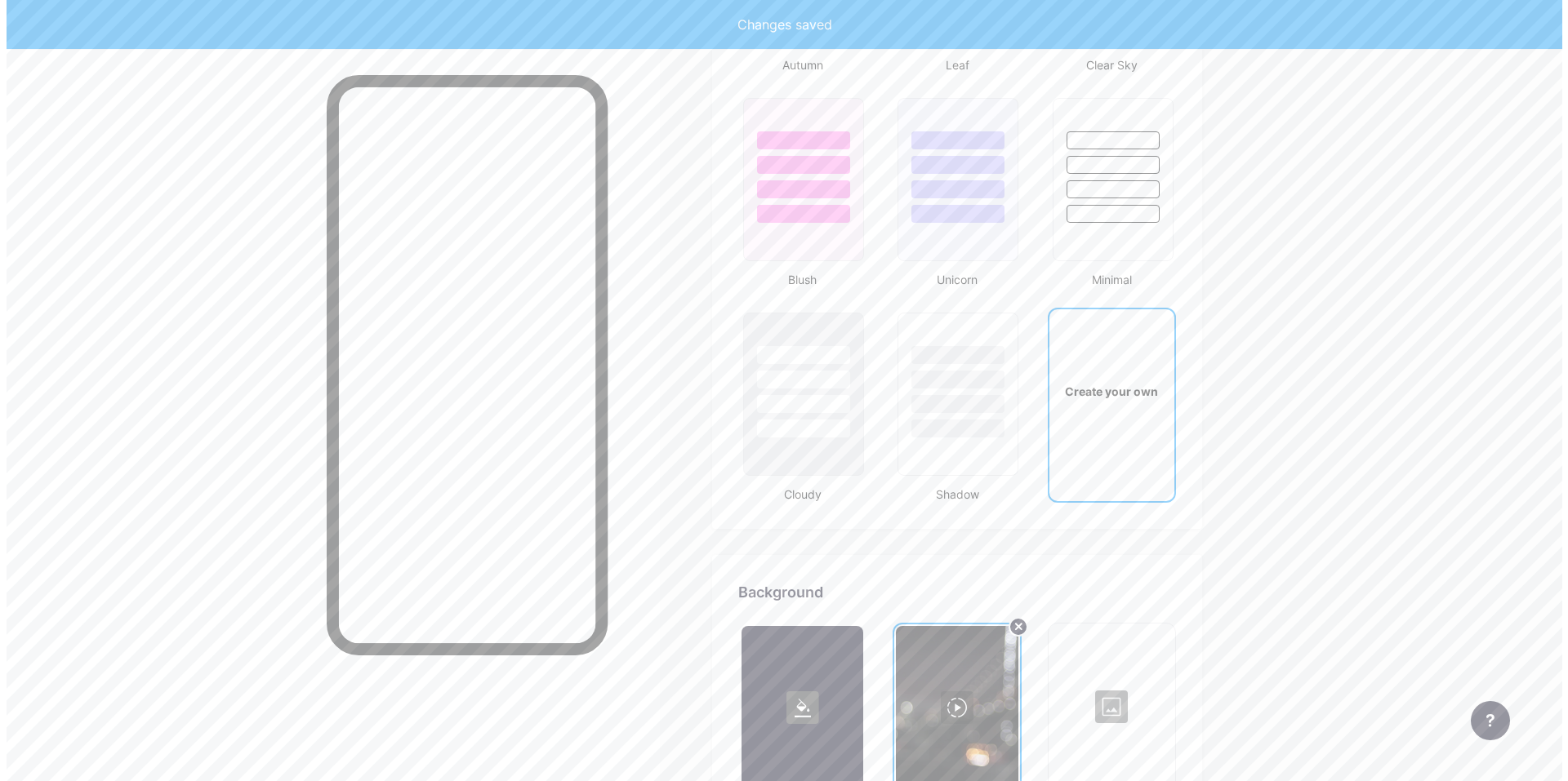
scroll to position [2041, 0]
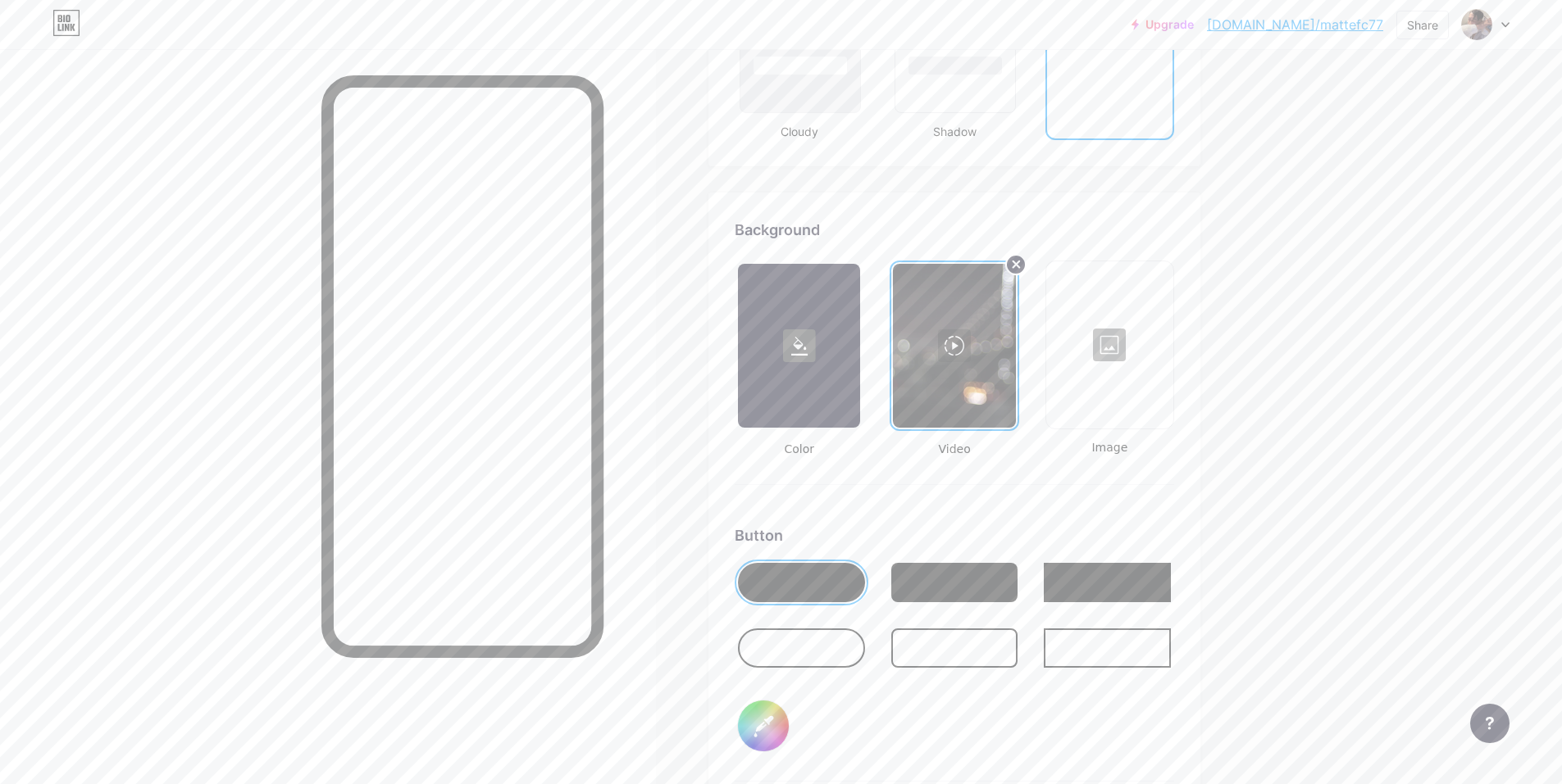
click at [1019, 264] on icon at bounding box center [1015, 264] width 7 height 7
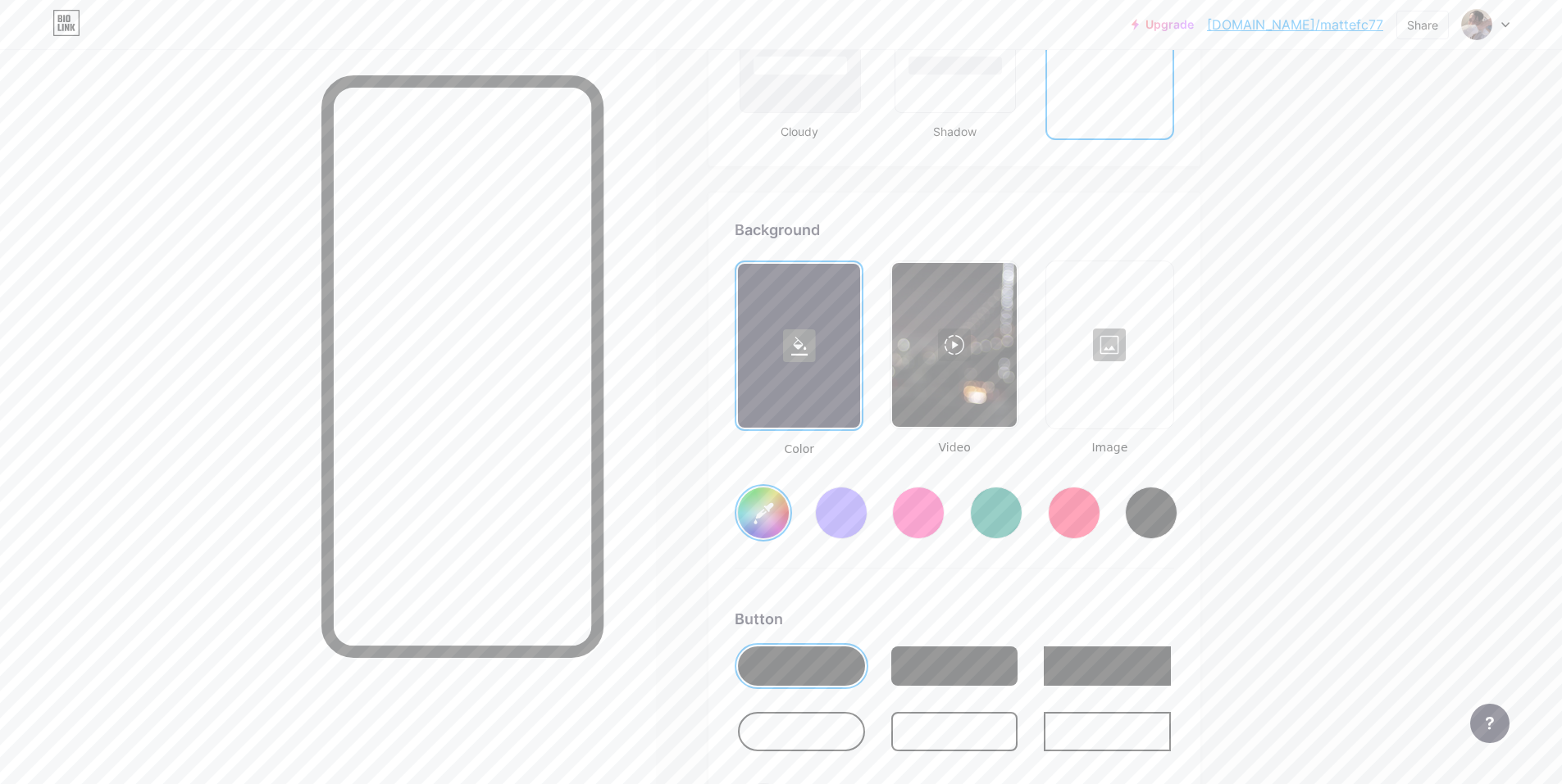
click at [981, 360] on div at bounding box center [953, 345] width 124 height 164
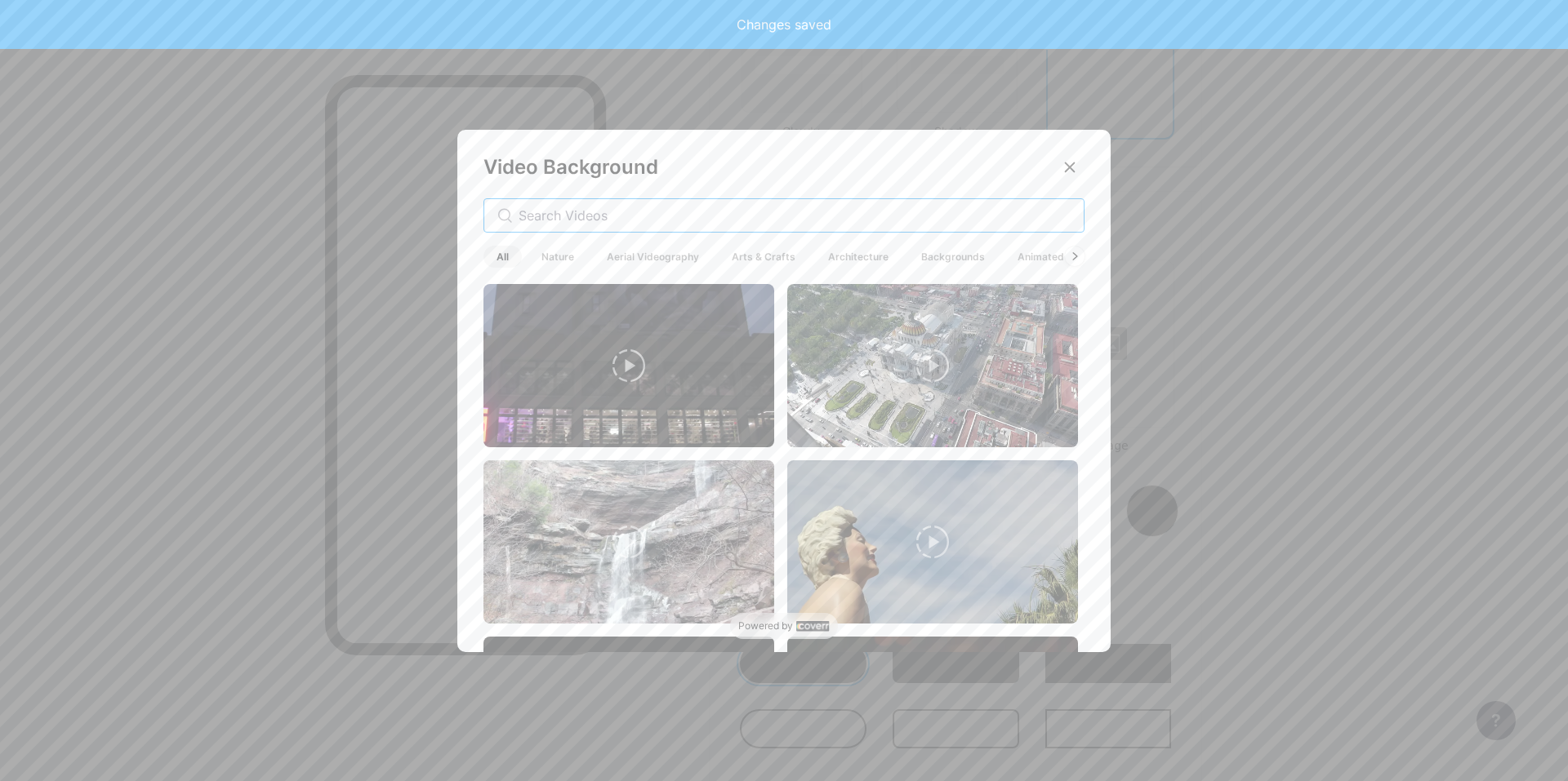
click at [632, 225] on input "text" at bounding box center [794, 215] width 552 height 20
type input "#ffffff"
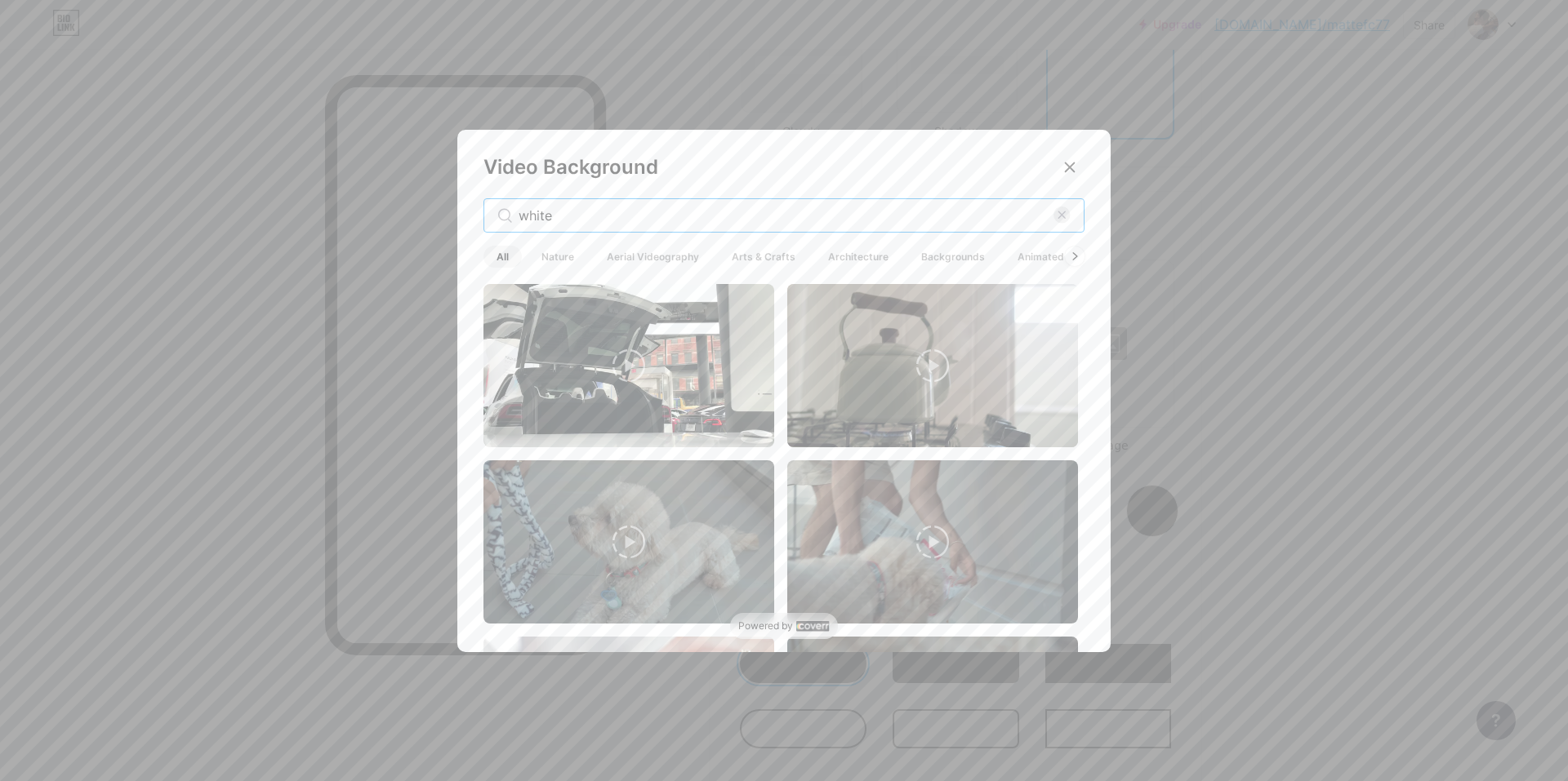
drag, startPoint x: 619, startPoint y: 222, endPoint x: 330, endPoint y: 208, distance: 289.3
click at [330, 208] on div "Video Background white All Nature Aerial Videography Arts & Crafts Architecture…" at bounding box center [784, 390] width 1568 height 781
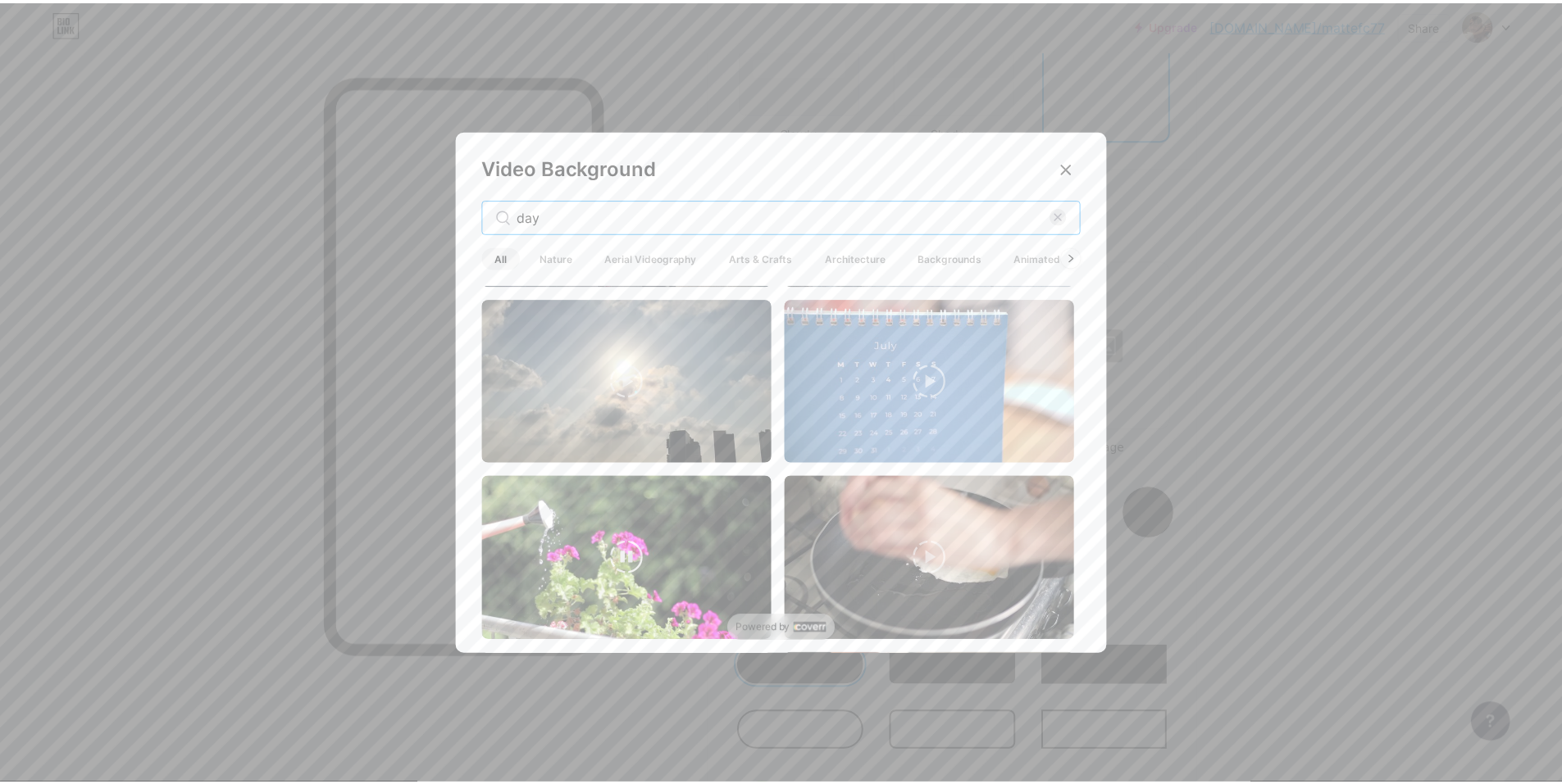
scroll to position [1719, 0]
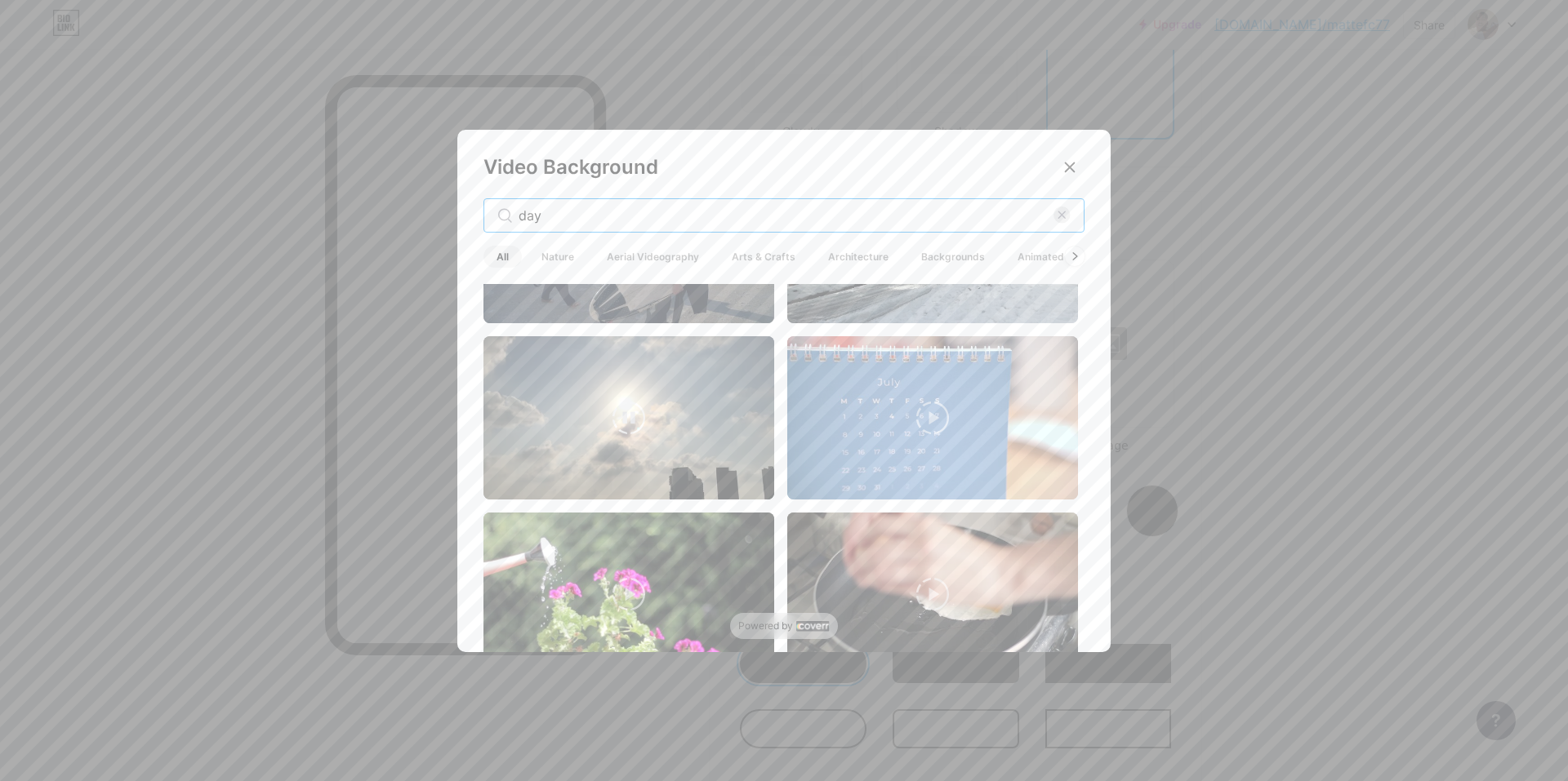
type input "day"
click at [636, 428] on img at bounding box center [629, 418] width 291 height 164
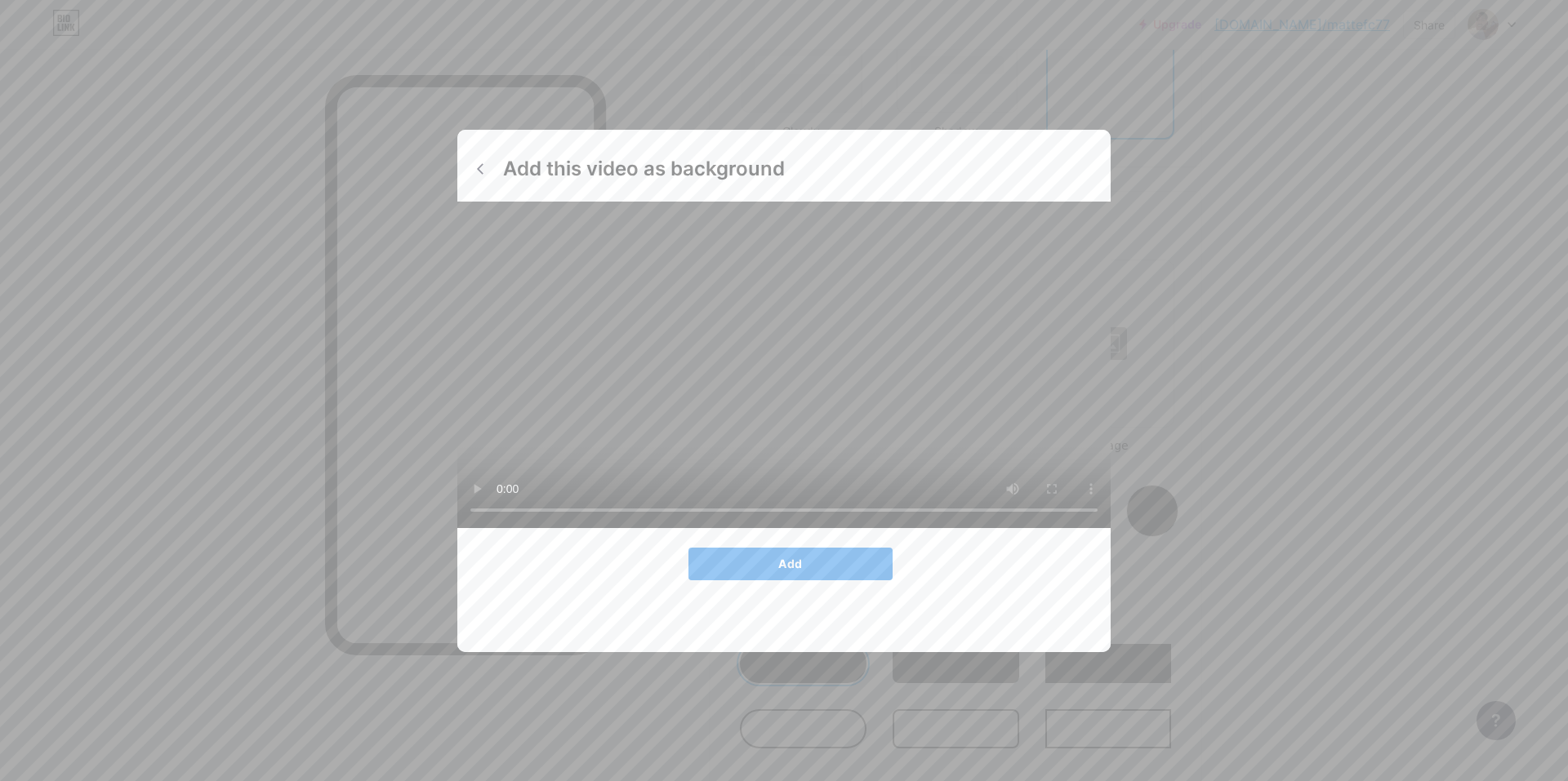
click at [809, 581] on button "Add" at bounding box center [790, 564] width 204 height 33
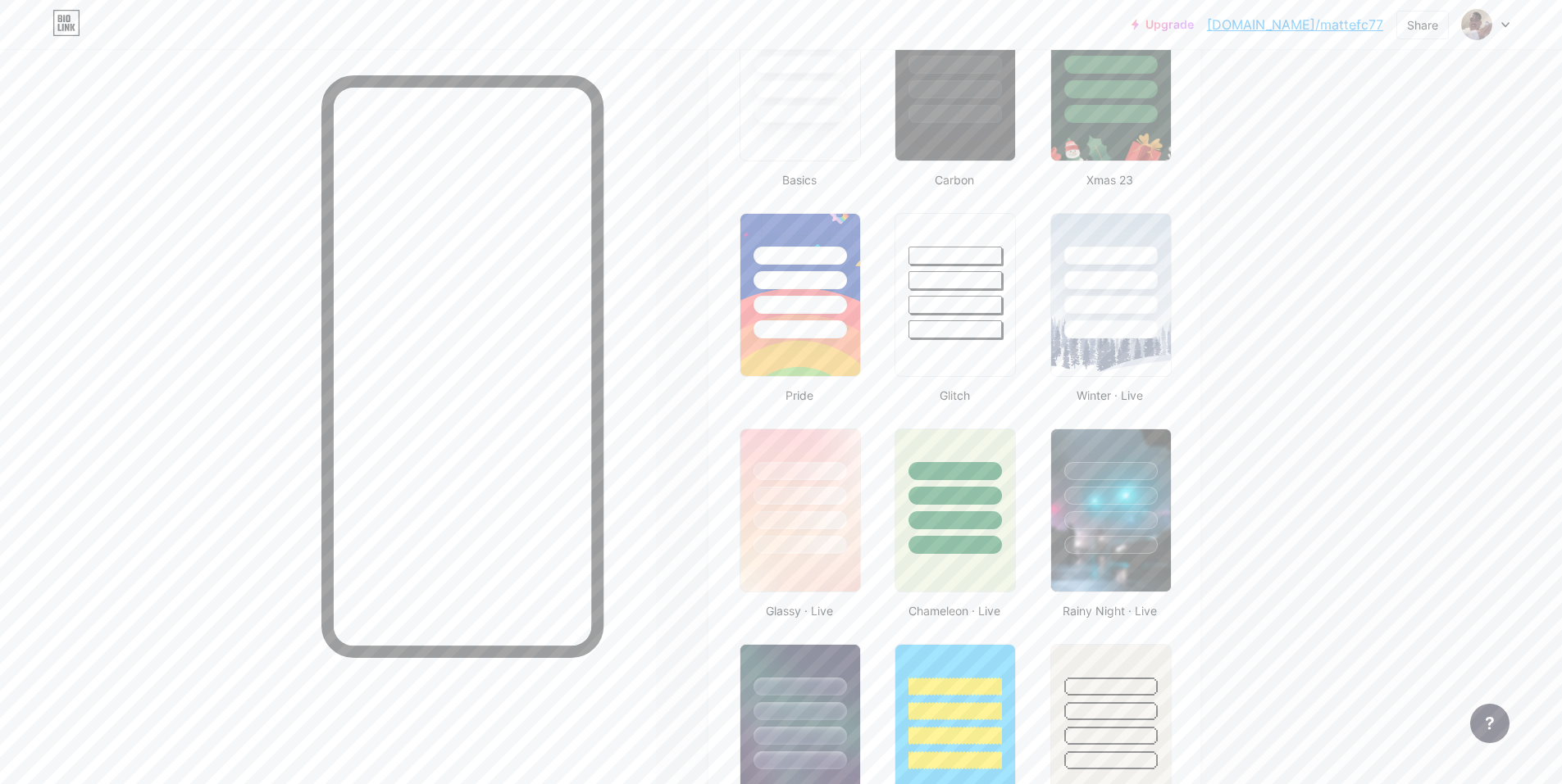
scroll to position [0, 0]
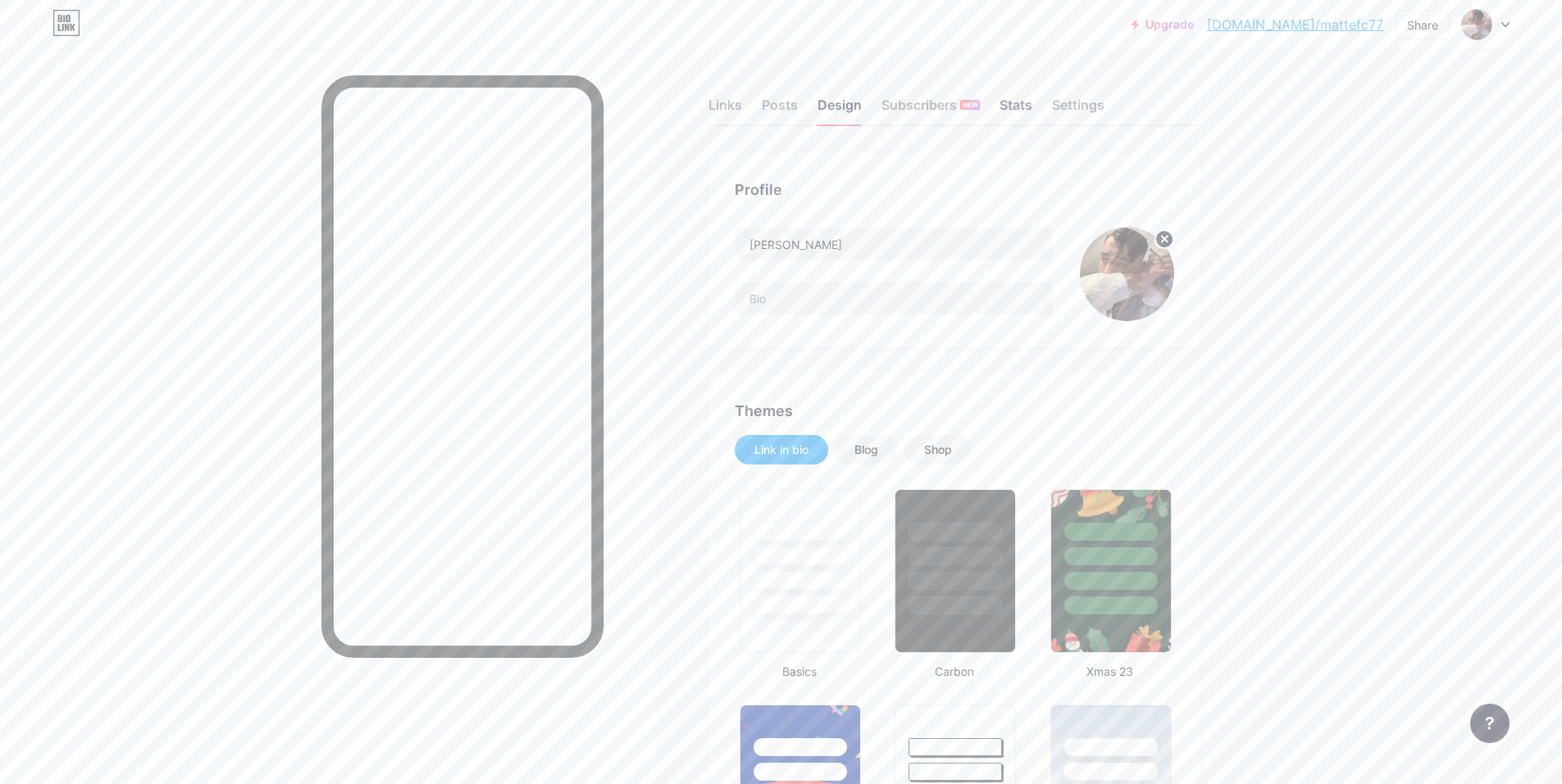
click at [1030, 111] on div "Stats" at bounding box center [1016, 110] width 33 height 29
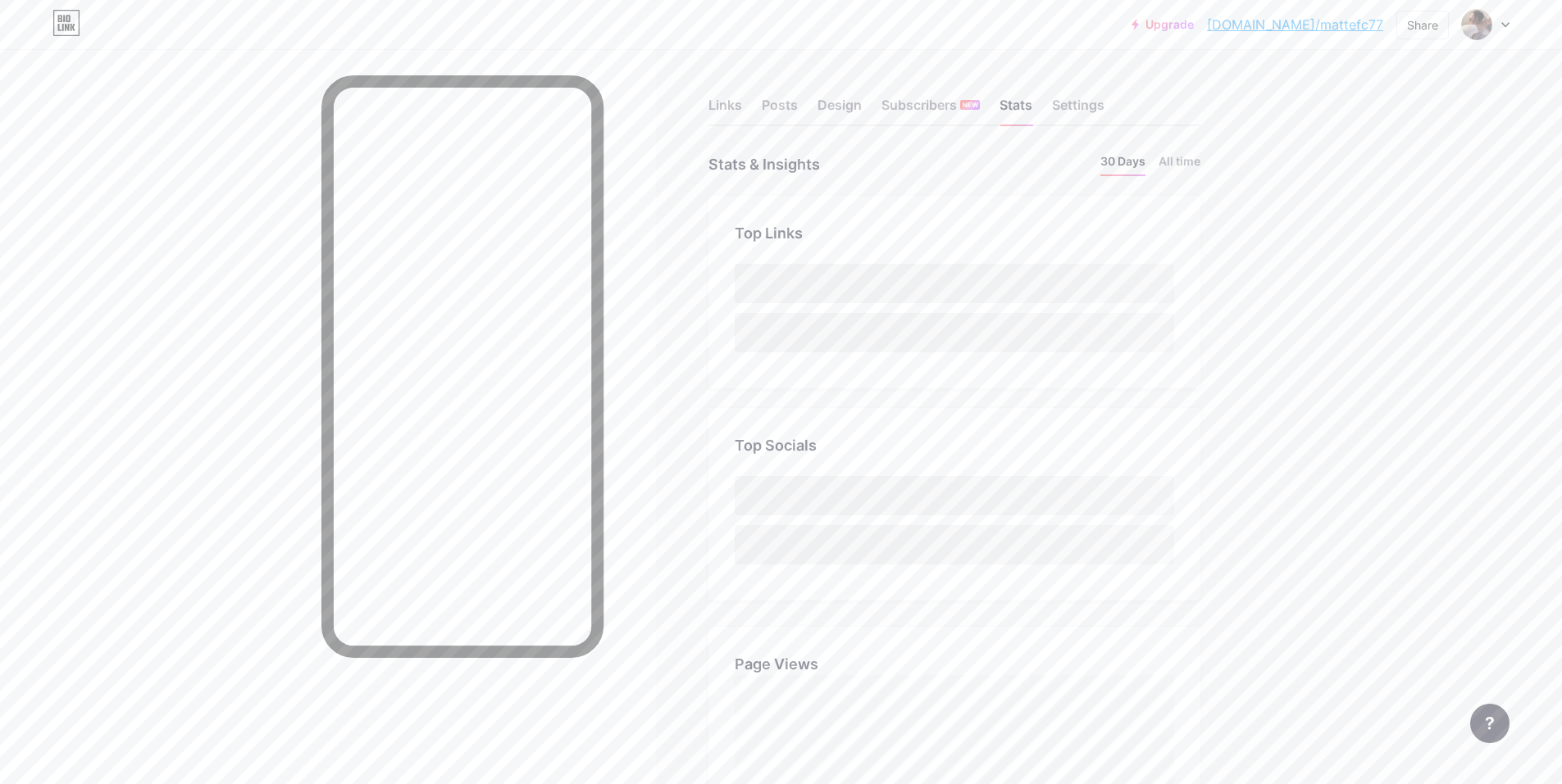
scroll to position [784, 1562]
click at [1089, 111] on div "Settings" at bounding box center [1078, 110] width 53 height 29
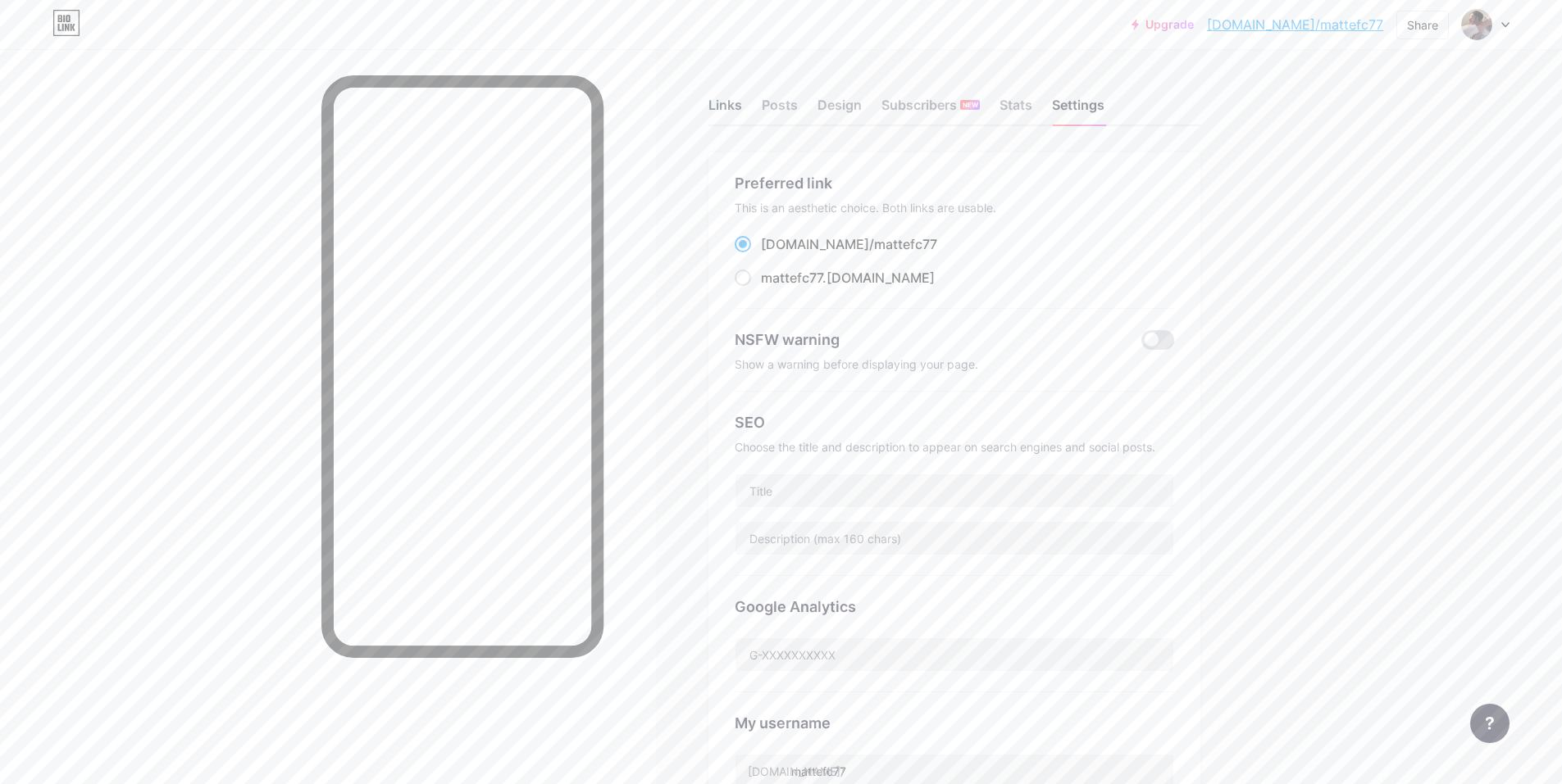
click at [722, 107] on div "Links" at bounding box center [726, 110] width 34 height 29
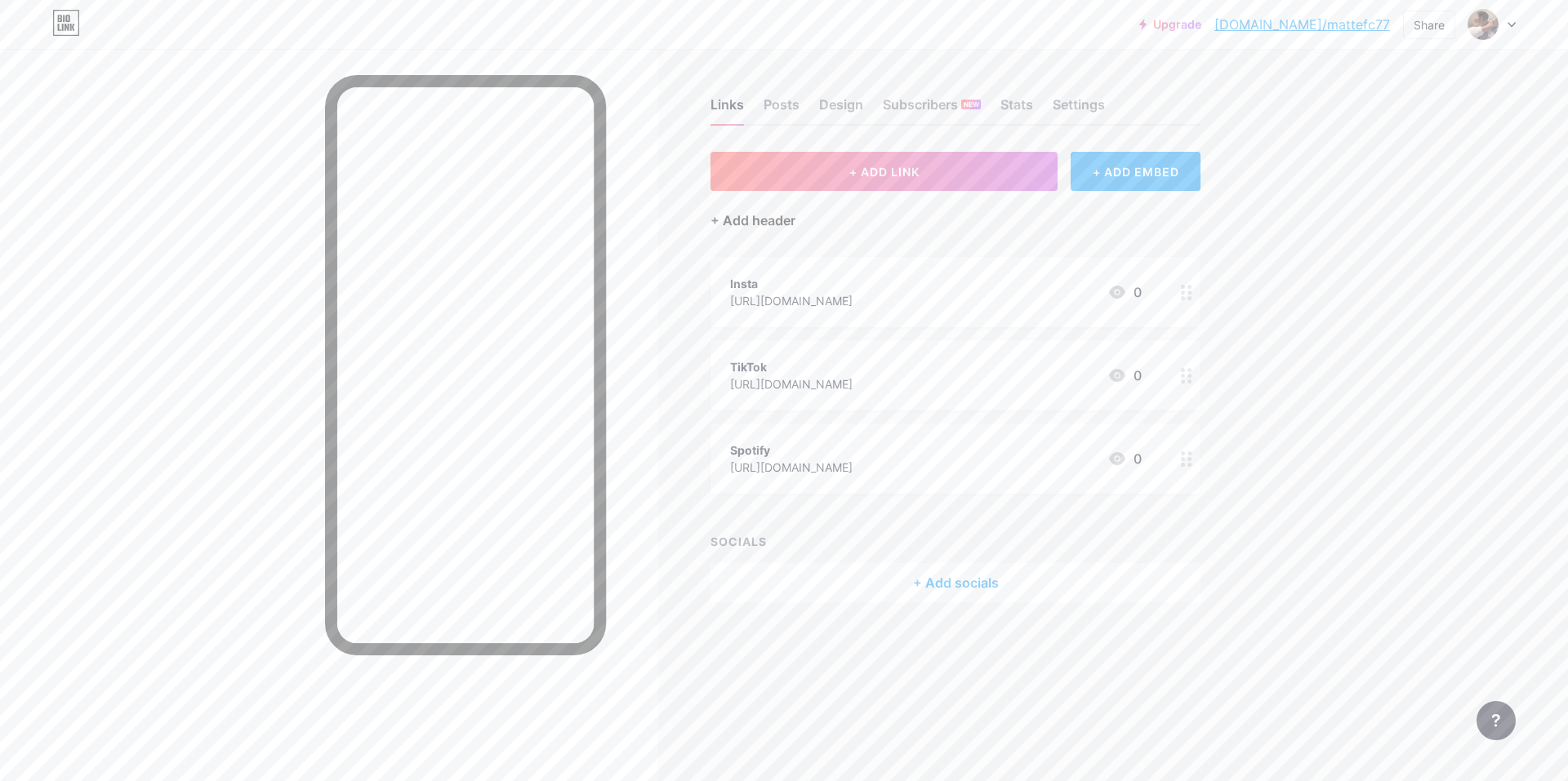
click at [755, 225] on div "+ Add header" at bounding box center [753, 220] width 85 height 20
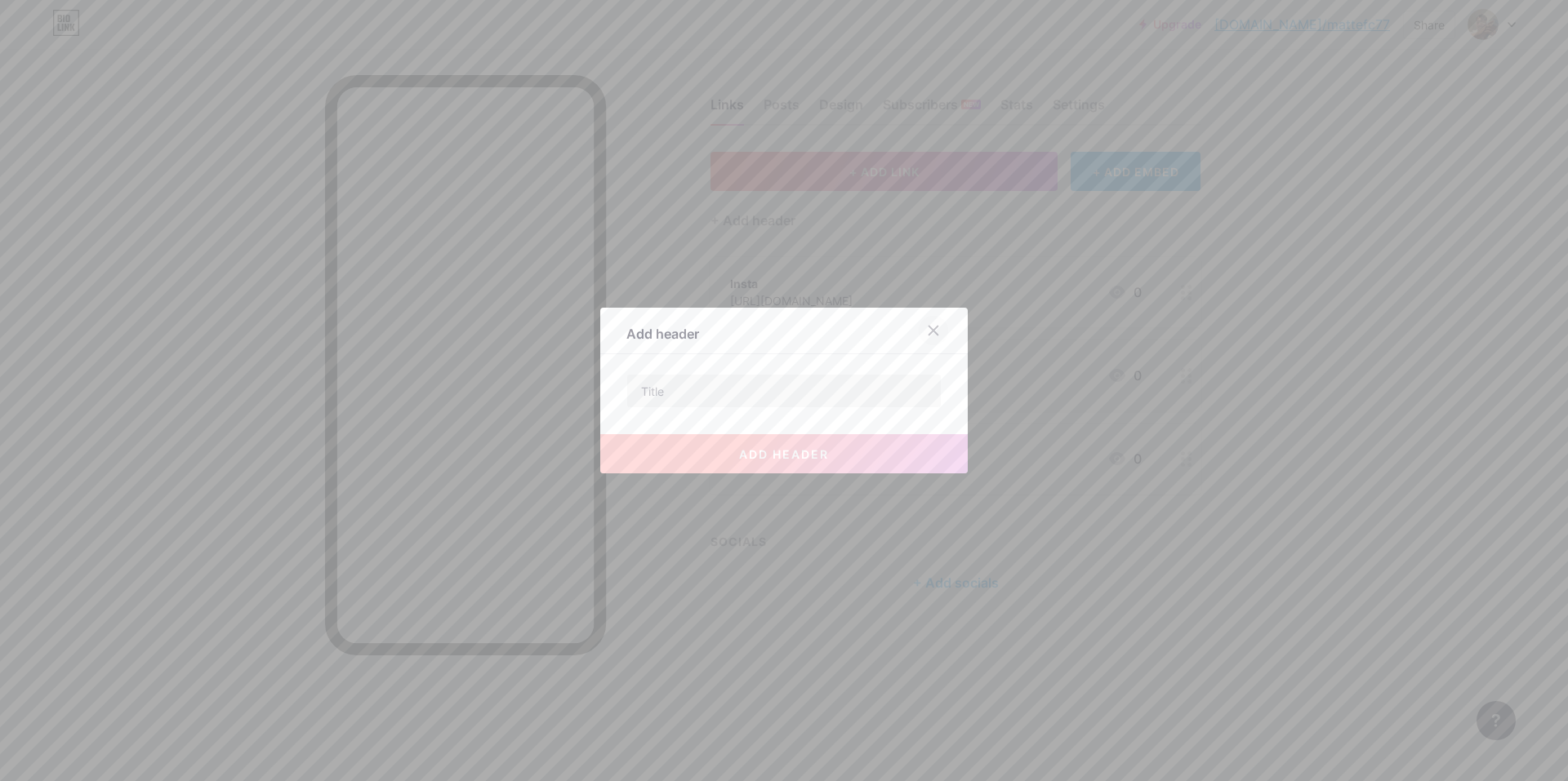
click at [929, 332] on icon at bounding box center [934, 331] width 9 height 9
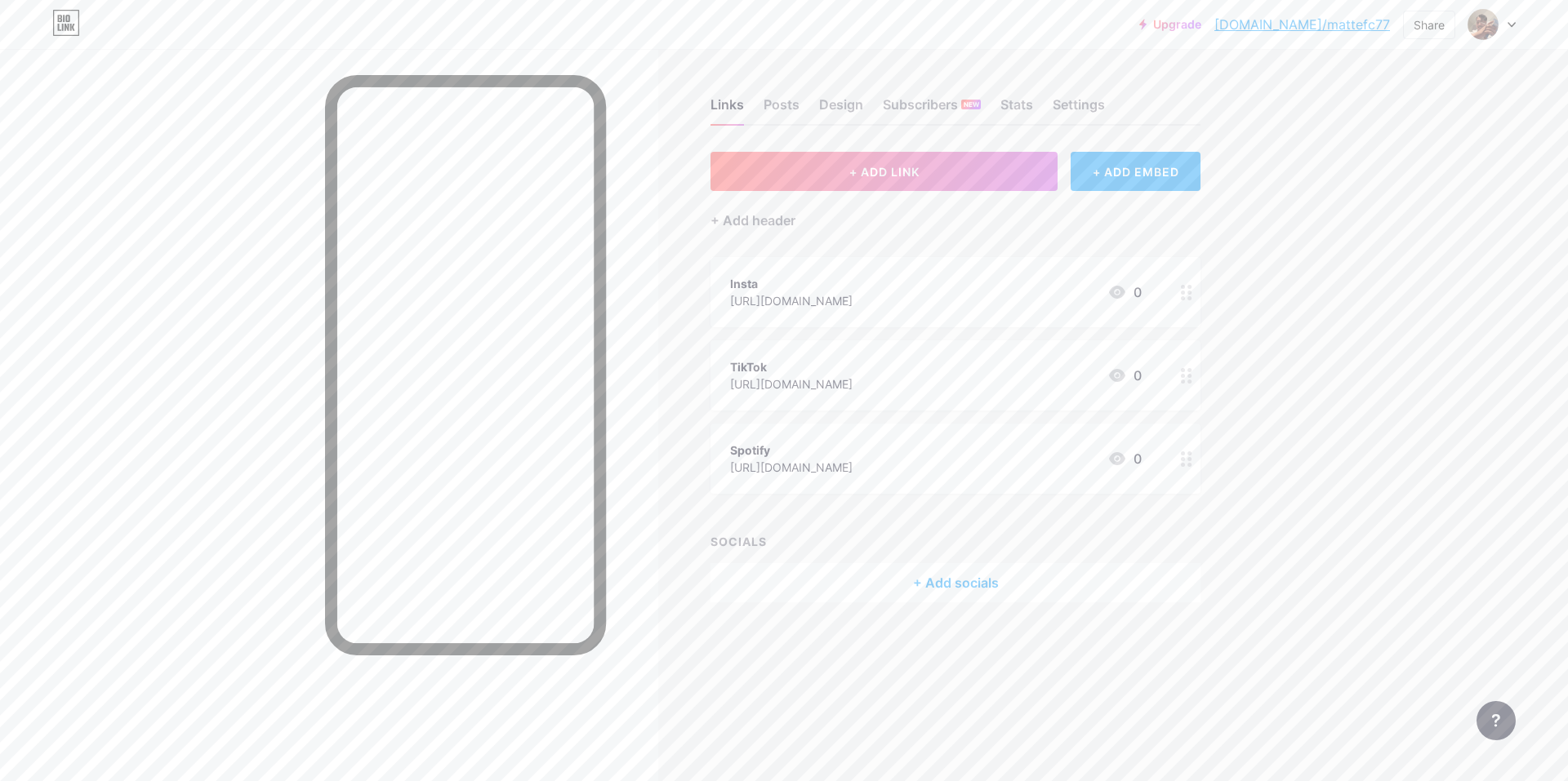
click at [1187, 455] on icon at bounding box center [1186, 459] width 11 height 15
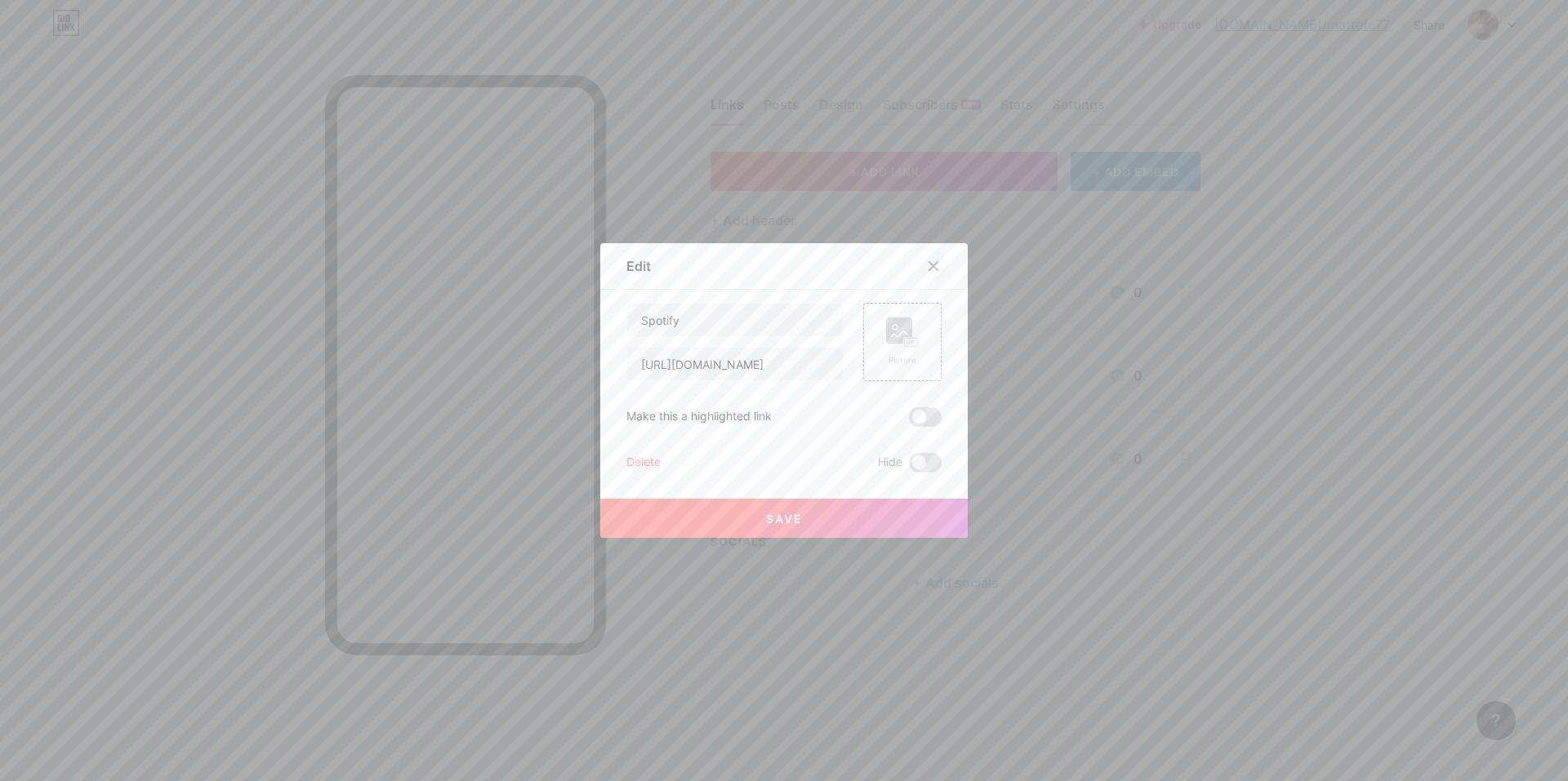
click at [929, 264] on icon at bounding box center [934, 266] width 9 height 9
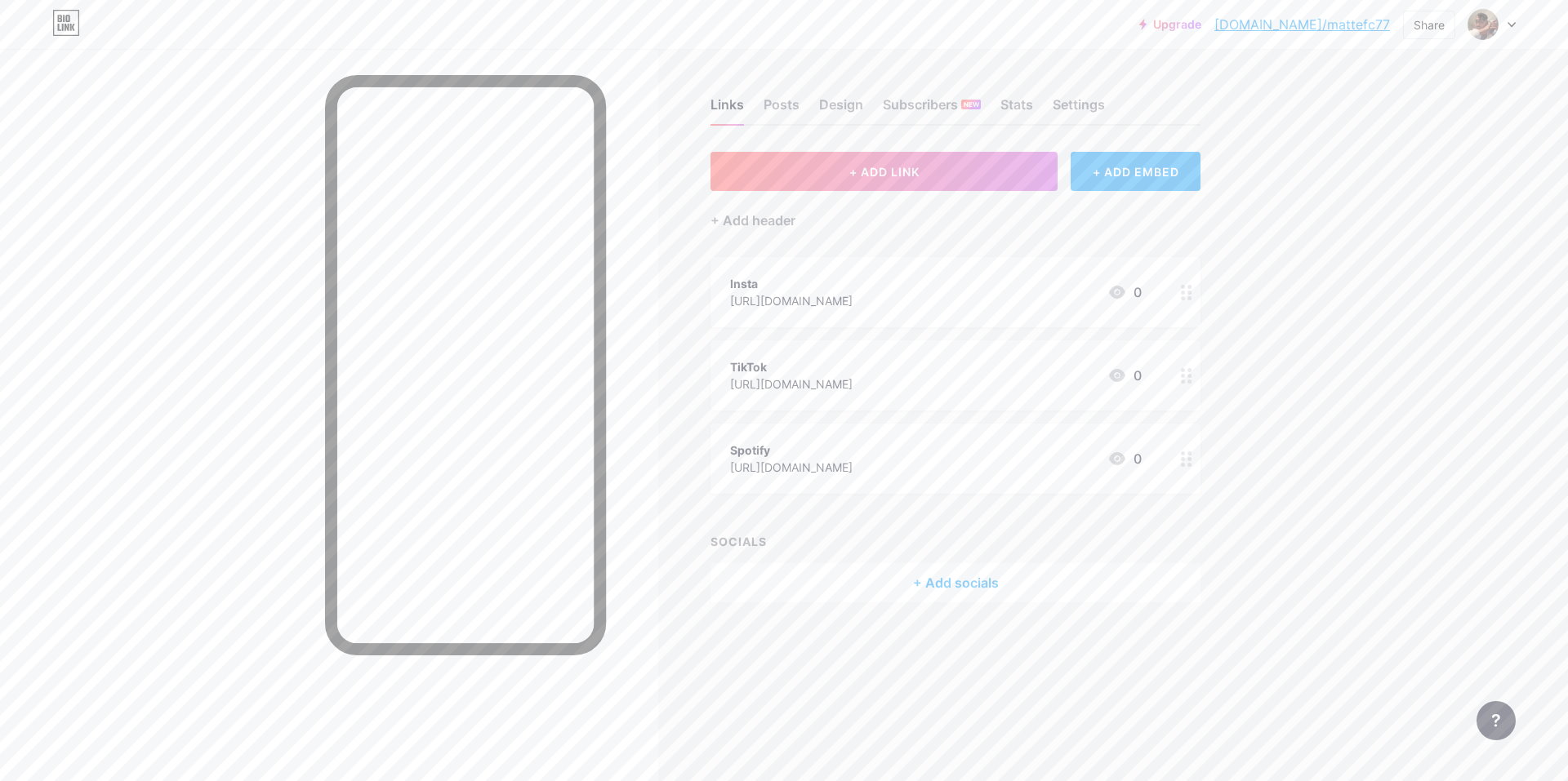
click at [984, 577] on div "+ Add socials" at bounding box center [955, 583] width 490 height 40
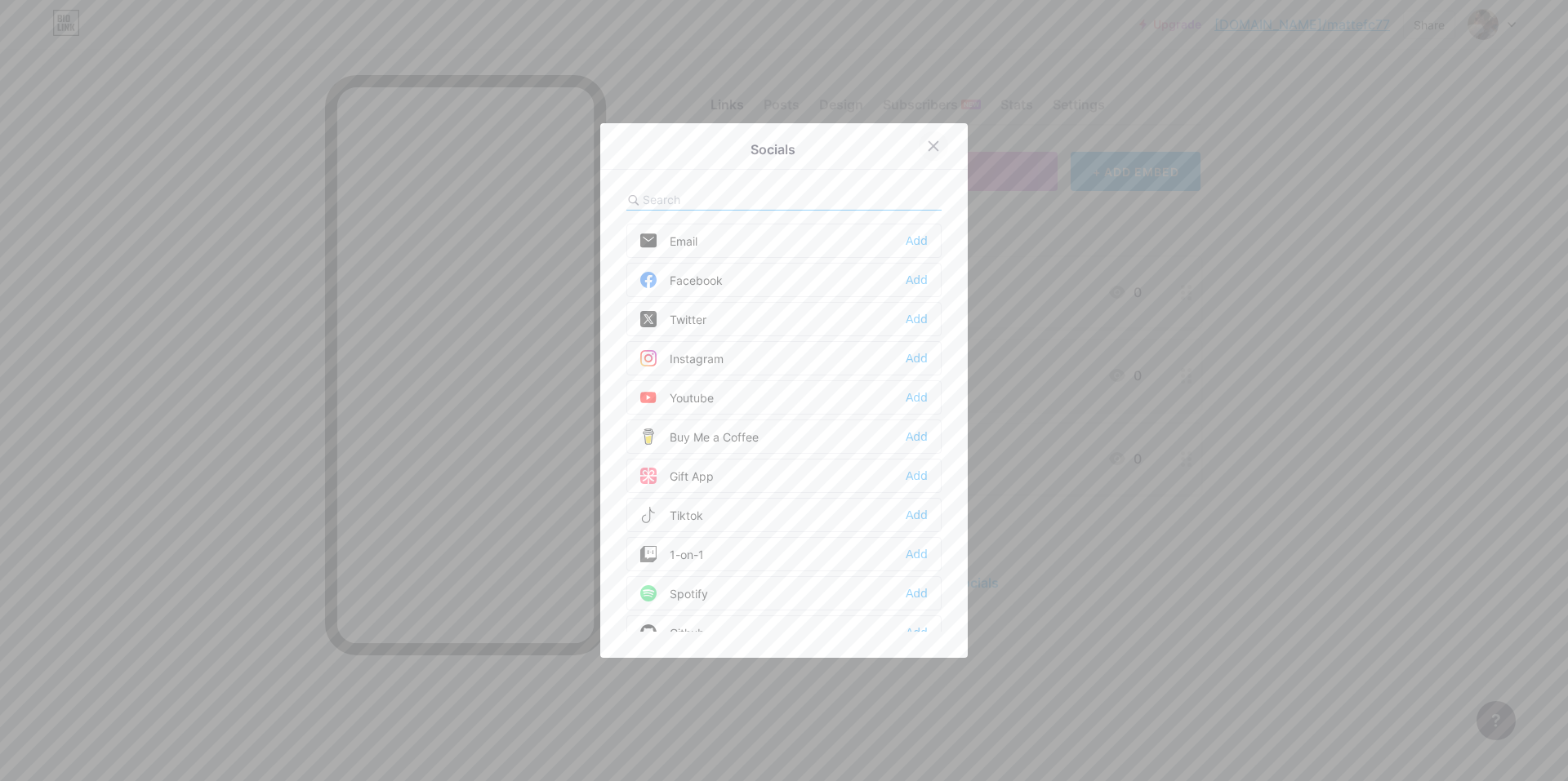
click at [927, 149] on icon at bounding box center [934, 146] width 13 height 13
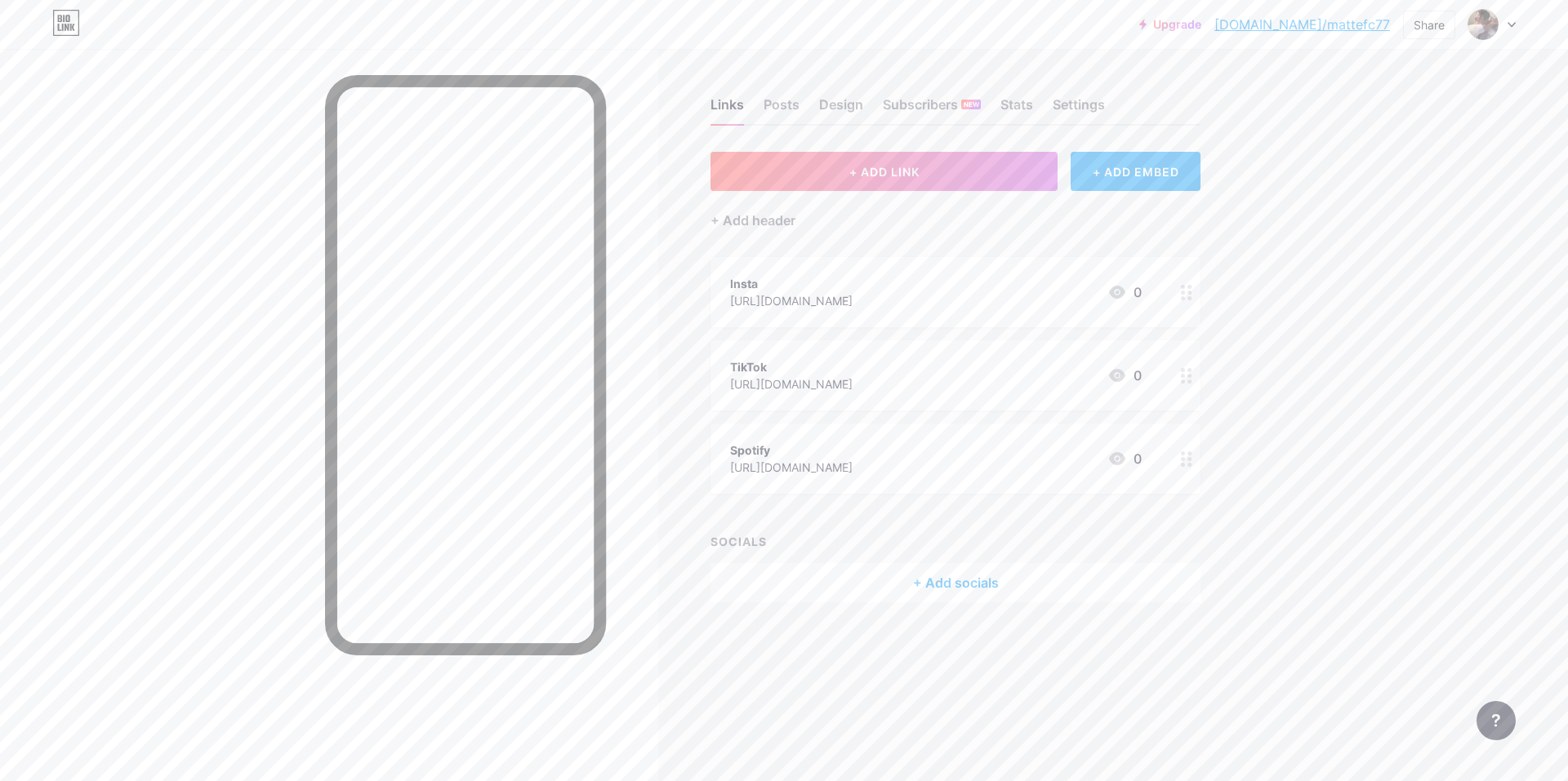
click at [948, 588] on div "+ Add socials" at bounding box center [955, 583] width 490 height 40
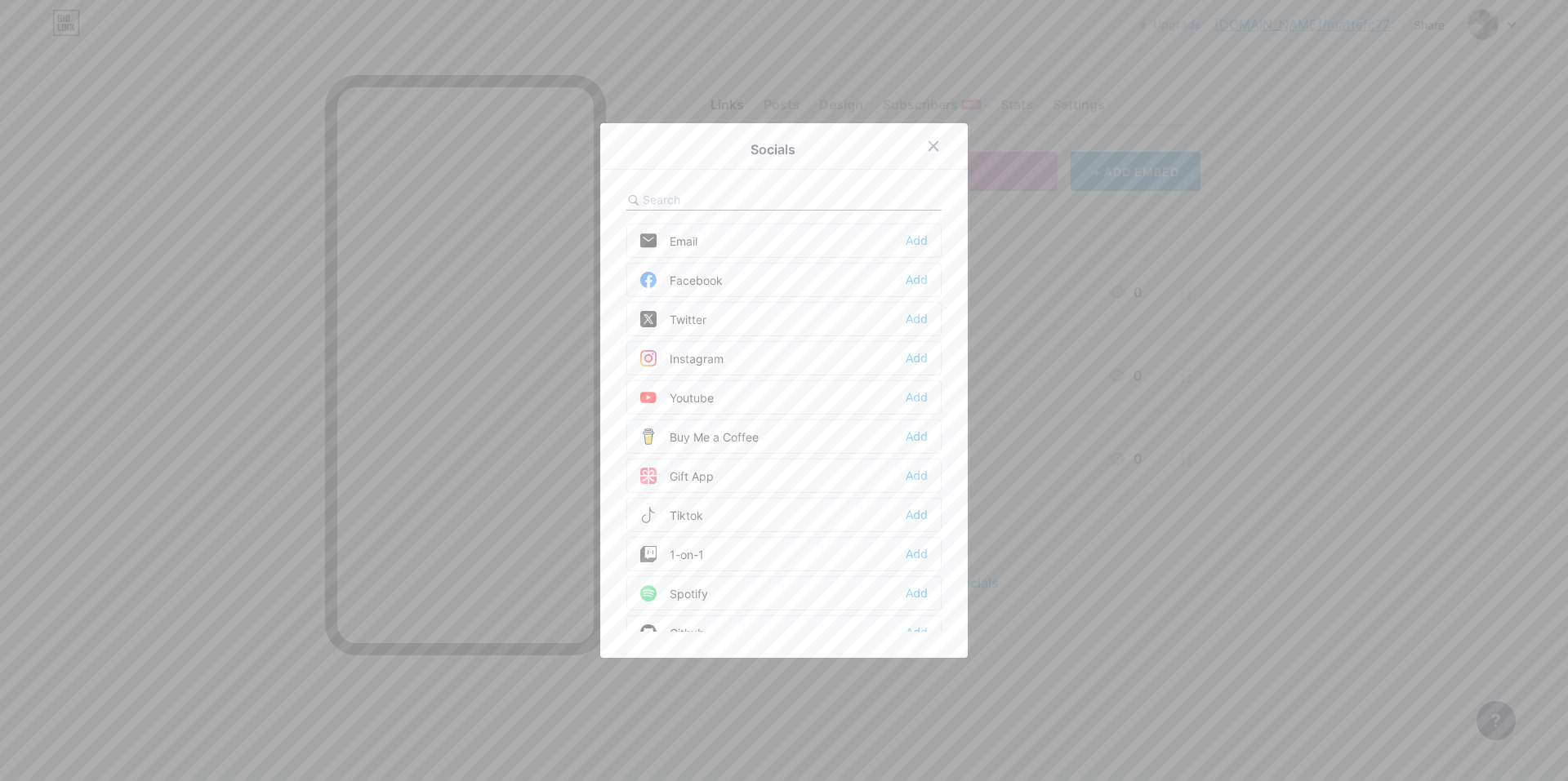
click at [914, 359] on div "Add" at bounding box center [916, 358] width 22 height 16
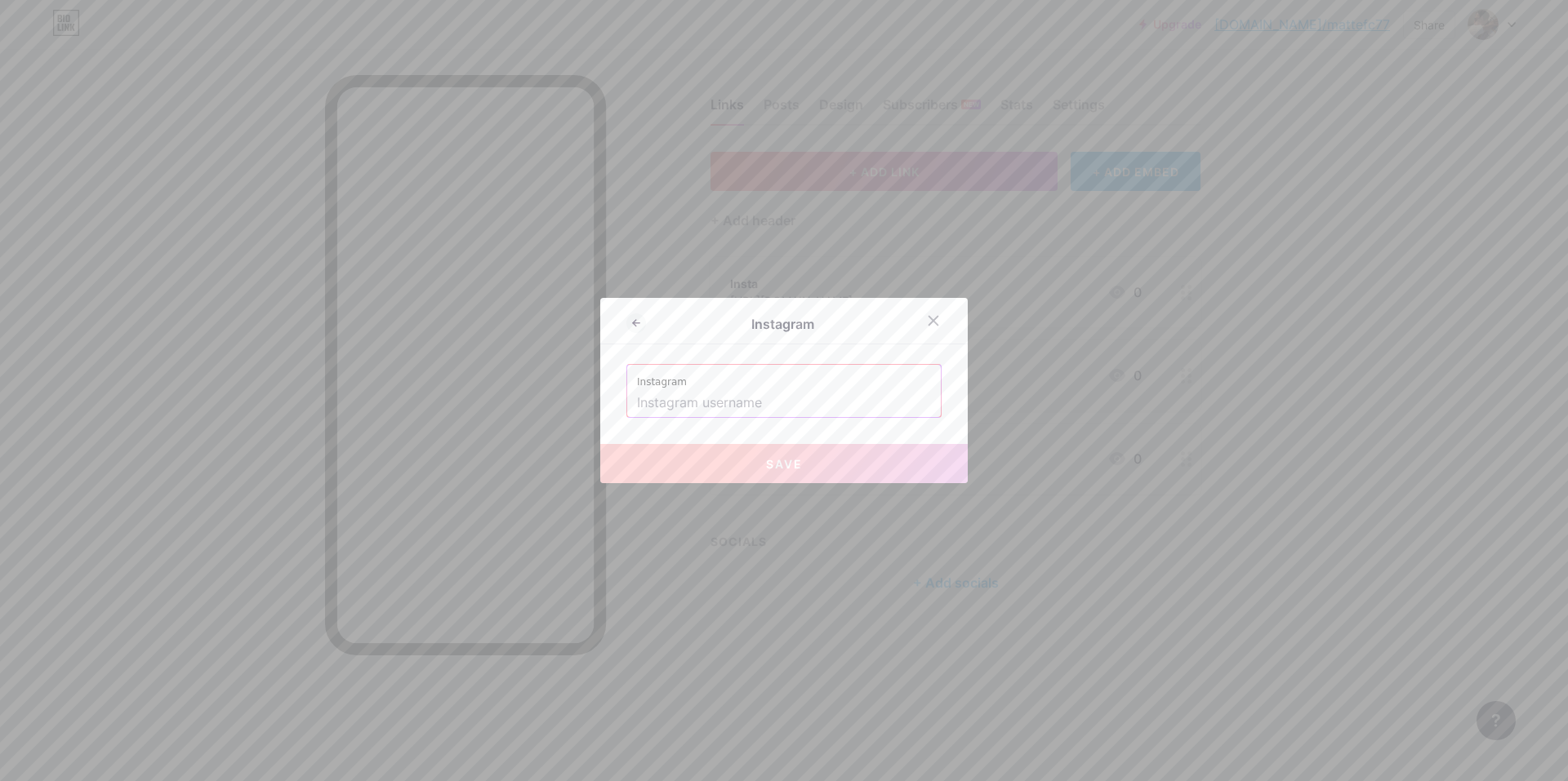
click at [804, 406] on input "text" at bounding box center [784, 403] width 294 height 27
drag, startPoint x: 696, startPoint y: 403, endPoint x: 680, endPoint y: 405, distance: 16.1
click at [680, 405] on input "mattefc66" at bounding box center [784, 403] width 294 height 27
click at [706, 461] on button "Save" at bounding box center [784, 464] width 367 height 40
type input "[URL][DOMAIN_NAME]"
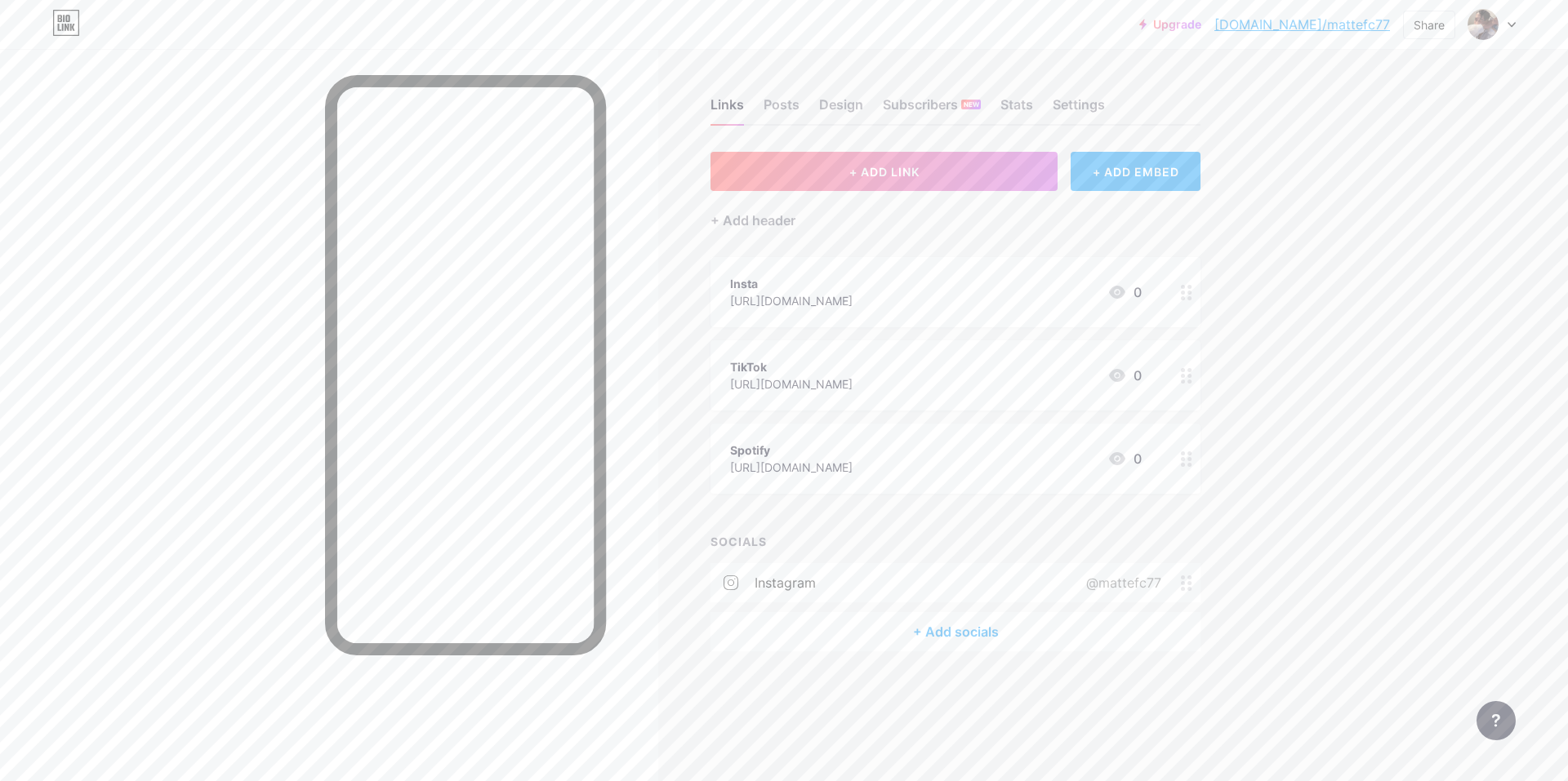
click at [938, 621] on div "+ Add socials" at bounding box center [955, 632] width 490 height 40
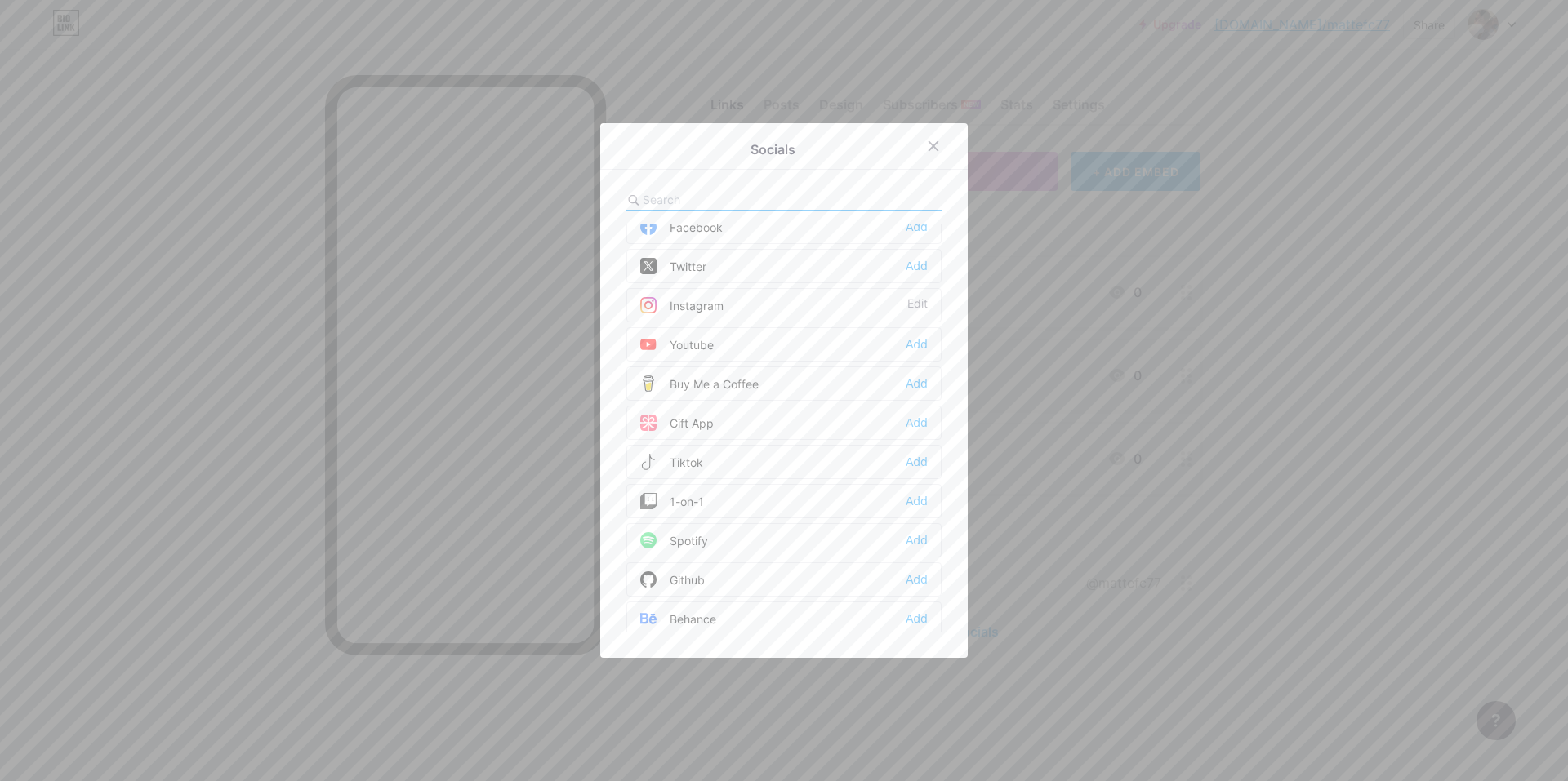
scroll to position [82, 0]
click at [907, 317] on div "Add" at bounding box center [916, 315] width 22 height 16
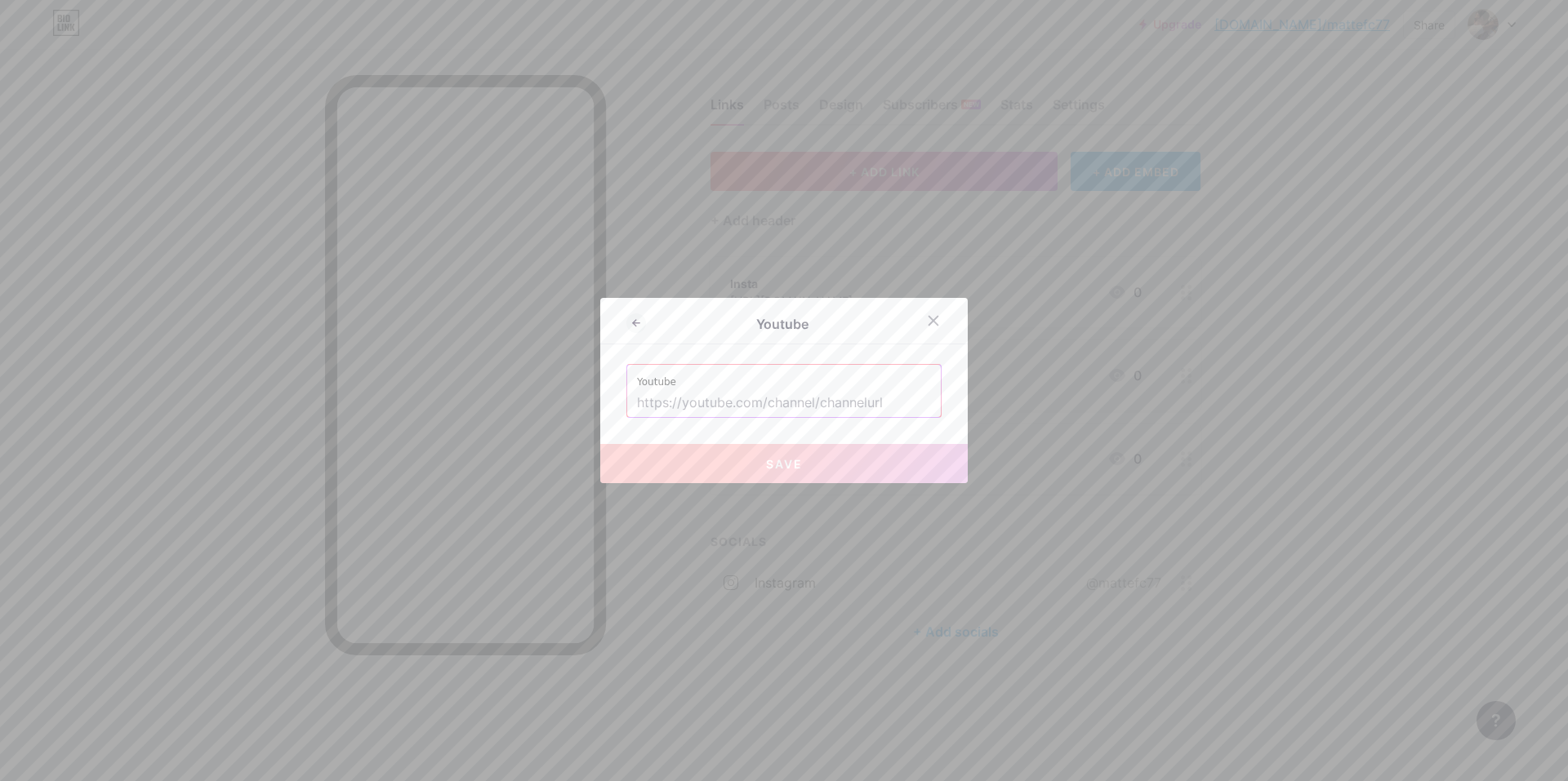
click at [769, 403] on input "text" at bounding box center [784, 403] width 294 height 27
paste input "[URL][DOMAIN_NAME]"
type input "[URL][DOMAIN_NAME]"
click at [766, 465] on span "Save" at bounding box center [784, 464] width 37 height 14
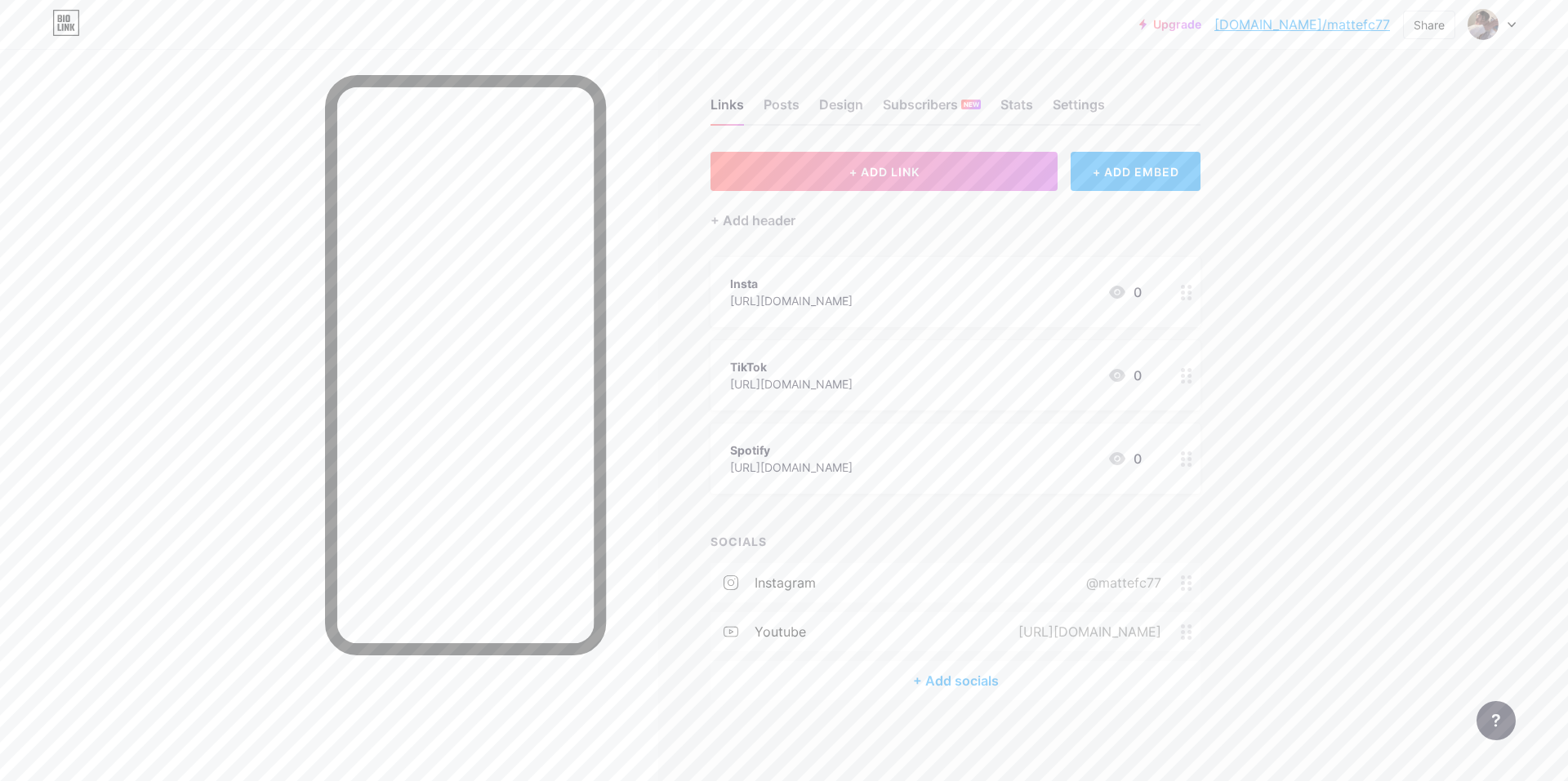
click at [968, 687] on div "+ Add socials" at bounding box center [955, 681] width 490 height 40
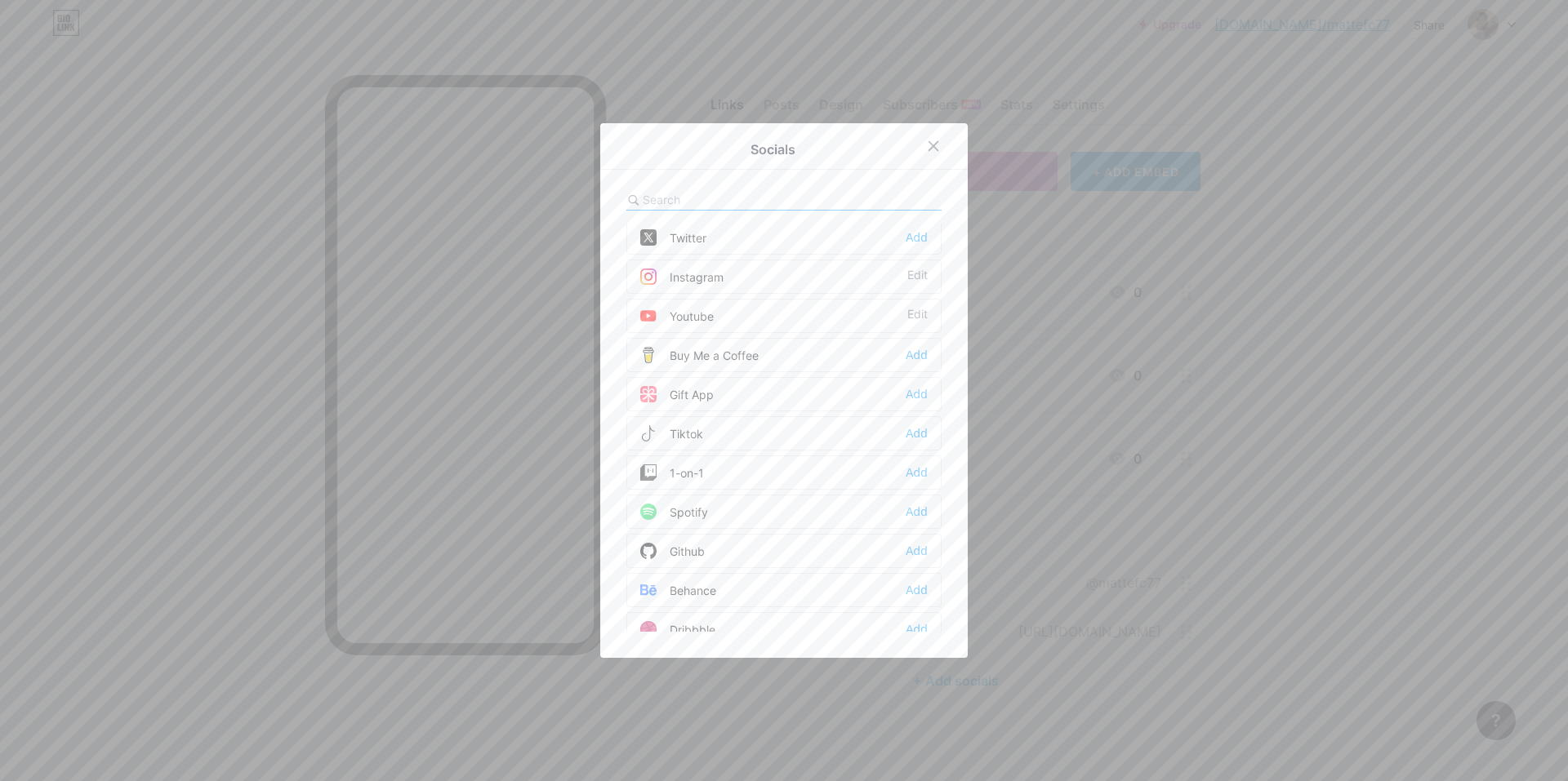
click at [652, 202] on input "text" at bounding box center [733, 199] width 181 height 17
type input "twi"
click at [911, 283] on div "Add" at bounding box center [916, 279] width 22 height 16
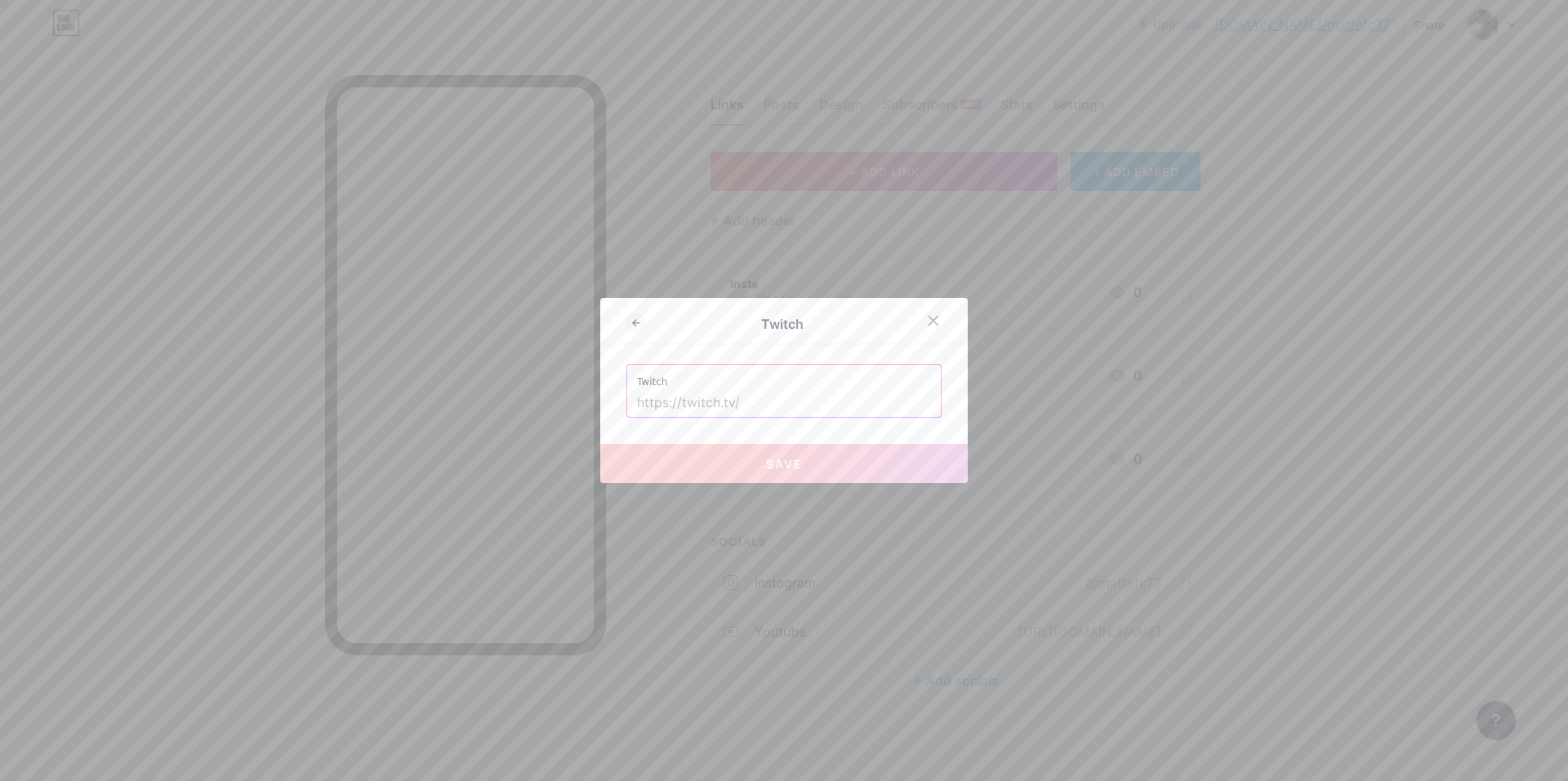
click at [738, 406] on input "text" at bounding box center [784, 403] width 294 height 27
click at [760, 422] on div "Twitch Twitch Save" at bounding box center [784, 390] width 367 height 185
click at [752, 409] on input "text" at bounding box center [784, 403] width 294 height 27
paste input "[URL][DOMAIN_NAME]"
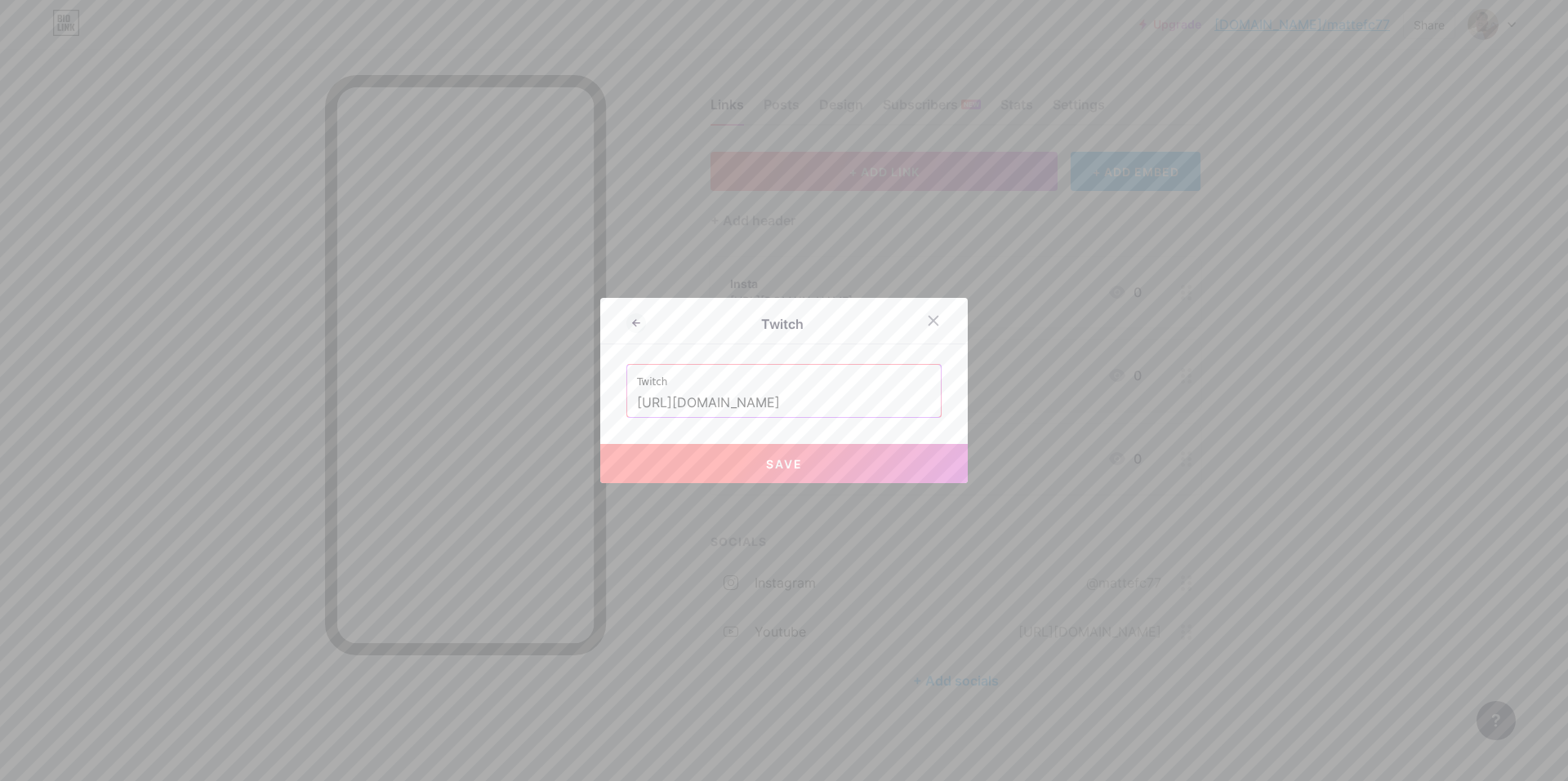
type input "[URL][DOMAIN_NAME]"
click at [658, 465] on button "Save" at bounding box center [784, 464] width 367 height 40
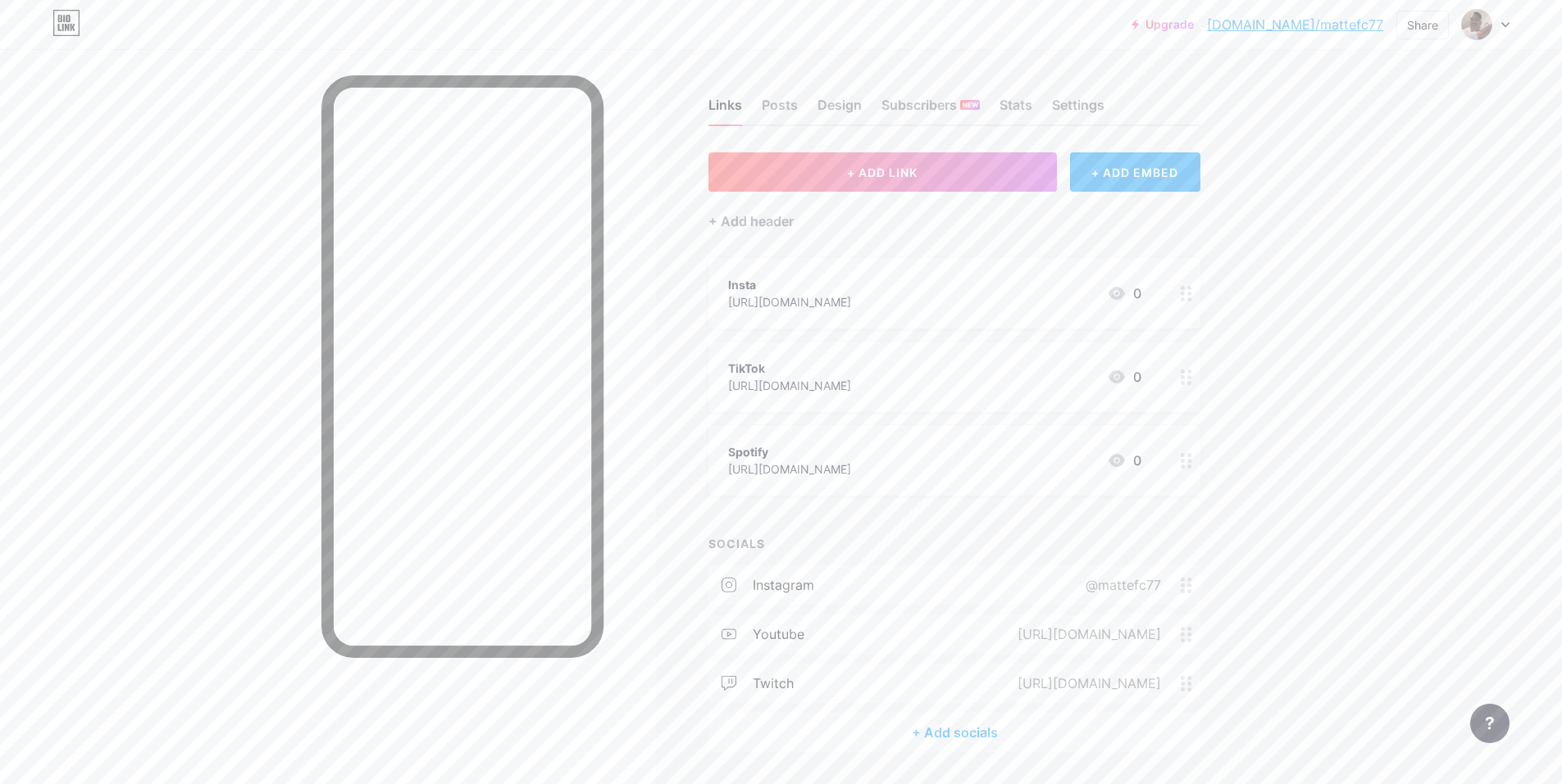
click at [1192, 584] on circle at bounding box center [1189, 586] width 4 height 4
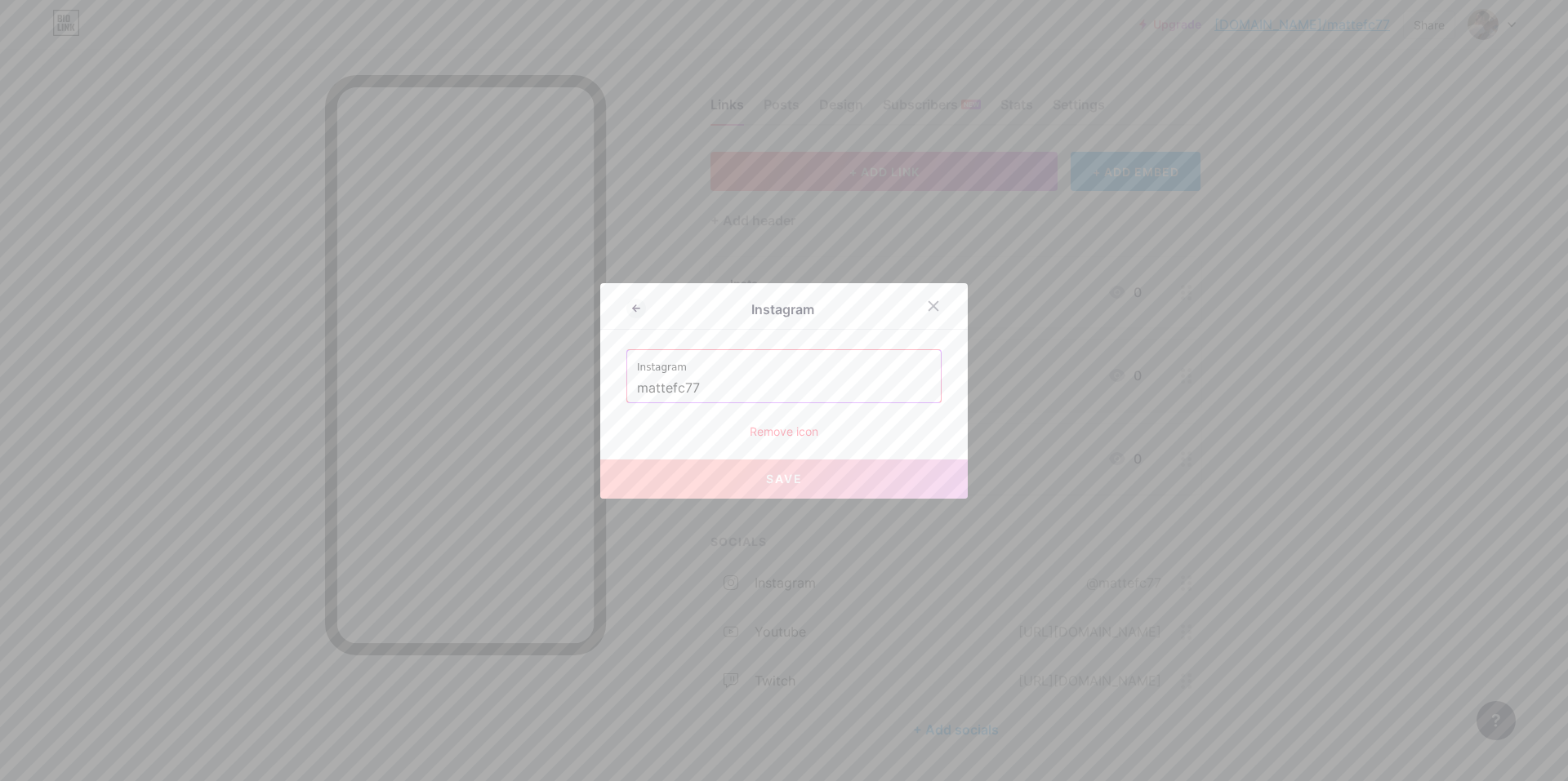
click at [775, 434] on div "Remove icon" at bounding box center [783, 431] width 315 height 17
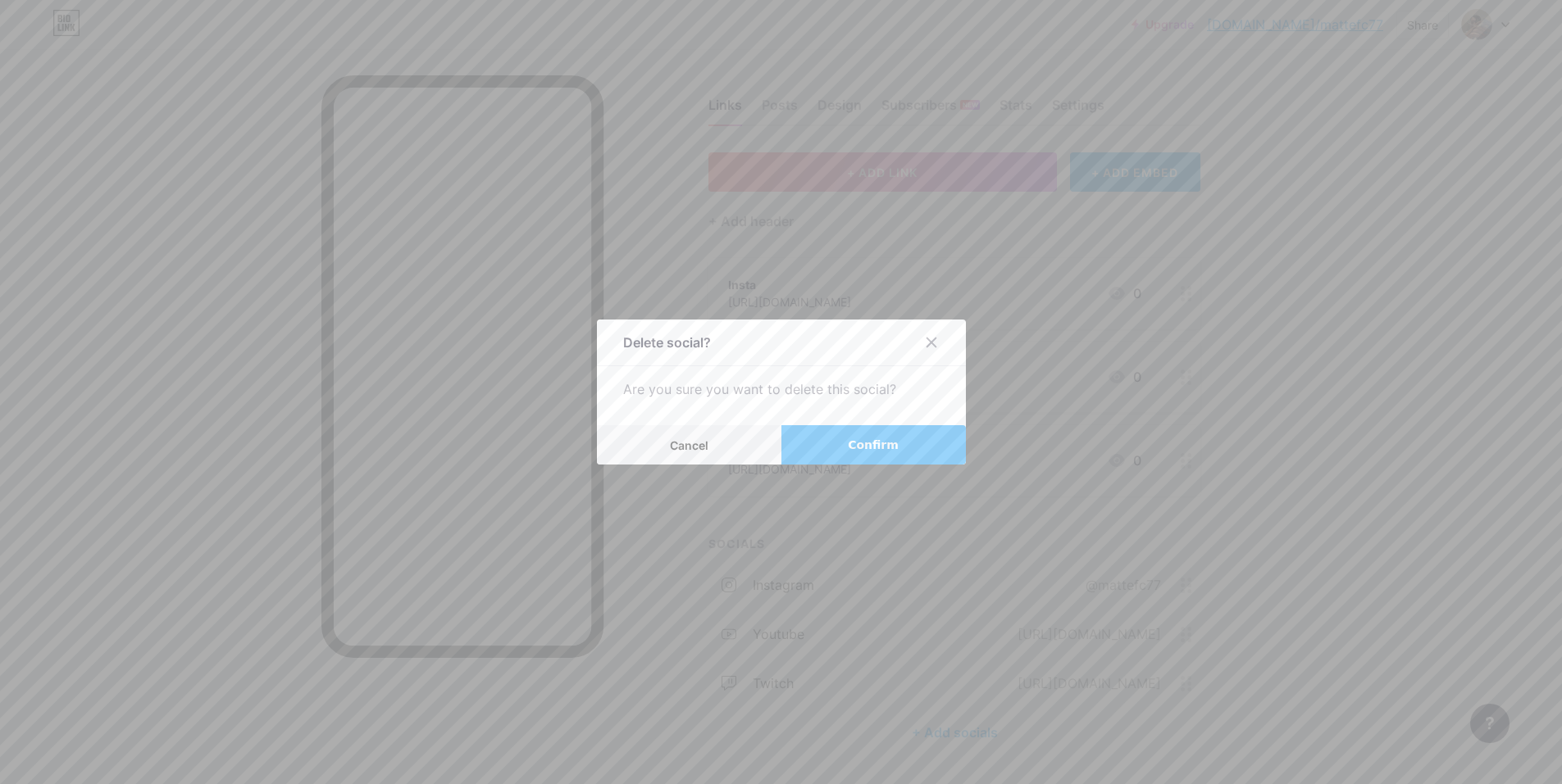
click at [881, 452] on span "Confirm" at bounding box center [873, 445] width 51 height 17
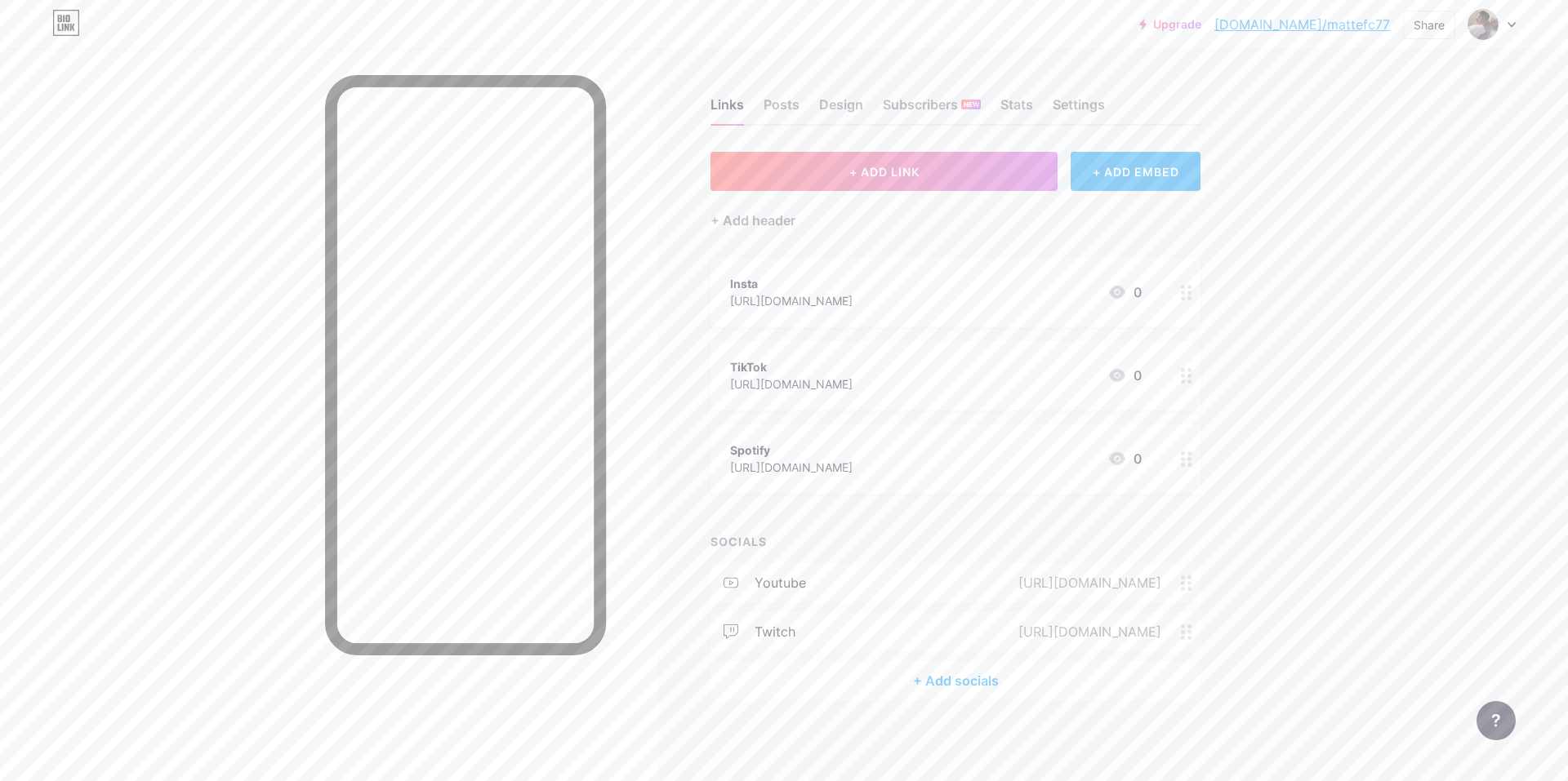
click at [933, 686] on div "+ Add socials" at bounding box center [955, 681] width 490 height 40
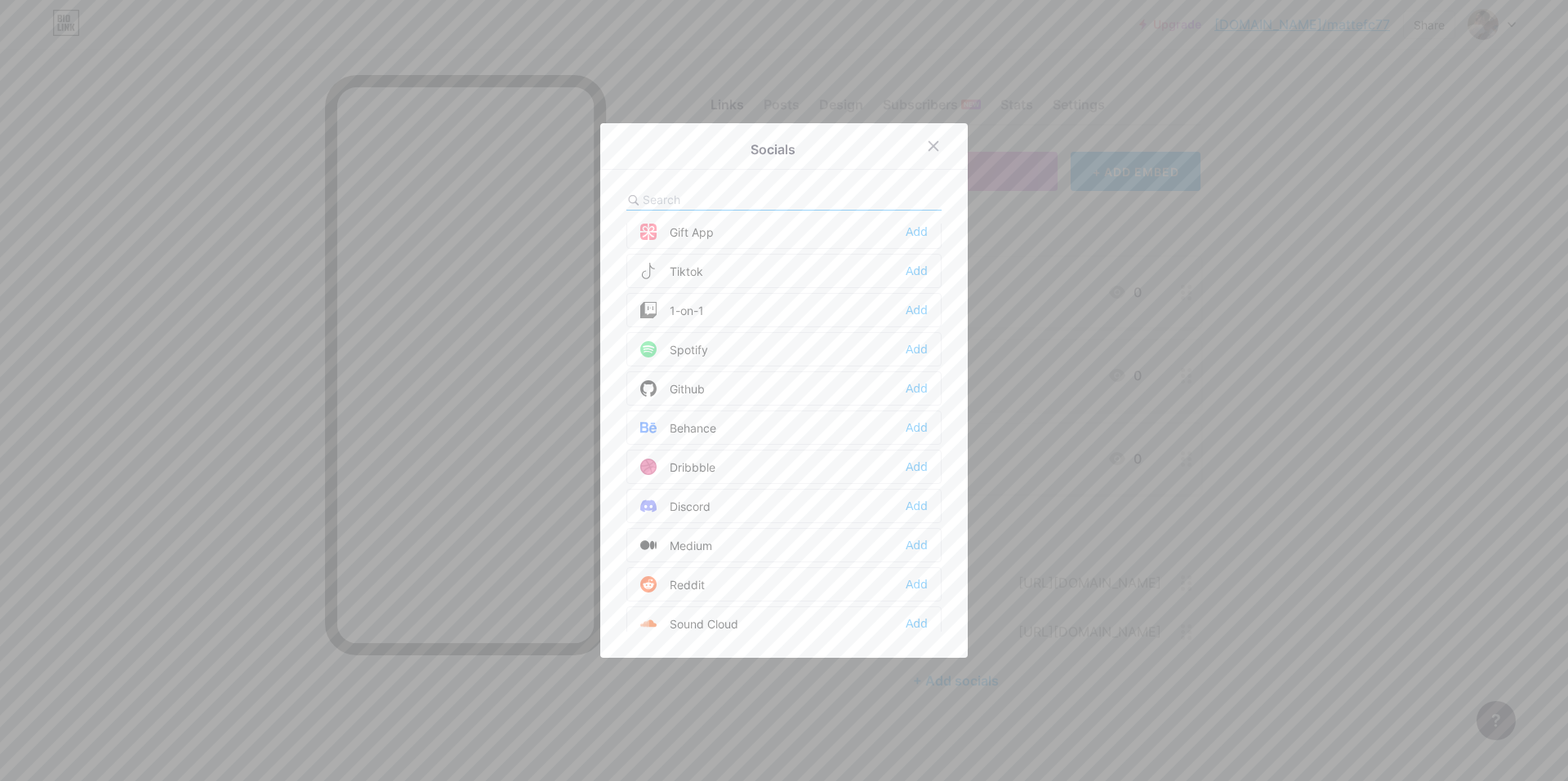
scroll to position [245, 0]
click at [917, 506] on div "Add" at bounding box center [916, 504] width 22 height 16
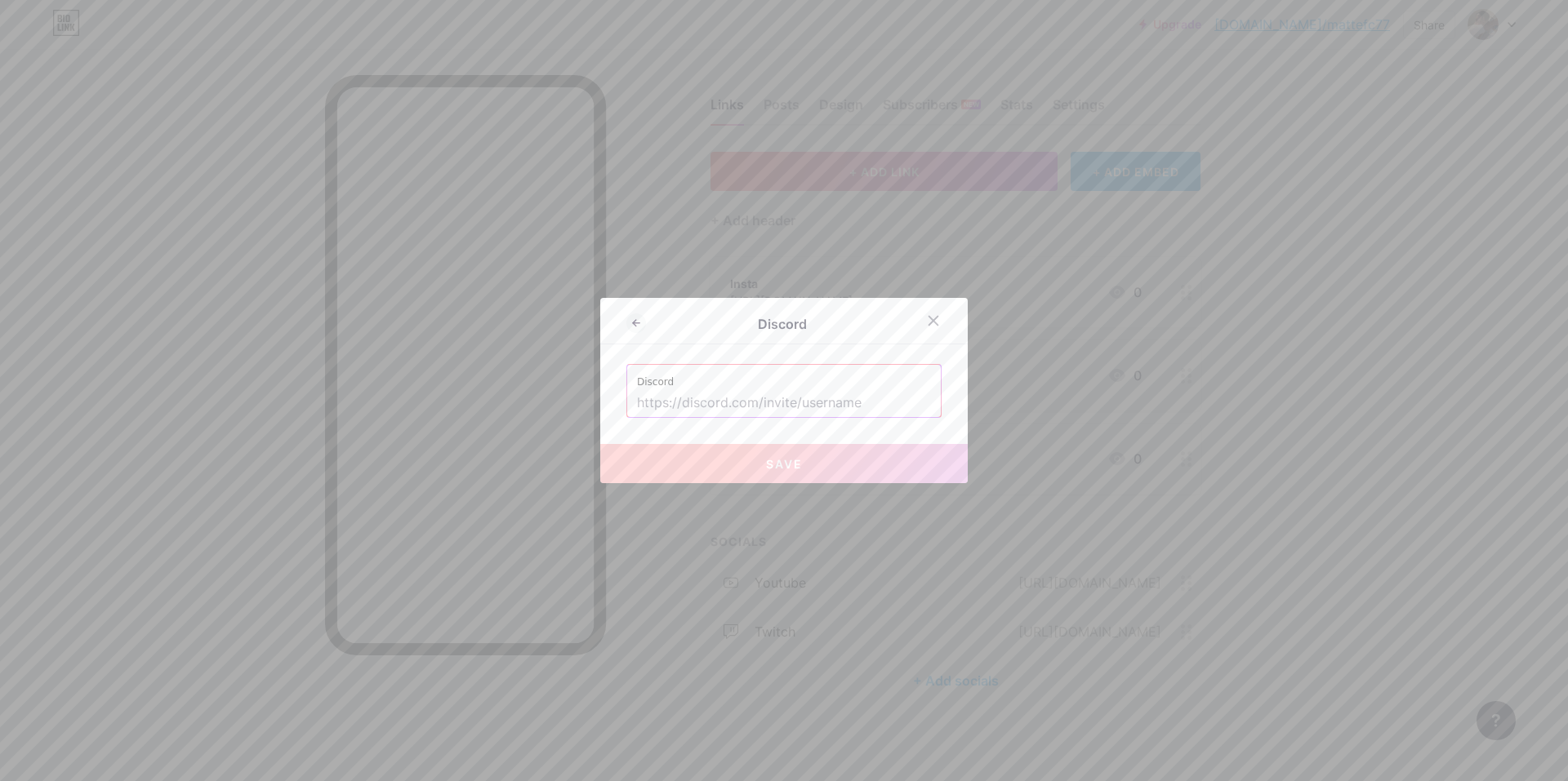
click at [758, 406] on input "text" at bounding box center [784, 403] width 294 height 27
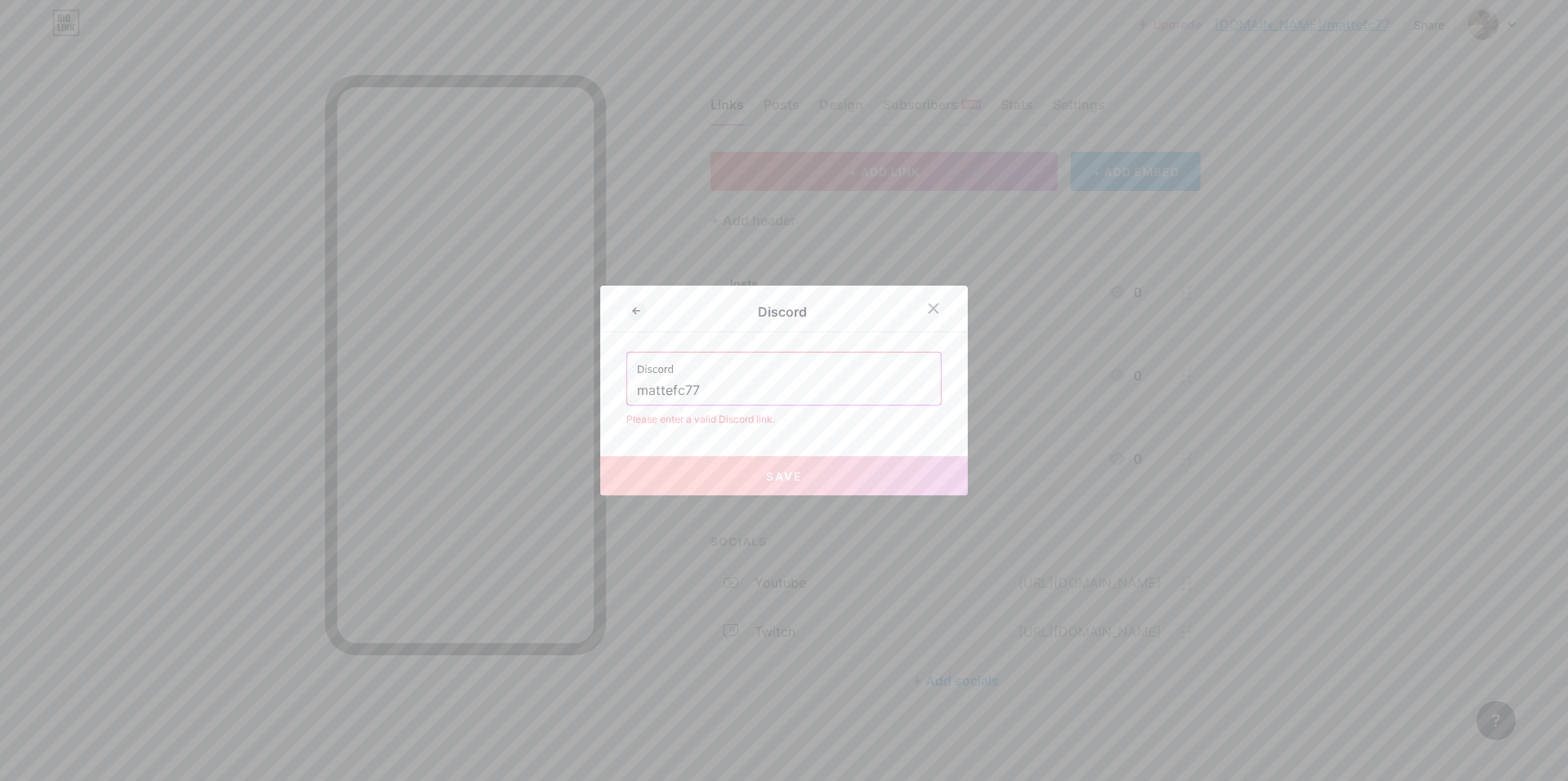
type input "mattefc77"
click at [900, 446] on div "Discord Discord mattefc77 Please enter a valid Discord link. Save" at bounding box center [784, 390] width 367 height 210
drag, startPoint x: 715, startPoint y: 391, endPoint x: 539, endPoint y: 407, distance: 176.7
click at [539, 407] on div "Discord Discord mattefc77 Please enter a valid Discord link. Save" at bounding box center [784, 390] width 1568 height 781
drag, startPoint x: 631, startPoint y: 393, endPoint x: 824, endPoint y: 391, distance: 193.0
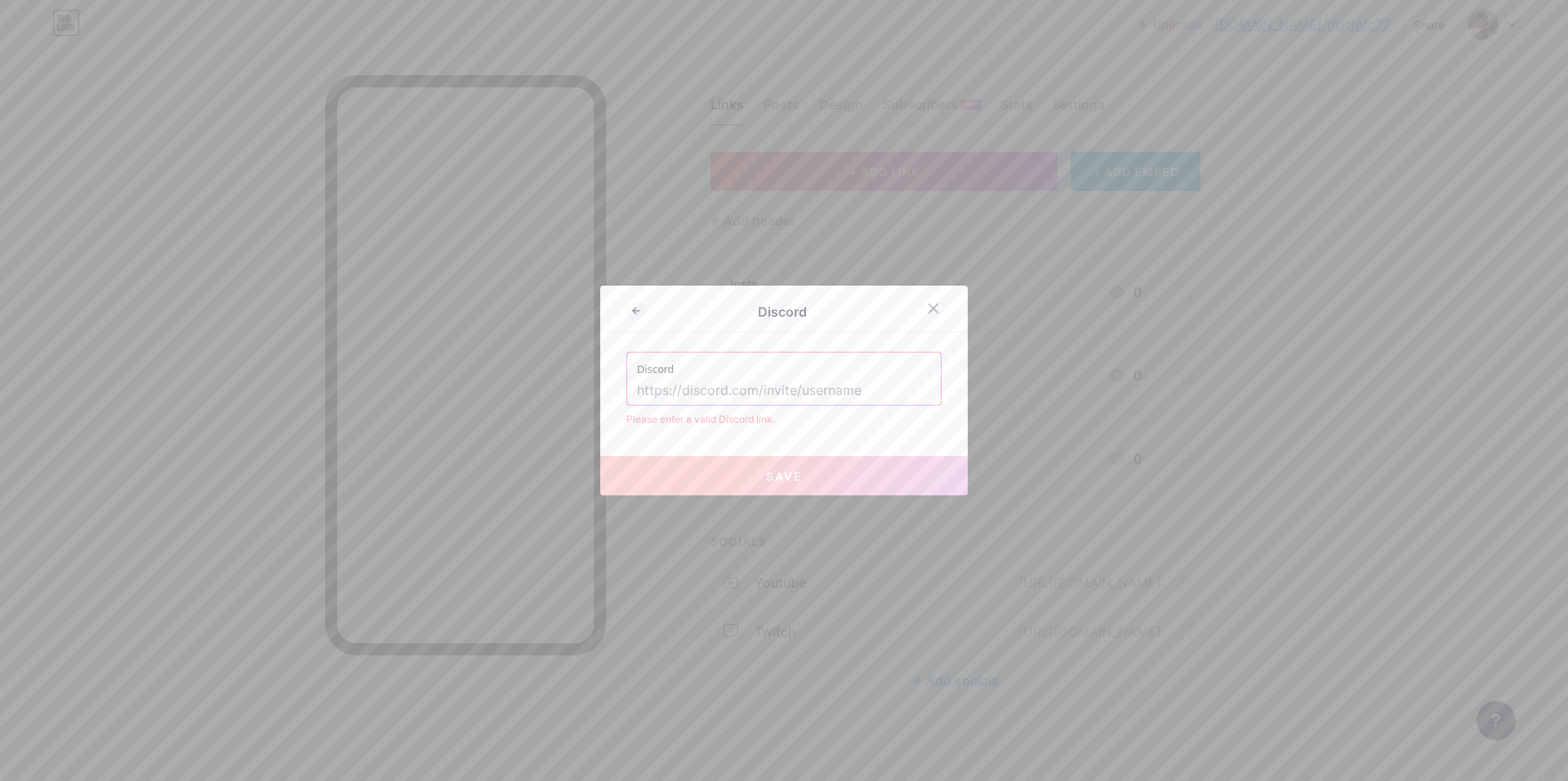
click at [773, 391] on input "text" at bounding box center [784, 390] width 294 height 27
type input "h"
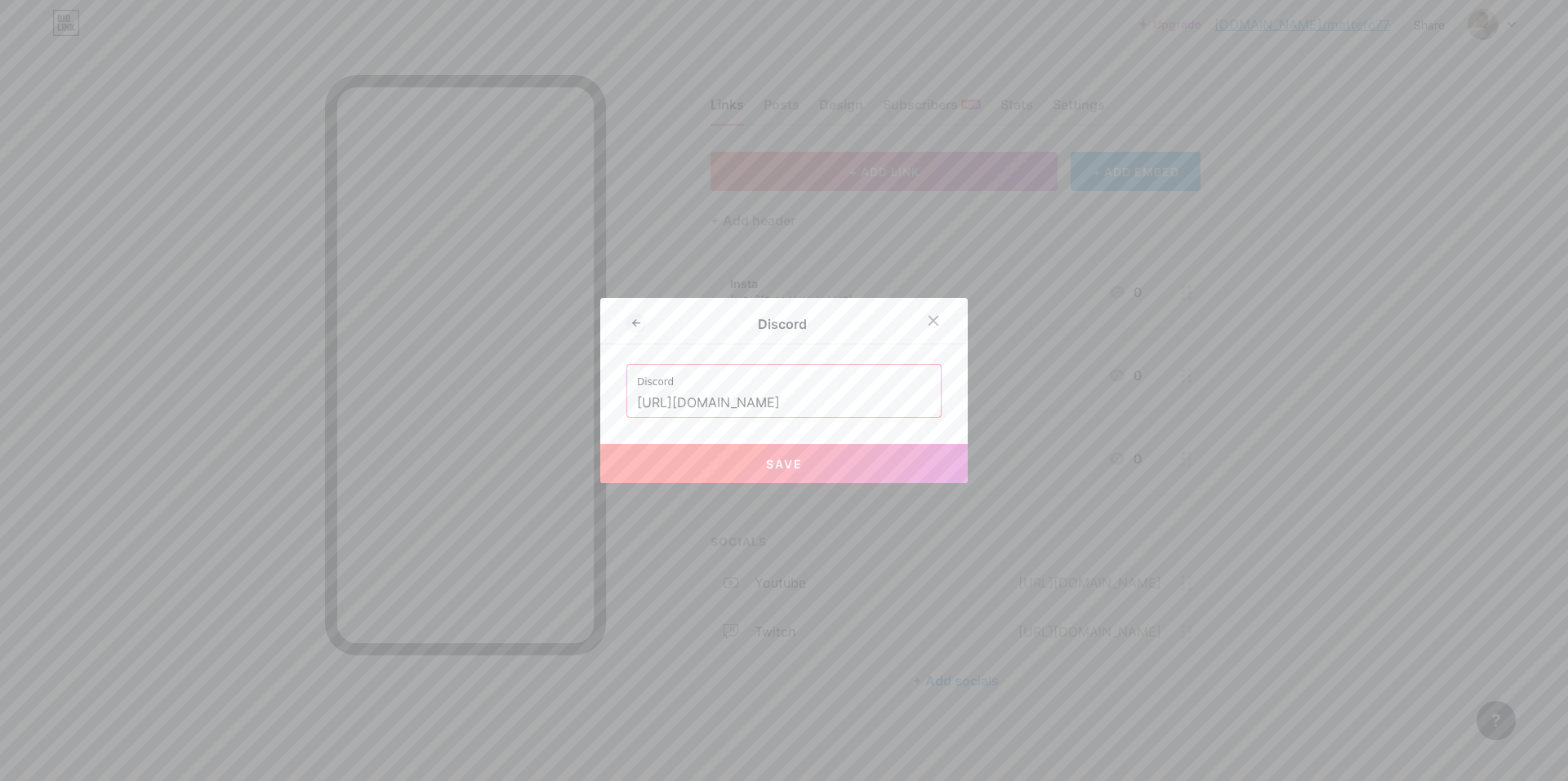
type input "[URL][DOMAIN_NAME]"
click at [852, 464] on button "Save" at bounding box center [784, 464] width 367 height 40
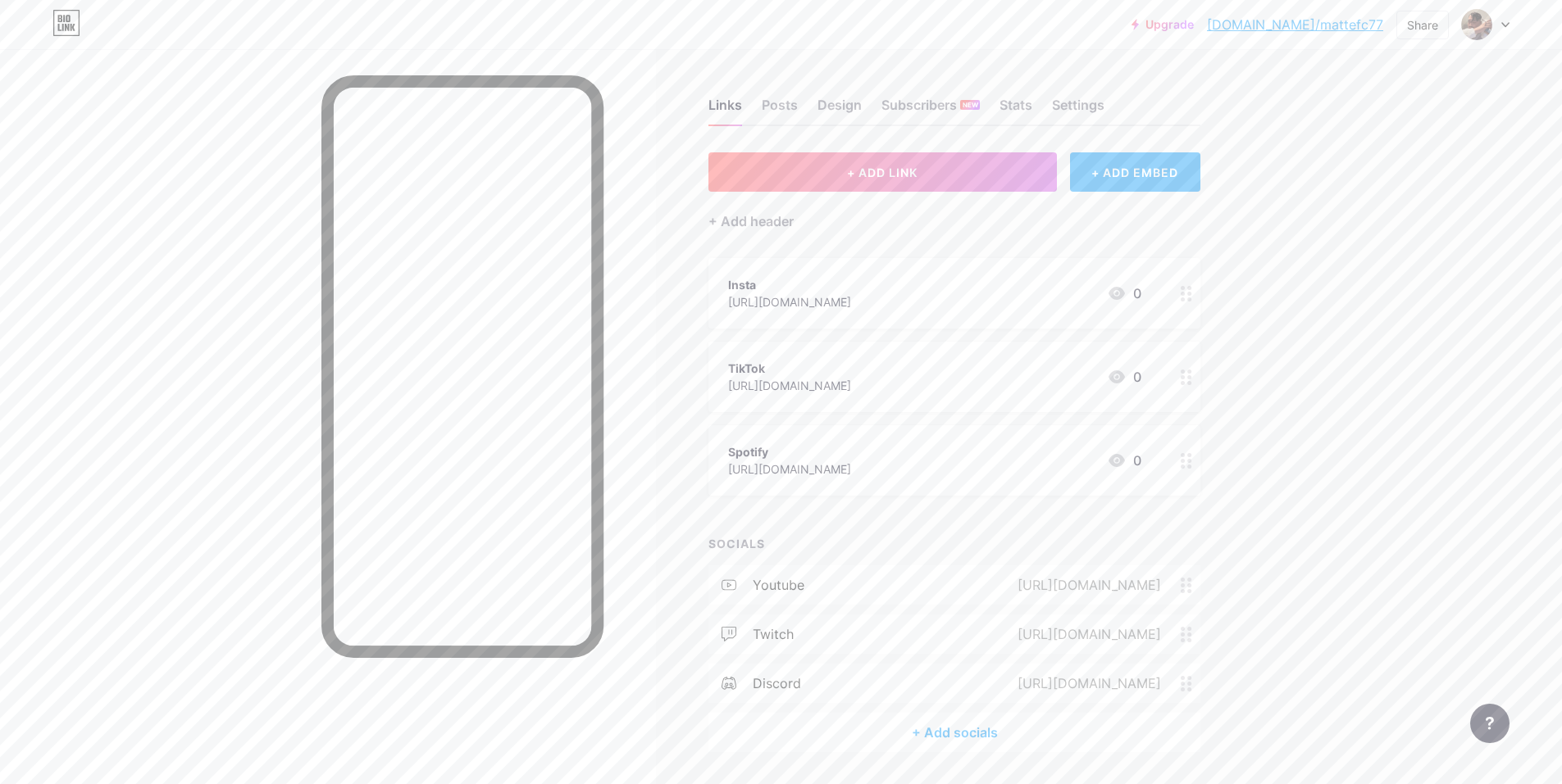
click at [1188, 676] on icon at bounding box center [1186, 684] width 11 height 15
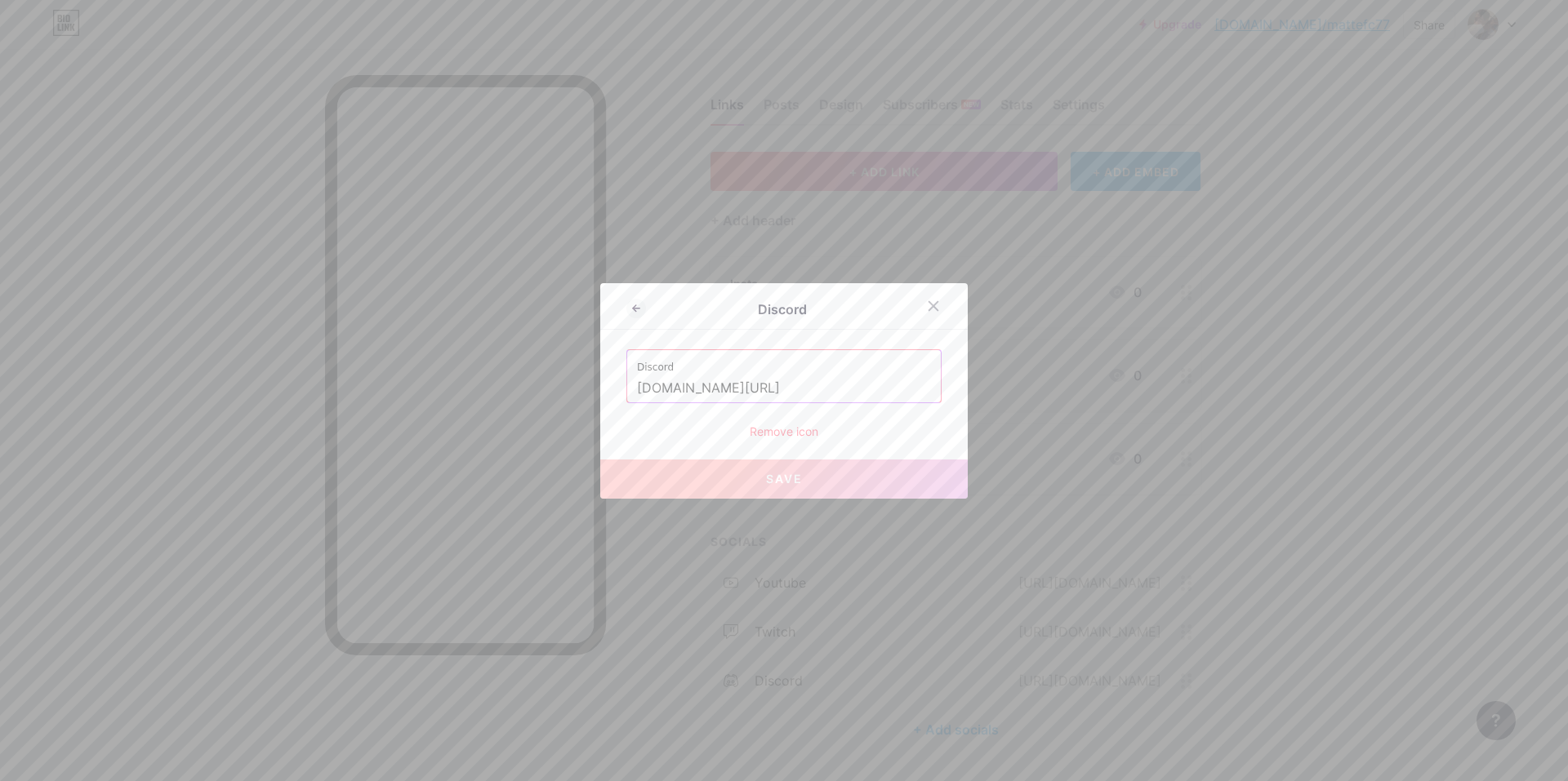
click at [796, 426] on div "Remove icon" at bounding box center [783, 431] width 315 height 17
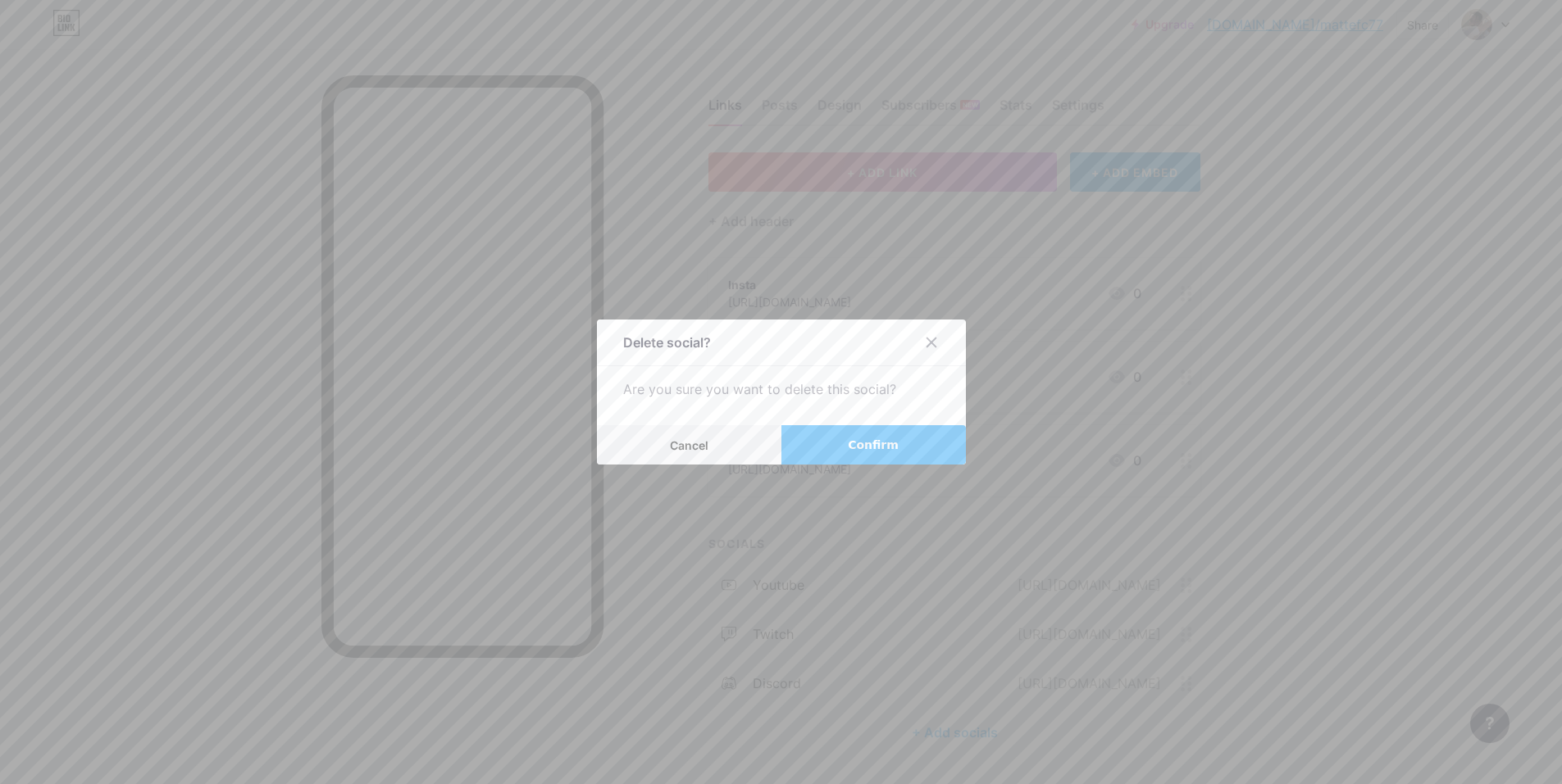
click at [900, 430] on button "Confirm" at bounding box center [873, 445] width 184 height 40
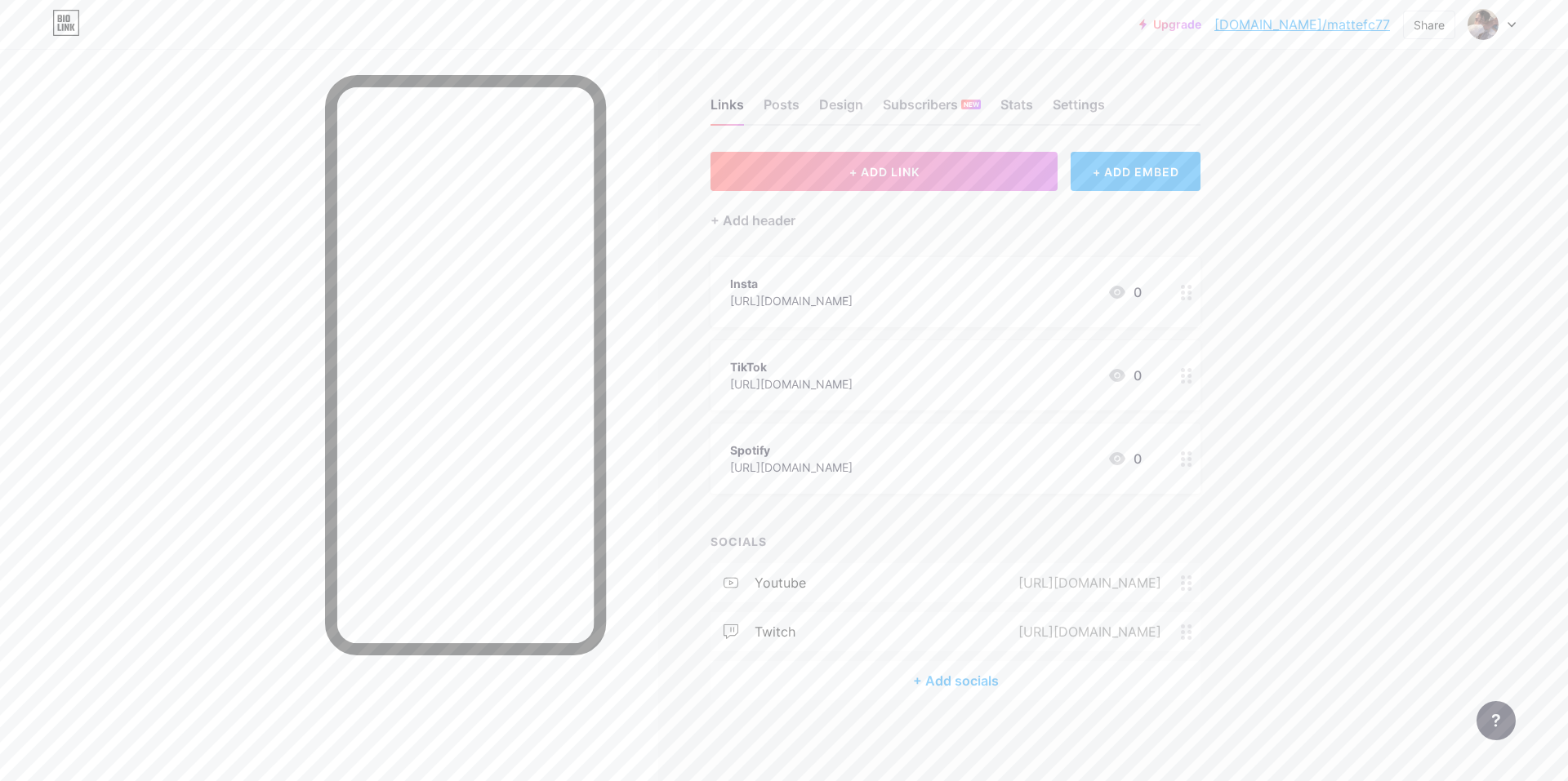
click at [975, 737] on div "Links Posts Design Subscribers NEW Stats Settings + ADD LINK + ADD EMBED + Add …" at bounding box center [634, 415] width 1269 height 733
click at [958, 688] on div "+ Add socials" at bounding box center [955, 681] width 490 height 40
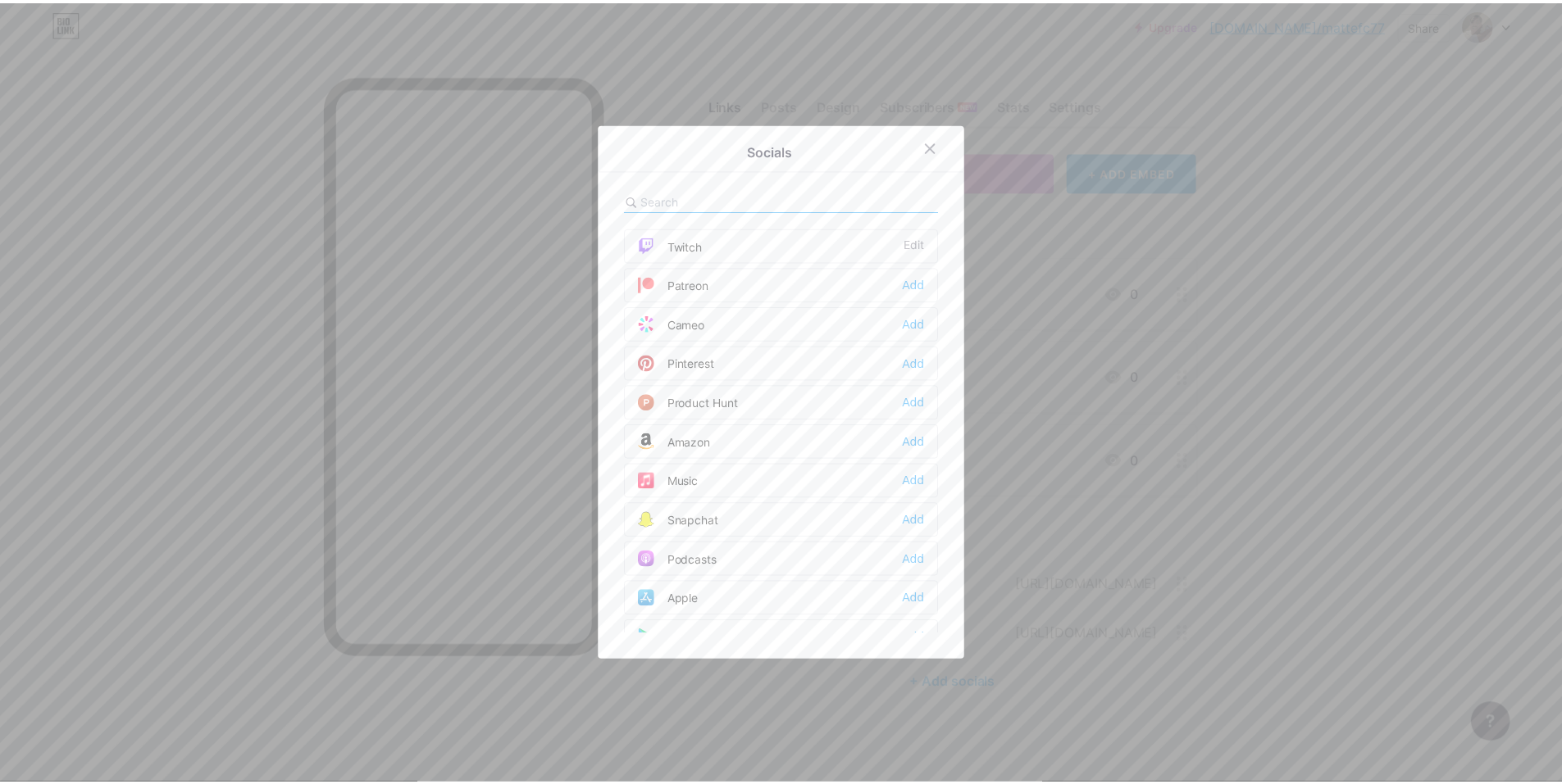
scroll to position [1148, 0]
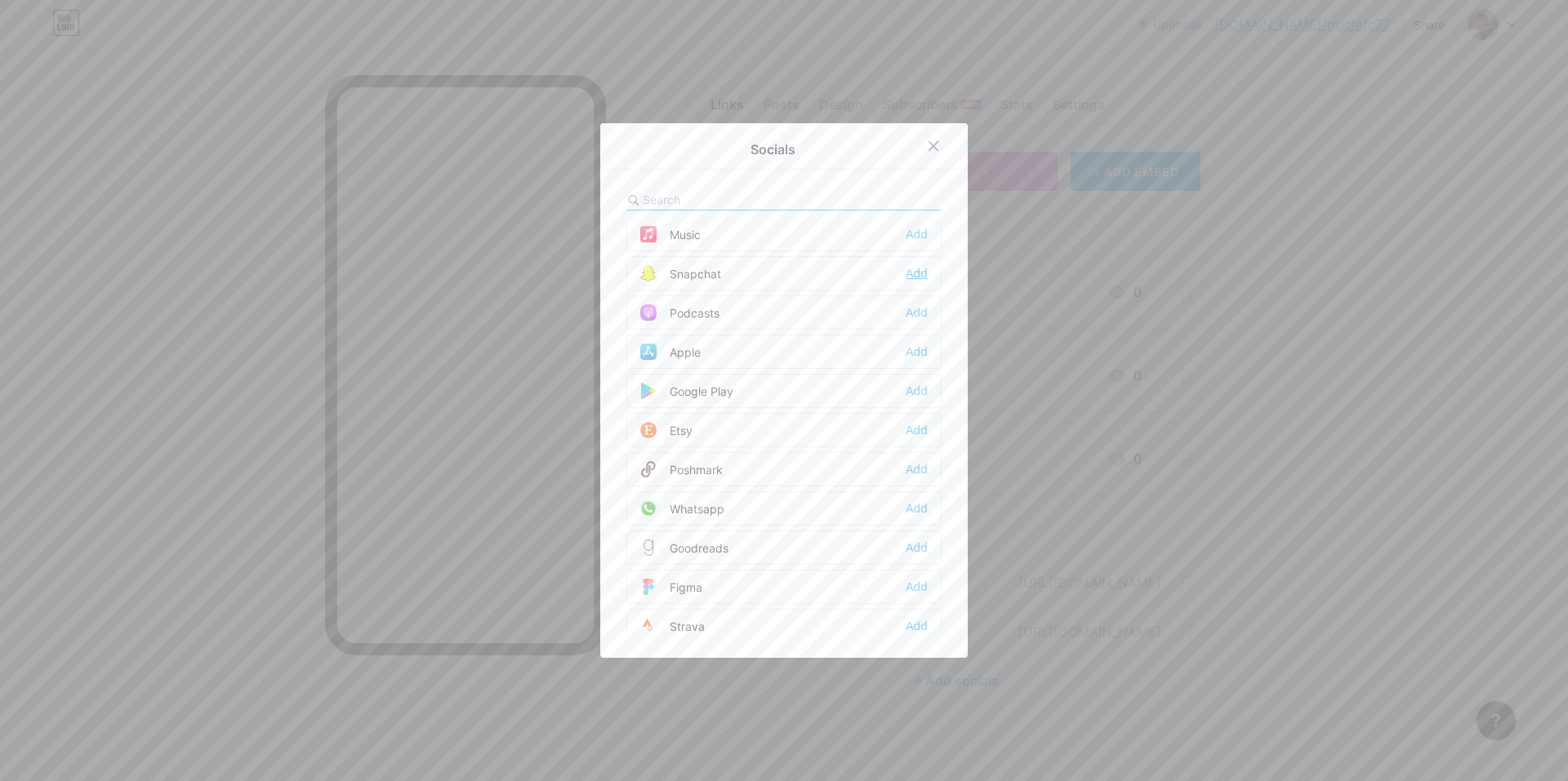
click at [909, 274] on div "Add" at bounding box center [916, 273] width 22 height 16
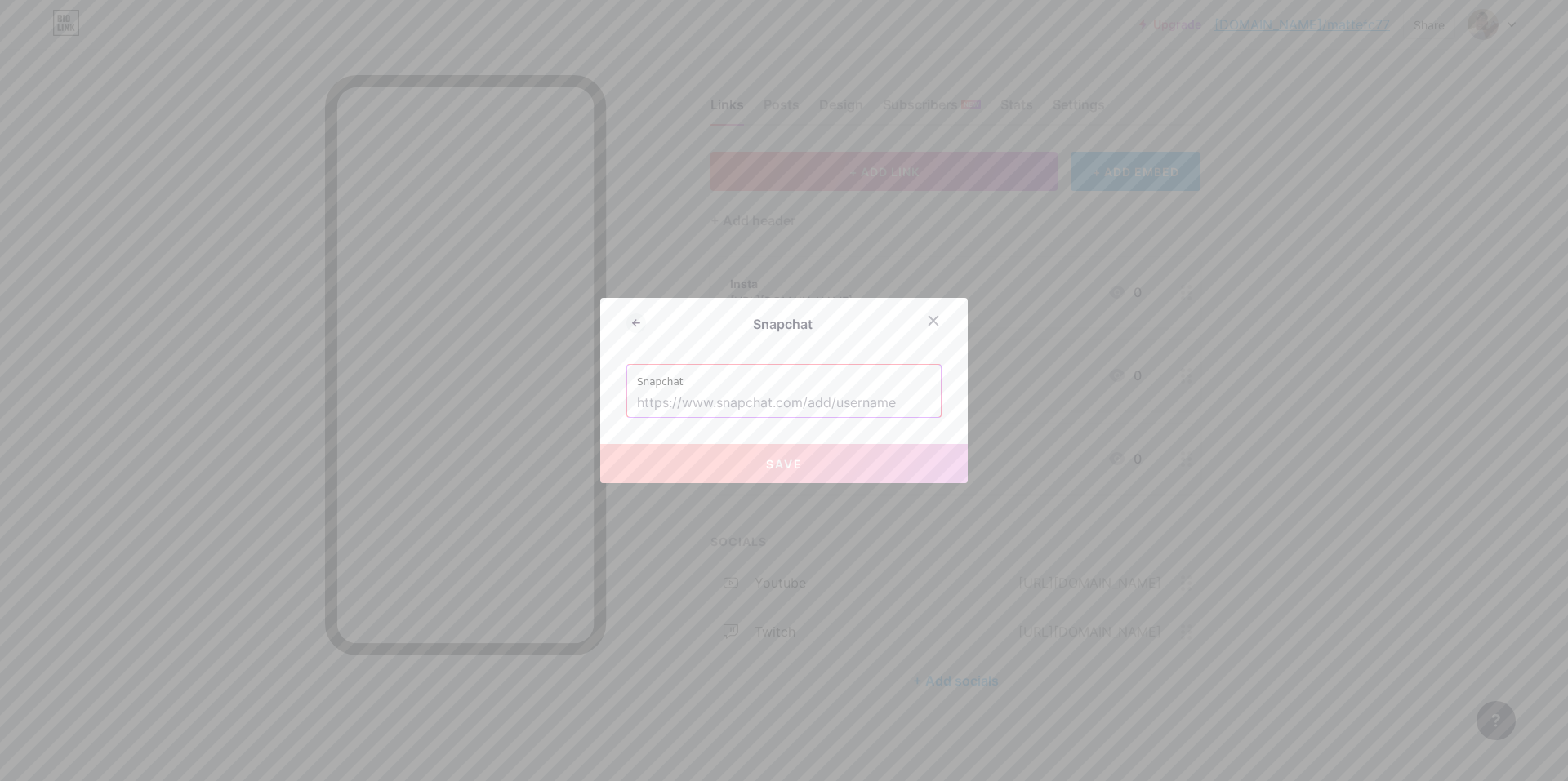
click at [810, 404] on input "text" at bounding box center [784, 403] width 294 height 27
drag, startPoint x: 744, startPoint y: 409, endPoint x: 1031, endPoint y: 127, distance: 402.4
click at [745, 408] on input "text" at bounding box center [784, 403] width 294 height 27
paste input "[URL][DOMAIN_NAME]"
type input "[URL][DOMAIN_NAME]"
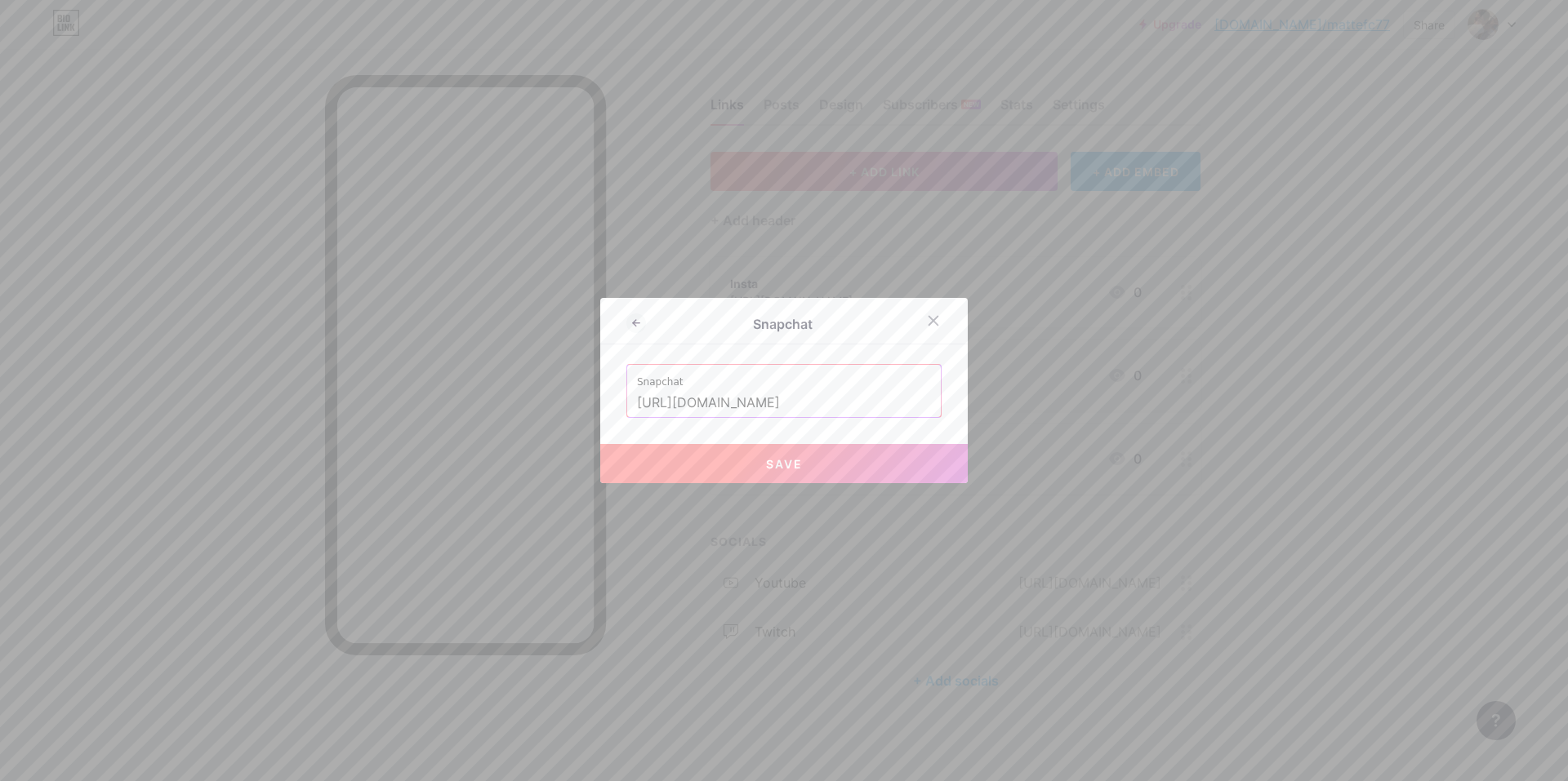
click at [837, 465] on button "Save" at bounding box center [784, 464] width 367 height 40
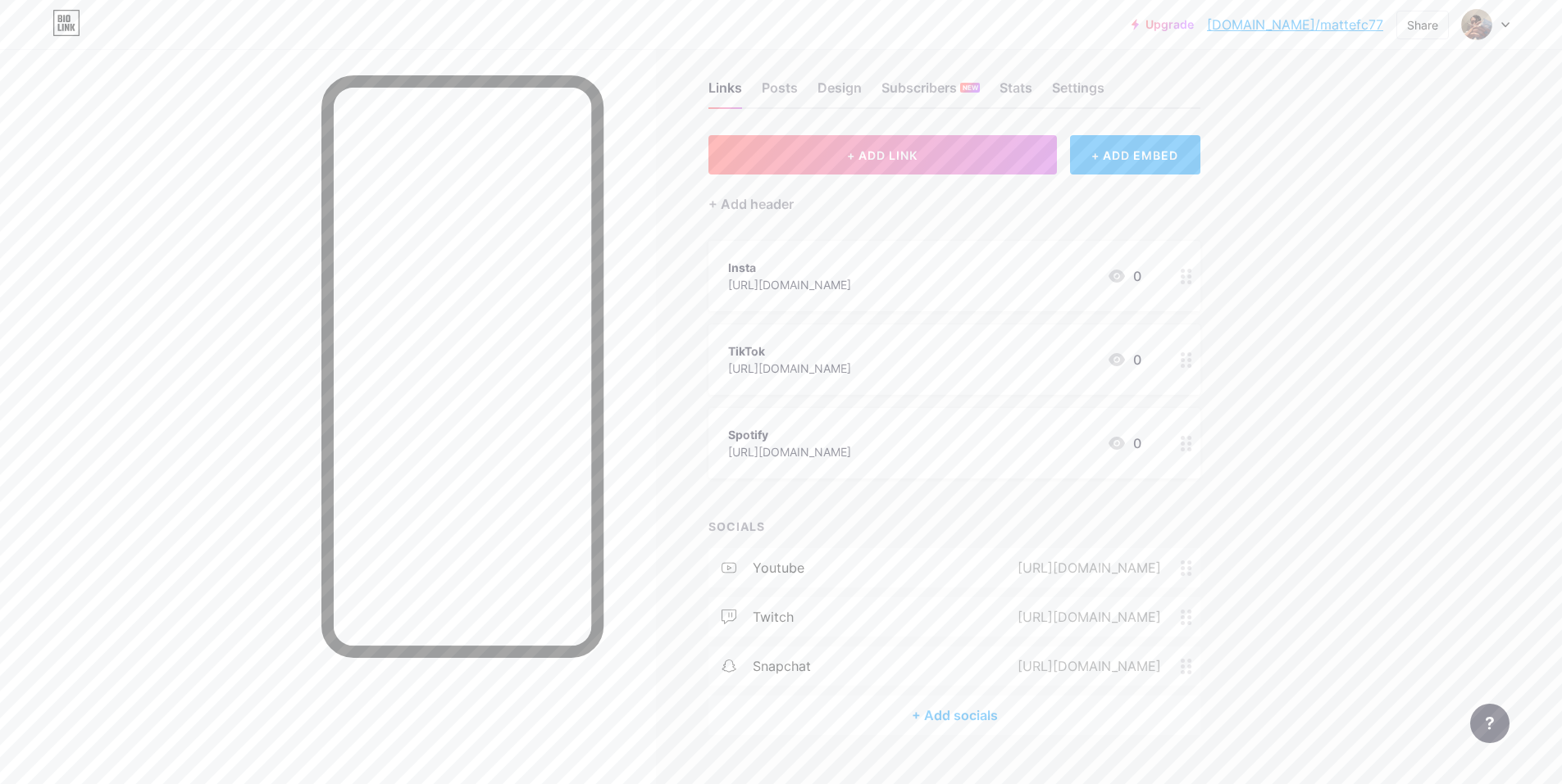
scroll to position [0, 0]
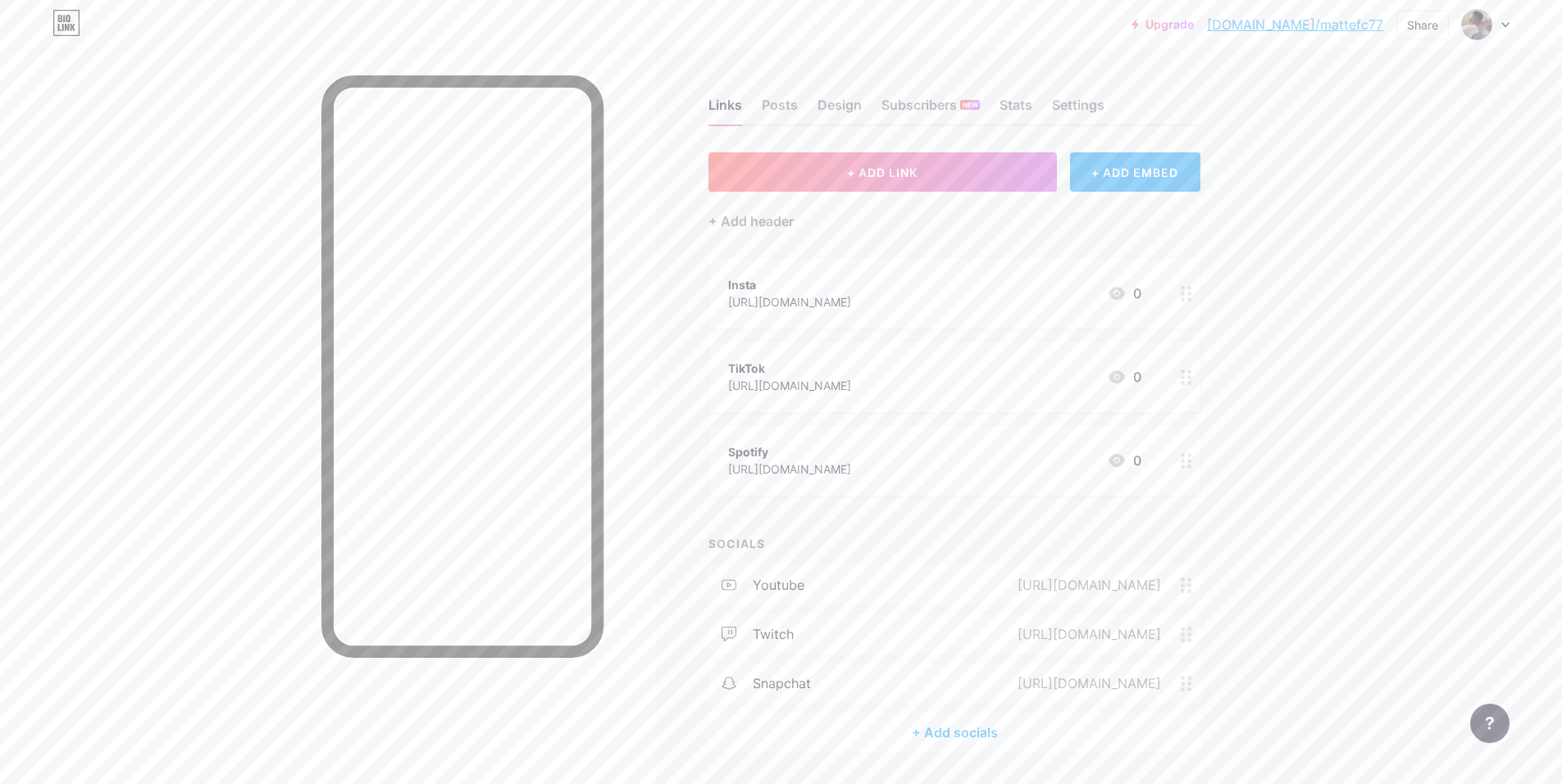
click at [1336, 23] on link "[DOMAIN_NAME]/mattefc77" at bounding box center [1295, 25] width 177 height 20
